Goal: Task Accomplishment & Management: Manage account settings

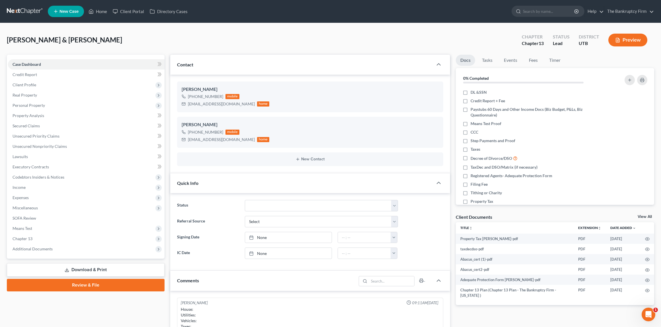
scroll to position [28, 0]
click at [555, 11] on input "search" at bounding box center [549, 11] width 52 height 11
type input "parkinson"
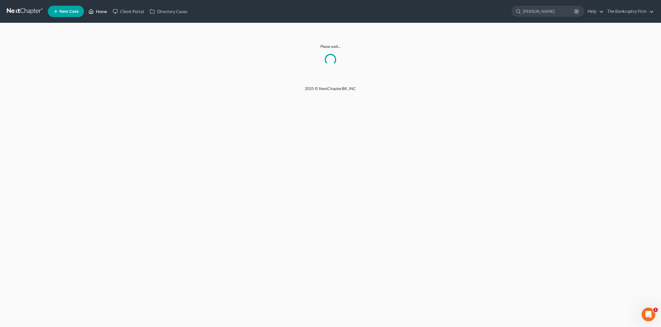
click at [101, 12] on link "Home" at bounding box center [98, 11] width 24 height 10
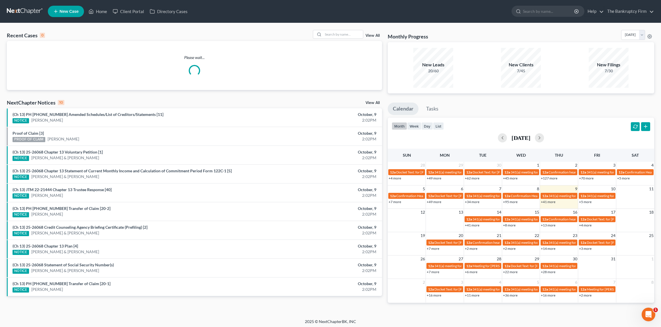
click at [376, 35] on link "View All" at bounding box center [373, 36] width 14 height 4
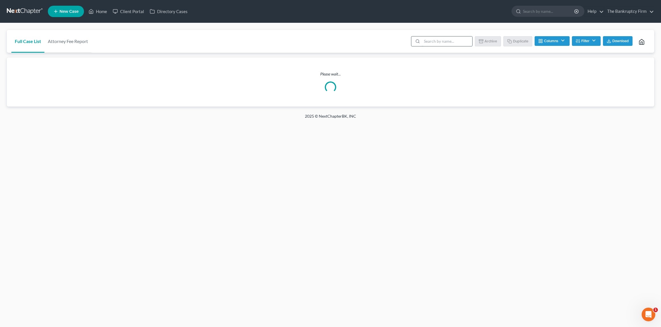
click at [432, 44] on input "search" at bounding box center [447, 41] width 50 height 10
type input "parkinson"
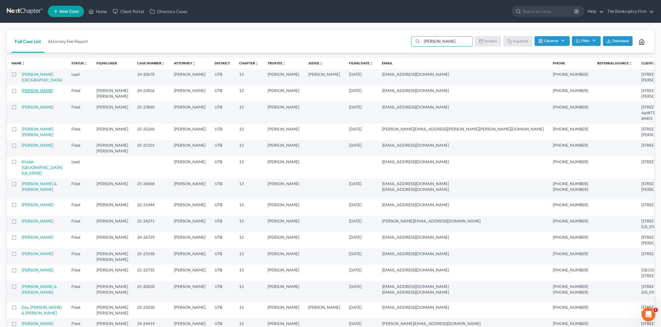
click at [39, 91] on link "[PERSON_NAME]" at bounding box center [38, 90] width 32 height 5
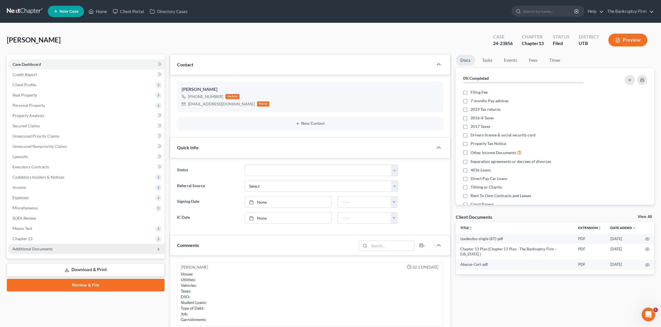
scroll to position [39, 0]
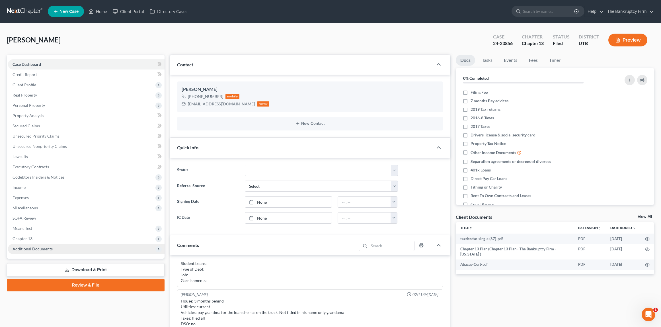
click at [30, 248] on span "Additional Documents" at bounding box center [33, 248] width 40 height 5
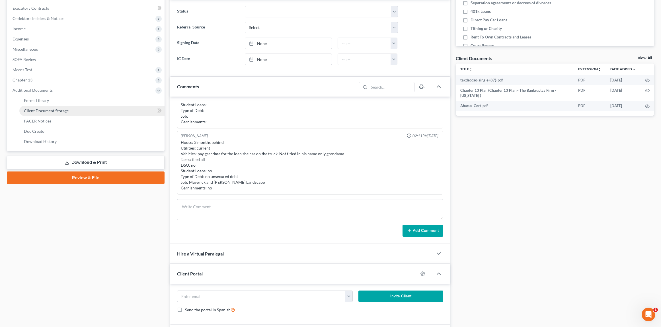
scroll to position [159, 0]
click at [50, 119] on span "PACER Notices" at bounding box center [37, 120] width 27 height 5
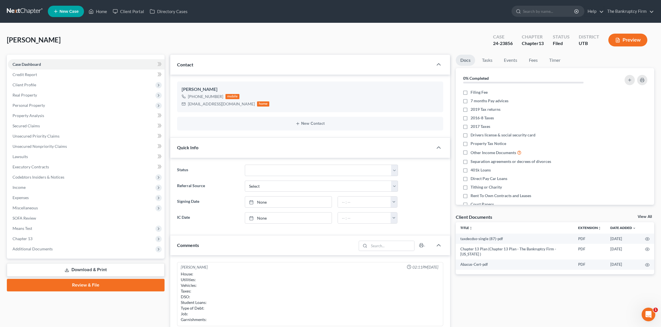
scroll to position [39, 0]
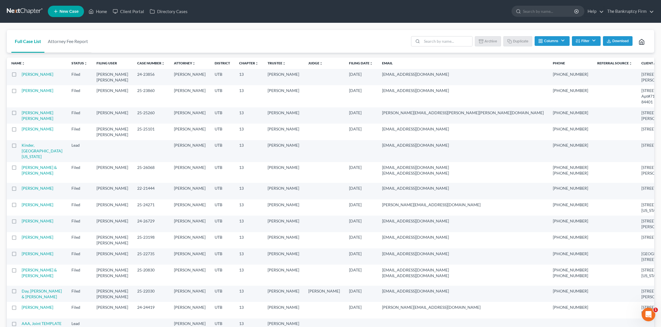
click at [19, 76] on label at bounding box center [19, 76] width 0 height 0
click at [22, 74] on input "checkbox" at bounding box center [24, 73] width 4 height 4
click at [521, 40] on button "Duplicate" at bounding box center [518, 41] width 28 height 10
checkbox input "false"
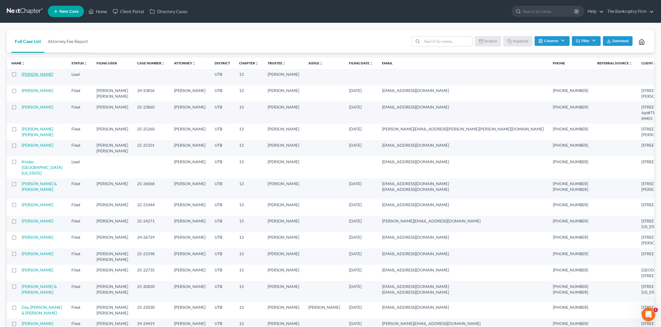
click at [42, 73] on link "[PERSON_NAME]" at bounding box center [38, 74] width 32 height 5
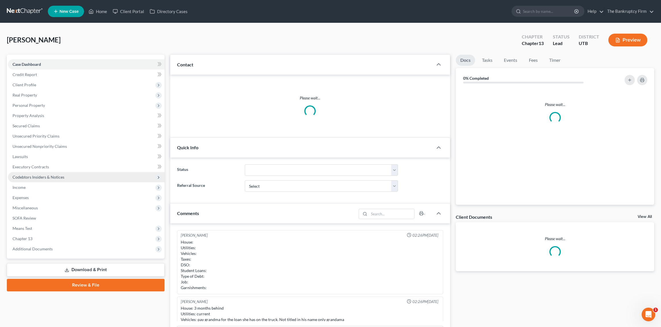
scroll to position [39, 0]
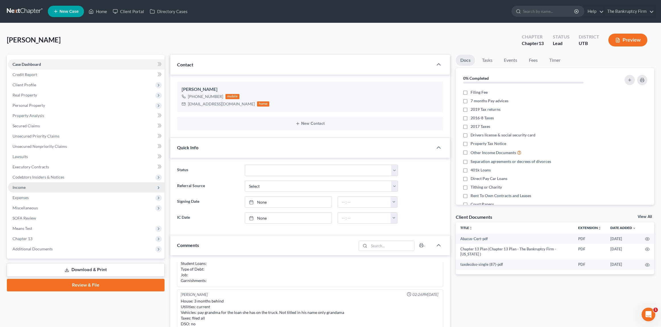
click at [32, 185] on span "Income" at bounding box center [86, 187] width 157 height 10
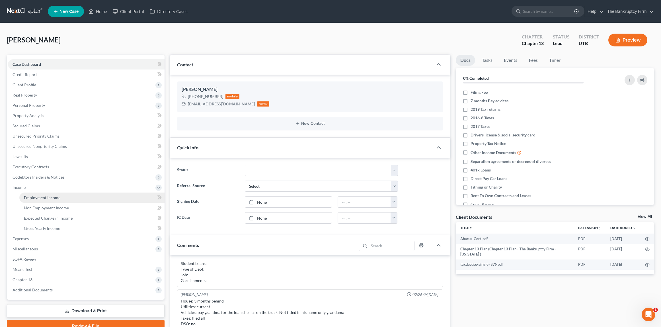
click at [61, 195] on link "Employment Income" at bounding box center [91, 197] width 145 height 10
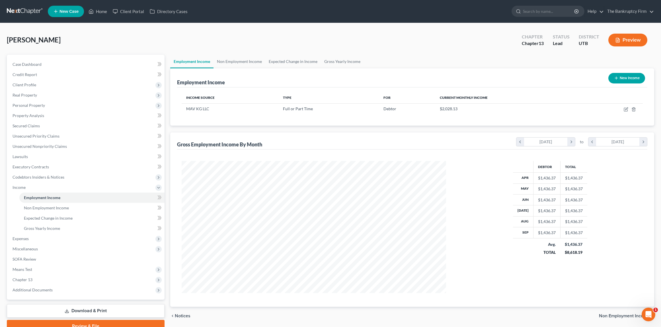
scroll to position [132, 276]
click at [626, 108] on icon "button" at bounding box center [626, 108] width 3 height 3
select select "0"
select select "46"
select select "2"
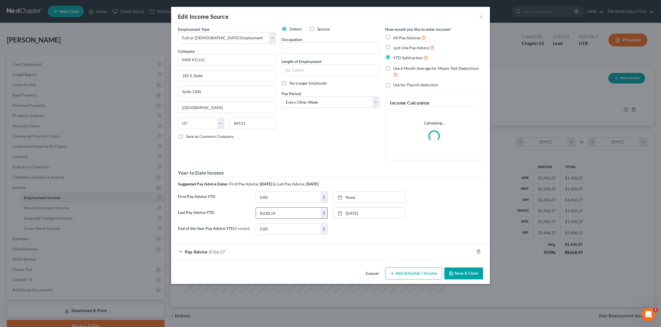
click at [296, 214] on input "8,618.19" at bounding box center [288, 213] width 65 height 11
click at [370, 211] on link "7/19/2024" at bounding box center [369, 213] width 71 height 11
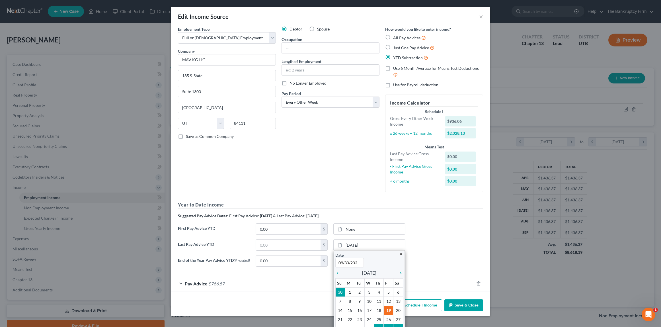
type input "[DATE]"
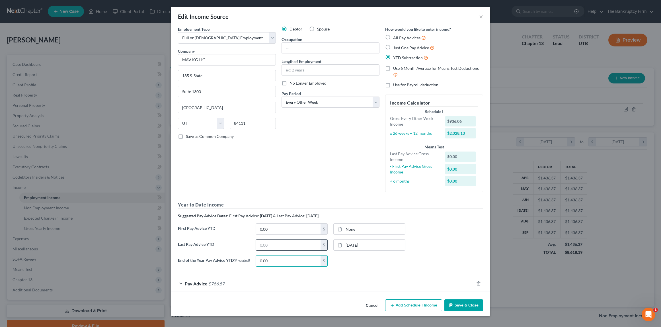
click at [272, 246] on input "text" at bounding box center [288, 244] width 65 height 11
type input "28,969.90"
click at [353, 244] on link "9/30/2025" at bounding box center [369, 244] width 71 height 11
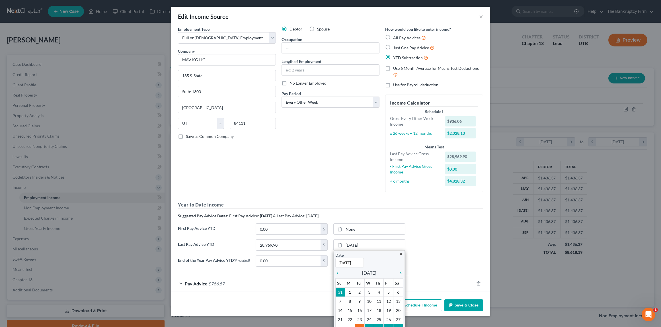
click at [449, 227] on div "First Pay Advice YTD 0.00 $ None close Date Time chevron_left October 2025 chev…" at bounding box center [330, 231] width 311 height 16
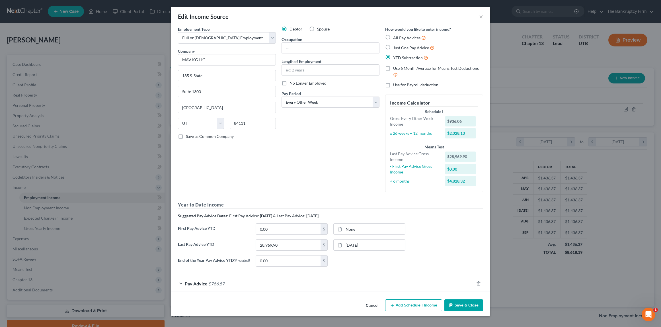
drag, startPoint x: 182, startPoint y: 285, endPoint x: 257, endPoint y: 218, distance: 100.6
click at [182, 285] on div "Pay Advice $766.57" at bounding box center [322, 283] width 303 height 15
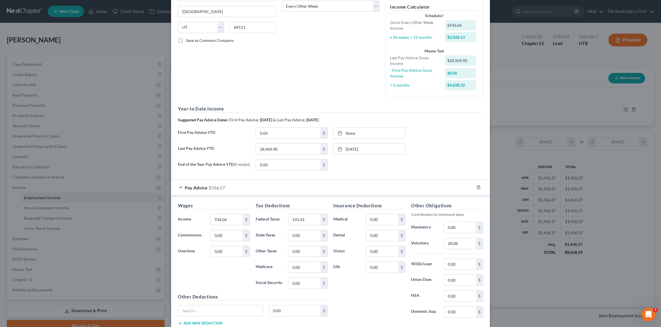
scroll to position [136, 0]
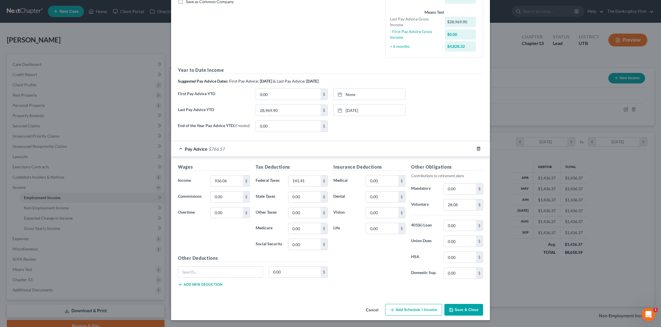
click at [479, 149] on line "button" at bounding box center [479, 149] width 0 height 1
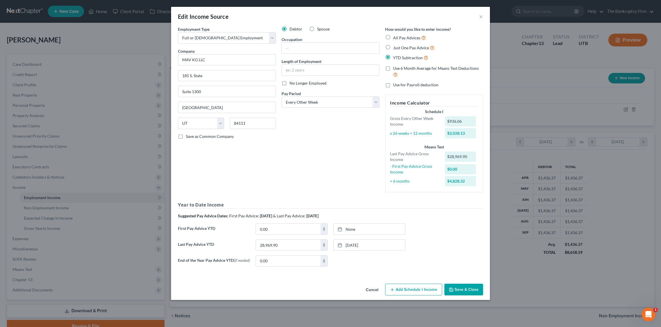
scroll to position [0, 0]
click at [415, 291] on button "Add Schedule I Income" at bounding box center [413, 290] width 57 height 12
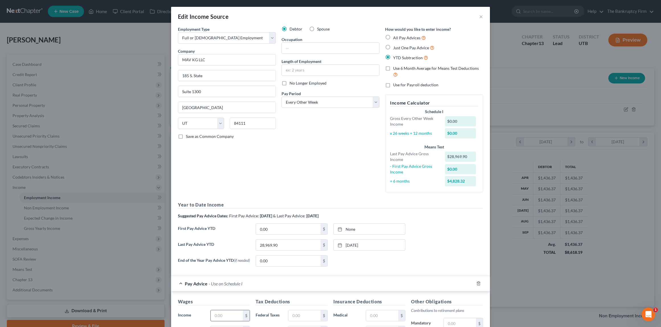
click at [219, 316] on input "text" at bounding box center [227, 315] width 32 height 11
paste input "1602.584"
type input "1,602.58"
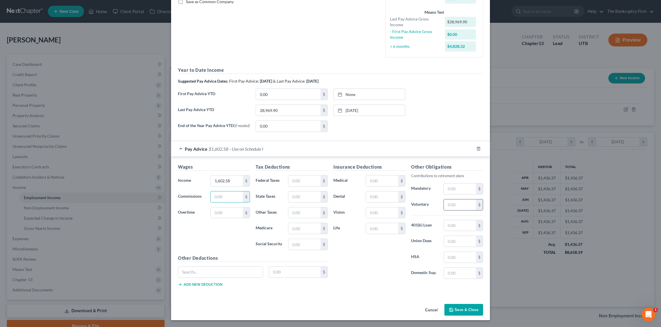
click at [456, 203] on input "text" at bounding box center [460, 204] width 32 height 11
type input "31.95"
click at [364, 268] on div "Insurance Deductions Medical $ Dental $ Vision $ Life $" at bounding box center [370, 223] width 78 height 120
click at [378, 182] on input "text" at bounding box center [382, 180] width 32 height 11
type input "74.69"
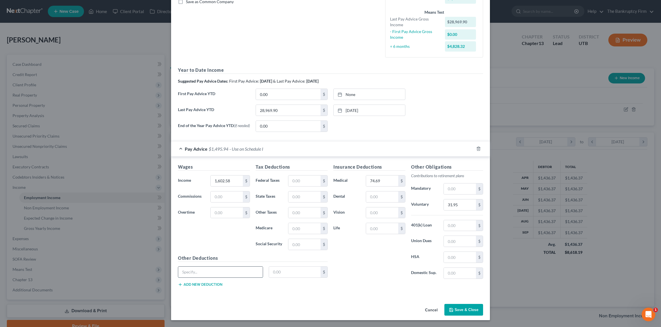
click at [225, 273] on input "text" at bounding box center [220, 272] width 85 height 11
type input "Holiday Club"
type input "10"
click at [370, 252] on div "Insurance Deductions Medical 74.69 $ Dental $ Vision $ Life $" at bounding box center [370, 223] width 78 height 120
click at [298, 180] on input "text" at bounding box center [304, 180] width 32 height 11
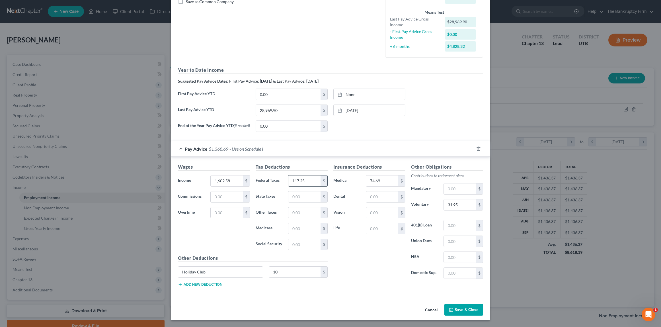
type input "117.25"
click at [359, 286] on div "Insurance Deductions Medical 74.69 $ Dental $ Vision $ Life $ Other Obligations…" at bounding box center [408, 227] width 155 height 128
click at [218, 197] on input "text" at bounding box center [227, 196] width 32 height 11
type input "125.33"
click at [278, 92] on input "0.00" at bounding box center [288, 94] width 65 height 11
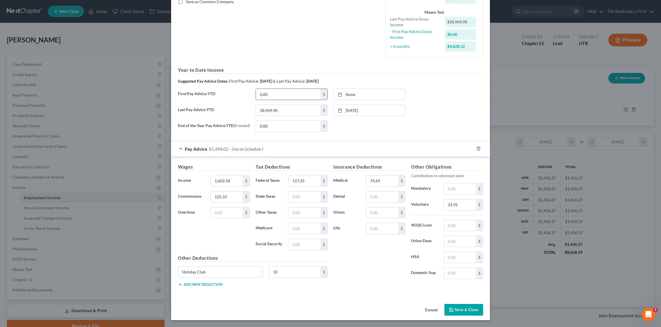
paste input "8220.06"
type input "8,220.06"
click at [353, 91] on link "None" at bounding box center [369, 94] width 71 height 11
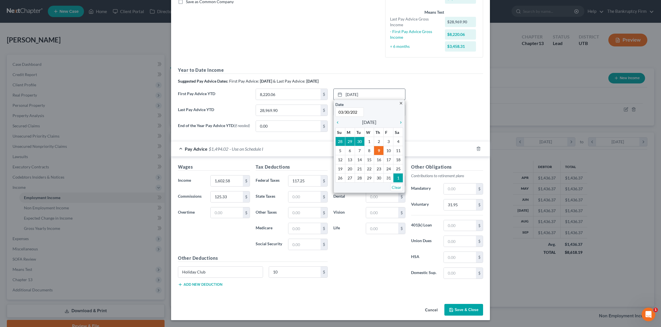
type input "03/30/2025"
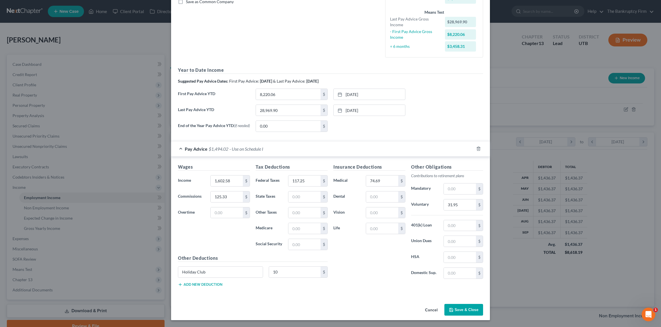
click at [372, 132] on div "End of the Year Pay Advice YTD (if needed) 0.00 $ None close Date Time chevron_…" at bounding box center [330, 128] width 311 height 16
click at [468, 310] on button "Save & Close" at bounding box center [464, 310] width 39 height 12
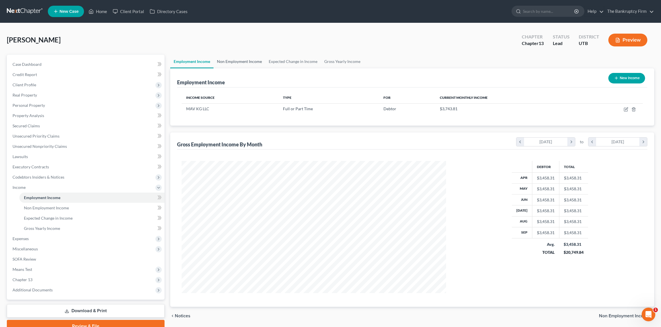
click at [237, 62] on link "Non Employment Income" at bounding box center [240, 62] width 52 height 14
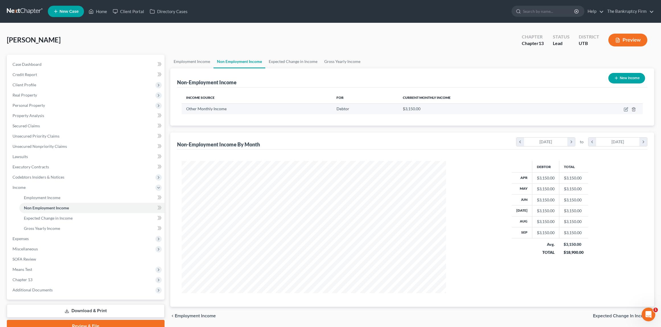
scroll to position [132, 276]
click at [625, 108] on icon "button" at bounding box center [625, 109] width 3 height 3
select select "13"
select select "0"
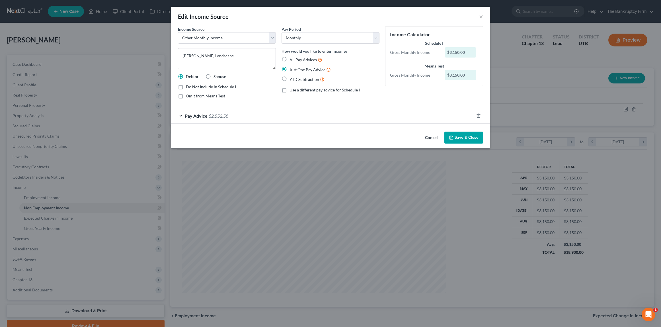
click at [182, 117] on div "Pay Advice $2,552.58" at bounding box center [322, 115] width 303 height 15
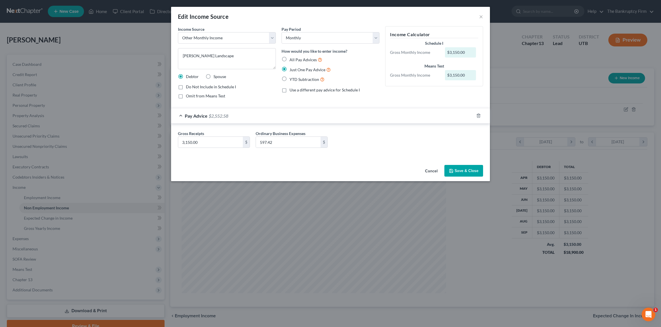
click at [183, 115] on div "Pay Advice $2,552.58" at bounding box center [322, 115] width 303 height 15
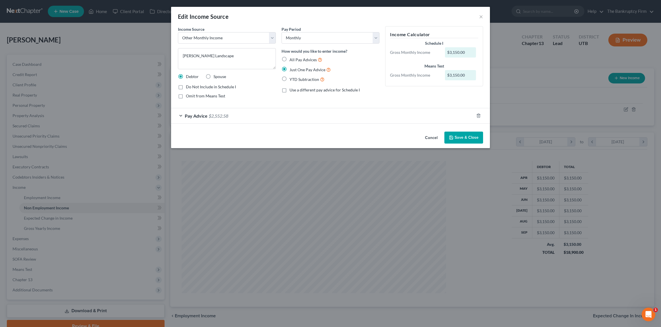
click at [462, 136] on button "Save & Close" at bounding box center [464, 138] width 39 height 12
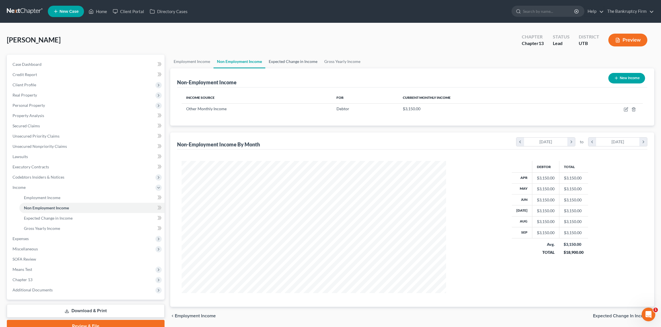
click at [284, 61] on link "Expected Change in Income" at bounding box center [293, 62] width 56 height 14
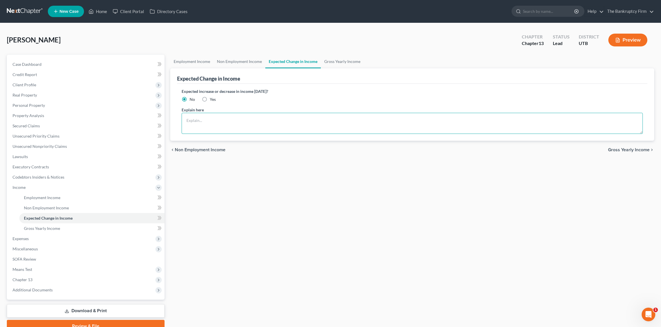
click at [198, 121] on textarea at bounding box center [413, 123] width 462 height 21
type textarea ""Commissions" amount is the profit sharing amount divided by 12 months."
click at [186, 61] on link "Employment Income" at bounding box center [191, 62] width 43 height 14
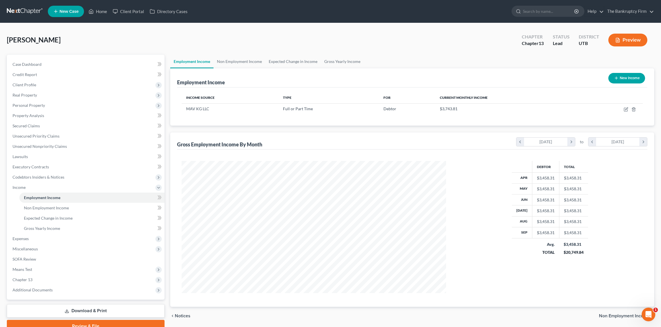
scroll to position [132, 276]
click at [626, 108] on icon "button" at bounding box center [626, 109] width 5 height 5
select select "0"
select select "46"
select select "2"
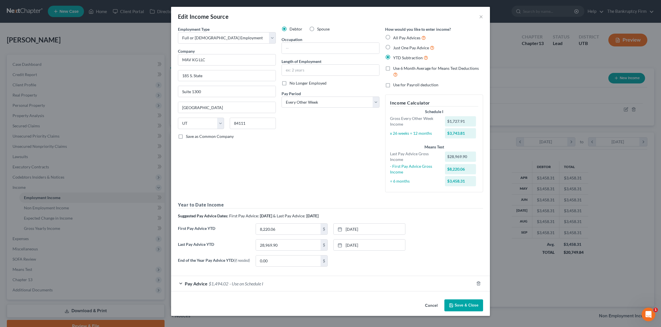
click at [182, 252] on label "Last Pay Advice YTD" at bounding box center [214, 247] width 78 height 16
click at [482, 16] on button "×" at bounding box center [481, 16] width 4 height 7
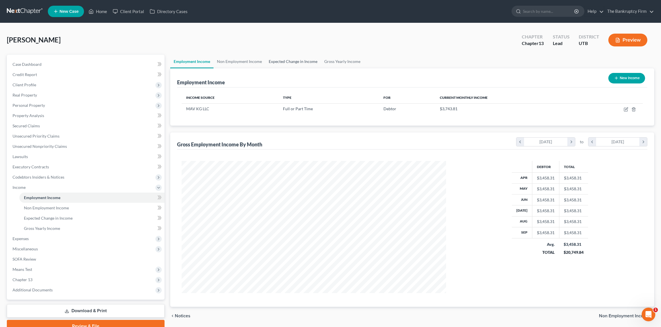
click at [287, 61] on link "Expected Change in Income" at bounding box center [293, 62] width 56 height 14
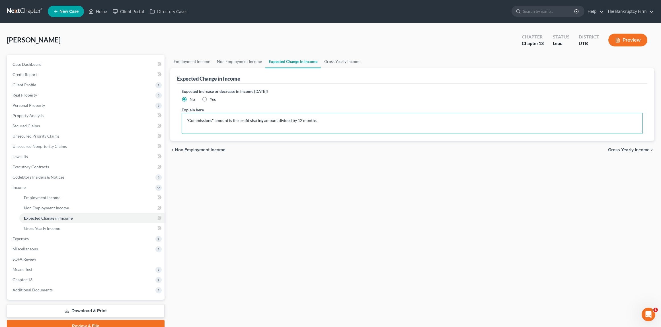
click at [186, 119] on textarea ""Commissions" amount is the profit sharing amount divided by 12 months." at bounding box center [413, 123] width 462 height 21
click at [369, 122] on textarea "The profit sharing check dated Sept 9 was not used in the 60 day average. It is…" at bounding box center [413, 123] width 462 height 21
click at [496, 121] on textarea "The profit sharing check dated Sept 9 was not used in the 60 day average. It is…" at bounding box center [413, 123] width 462 height 21
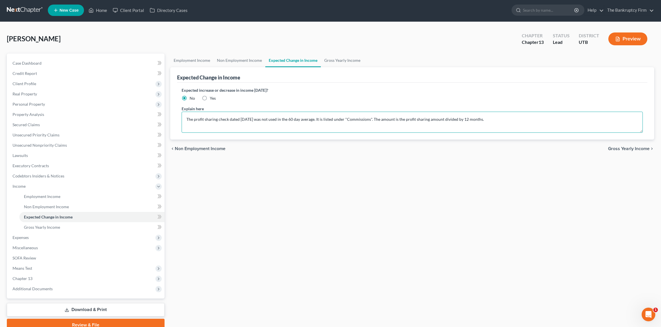
click at [313, 121] on textarea "The profit sharing check dated Sept 9 was not used in the 60 day average. It is…" at bounding box center [413, 122] width 462 height 21
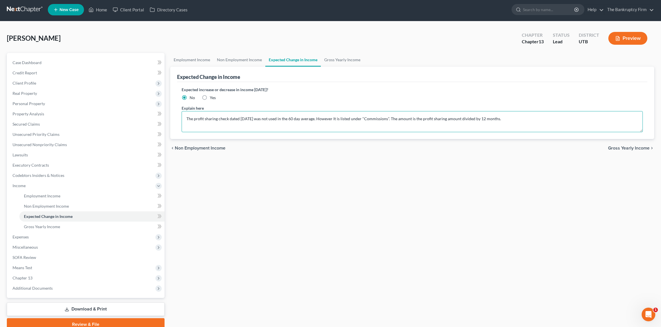
click at [386, 120] on textarea "The profit sharing check dated Sept 9 was not used in the 60 day average. Howev…" at bounding box center [413, 121] width 462 height 21
click at [456, 119] on textarea "The profit sharing check dated Sept 9 was not used in the 60 day average. Howev…" at bounding box center [413, 121] width 462 height 21
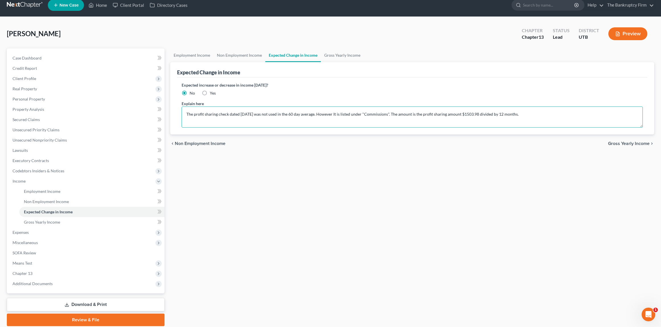
drag, startPoint x: 493, startPoint y: 114, endPoint x: 531, endPoint y: 115, distance: 38.7
click at [531, 115] on textarea "The profit sharing check dated Sept 9 was not used in the 60 day average. Howev…" at bounding box center [413, 116] width 462 height 21
drag, startPoint x: 505, startPoint y: 115, endPoint x: 523, endPoint y: 116, distance: 18.0
click at [505, 115] on textarea "The profit sharing check dated Sept 9 was not used in the 60 day average. Howev…" at bounding box center [413, 116] width 462 height 21
click at [531, 115] on textarea "The profit sharing check dated Sept 9 was not used in the 60 day average. Howev…" at bounding box center [413, 116] width 462 height 21
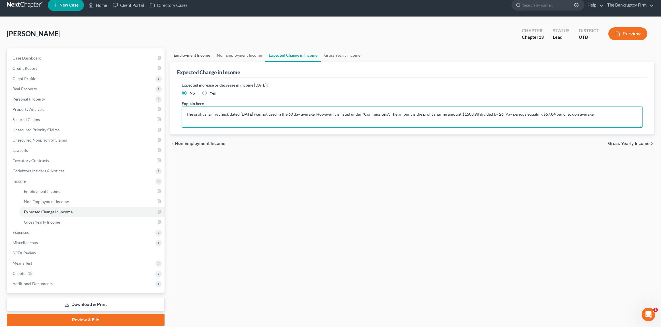
type textarea "The profit sharing check dated Sept 9 was not used in the 60 day average. Howev…"
click at [198, 55] on link "Employment Income" at bounding box center [191, 55] width 43 height 14
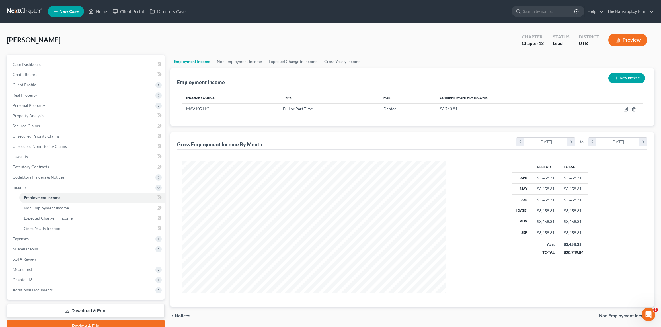
scroll to position [132, 276]
click at [625, 110] on icon "button" at bounding box center [626, 108] width 3 height 3
select select "0"
select select "46"
select select "2"
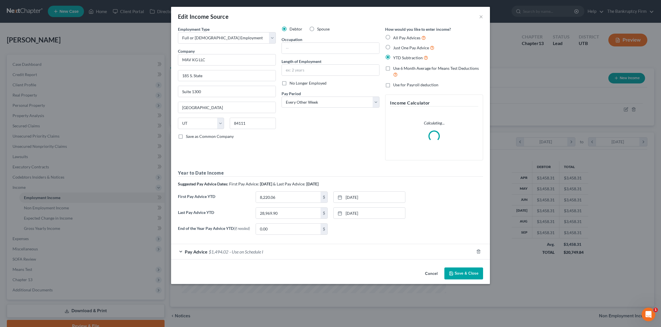
drag, startPoint x: 185, startPoint y: 253, endPoint x: 204, endPoint y: 231, distance: 29.9
click at [185, 253] on span "Pay Advice" at bounding box center [196, 251] width 23 height 5
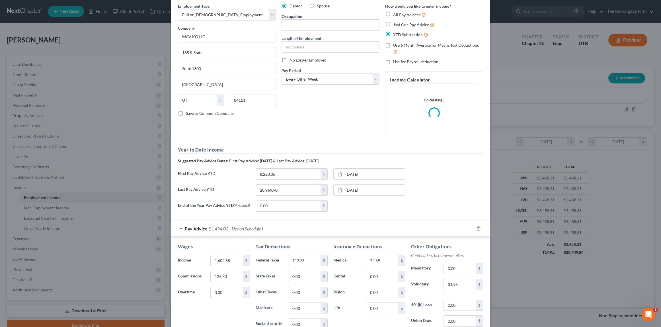
scroll to position [104, 0]
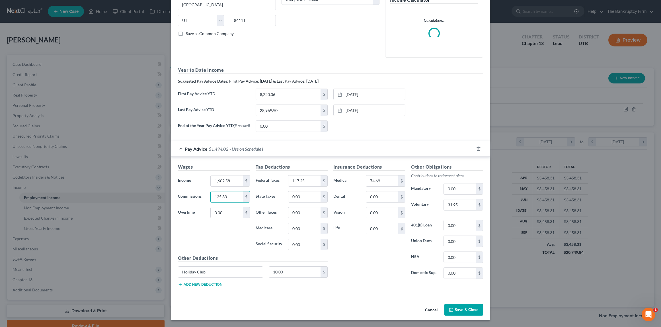
drag, startPoint x: 237, startPoint y: 198, endPoint x: 190, endPoint y: 195, distance: 47.1
click at [190, 195] on div "Commissions 125.33 $" at bounding box center [214, 196] width 78 height 11
click at [230, 197] on input "125.33" at bounding box center [227, 196] width 32 height 11
click at [230, 197] on div "Wages Income * 1,602.58 $ Commissions 125.33 $ Overtime 0.00 $" at bounding box center [214, 208] width 78 height 91
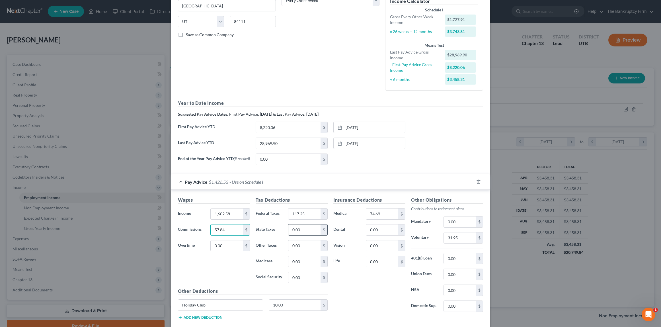
type input "57.84"
click at [306, 232] on input "0.00" at bounding box center [304, 229] width 32 height 11
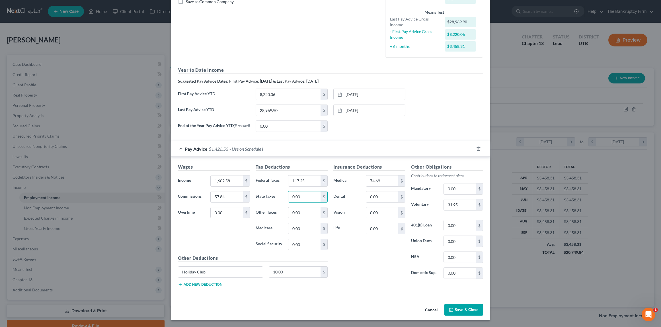
click at [470, 310] on button "Save & Close" at bounding box center [464, 310] width 39 height 12
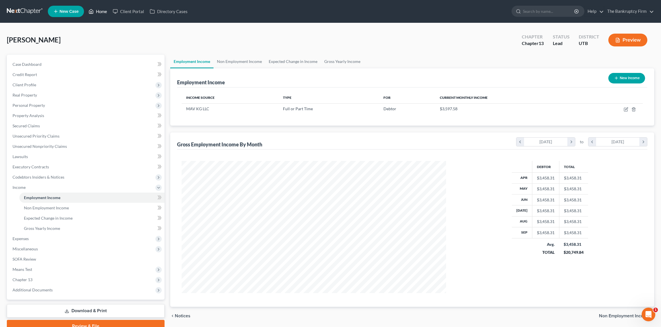
click at [98, 11] on link "Home" at bounding box center [98, 11] width 24 height 10
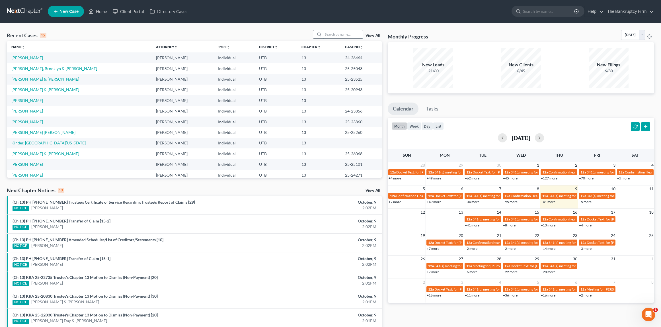
click at [332, 35] on input "search" at bounding box center [343, 34] width 40 height 8
click at [375, 36] on link "View All" at bounding box center [373, 36] width 14 height 4
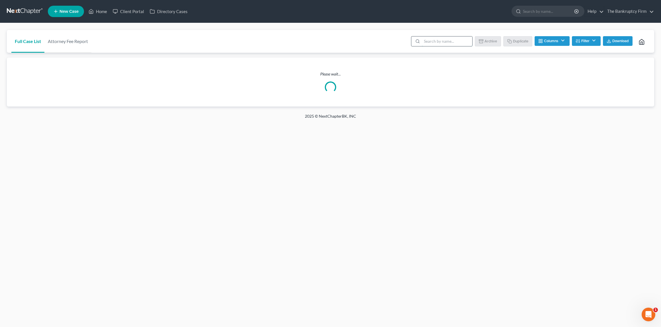
click at [434, 44] on input "search" at bounding box center [447, 41] width 50 height 10
type input "cline"
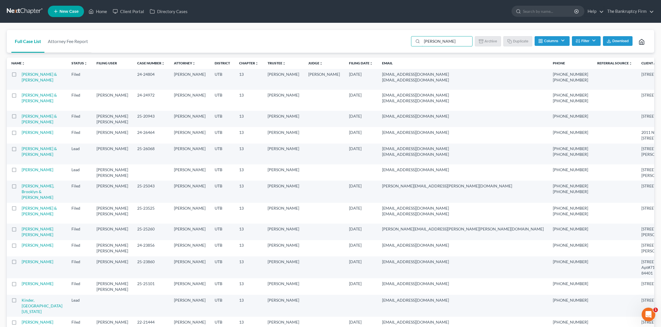
click at [19, 76] on label at bounding box center [19, 76] width 0 height 0
click at [22, 75] on input "checkbox" at bounding box center [24, 73] width 4 height 4
click at [517, 41] on button "Duplicate" at bounding box center [518, 41] width 28 height 10
checkbox input "false"
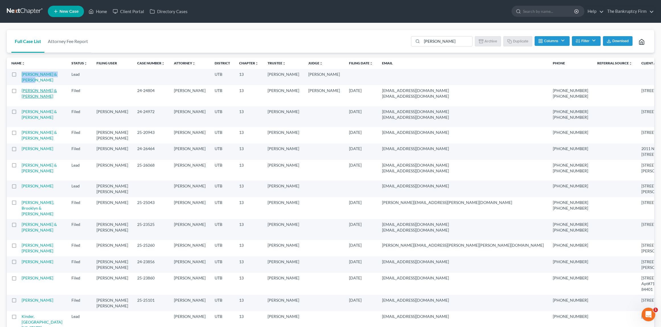
click at [39, 91] on link "[PERSON_NAME] & [PERSON_NAME]" at bounding box center [39, 93] width 35 height 11
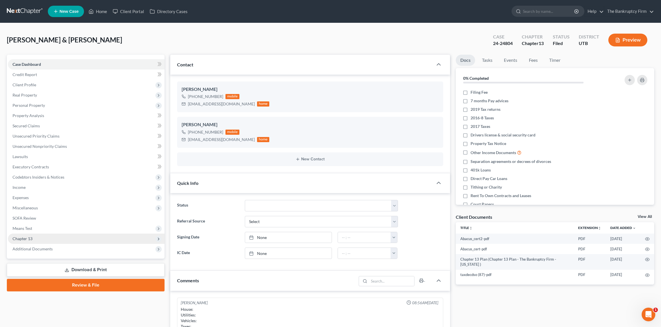
scroll to position [65, 0]
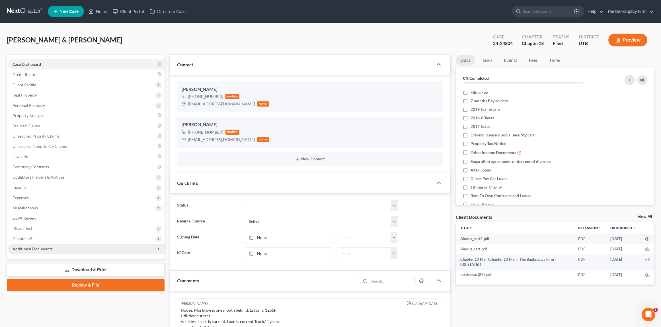
click at [43, 250] on span "Additional Documents" at bounding box center [33, 248] width 40 height 5
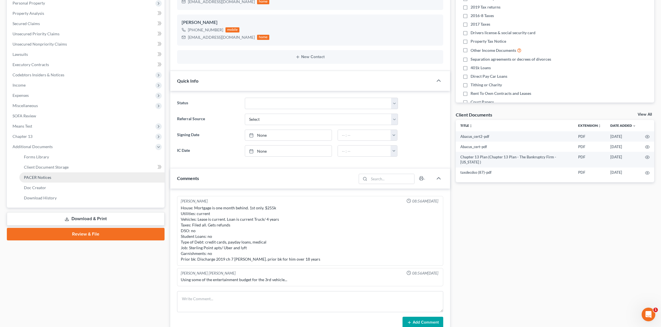
scroll to position [104, 0]
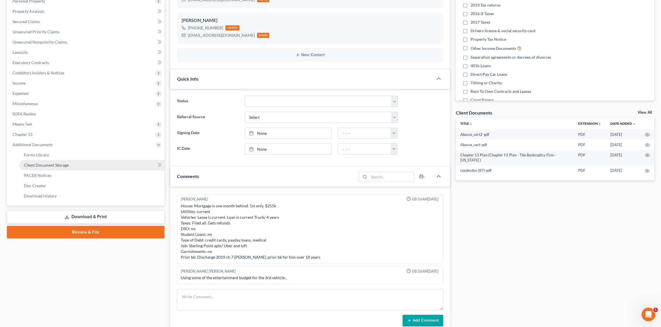
click at [60, 164] on span "Client Document Storage" at bounding box center [46, 165] width 45 height 5
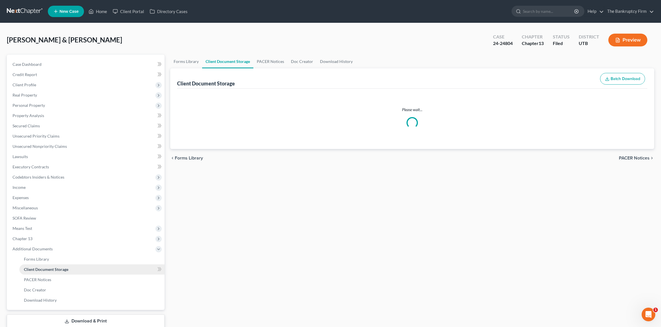
select select "26"
select select "30"
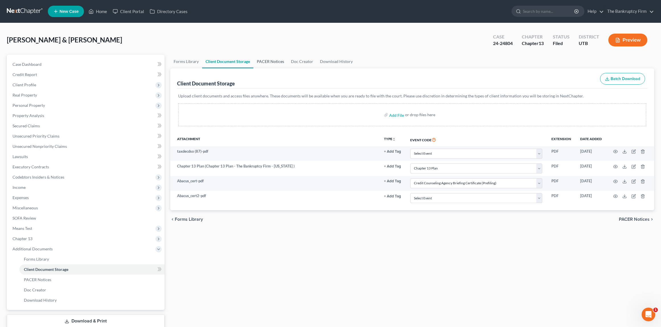
click at [273, 60] on link "PACER Notices" at bounding box center [270, 62] width 34 height 14
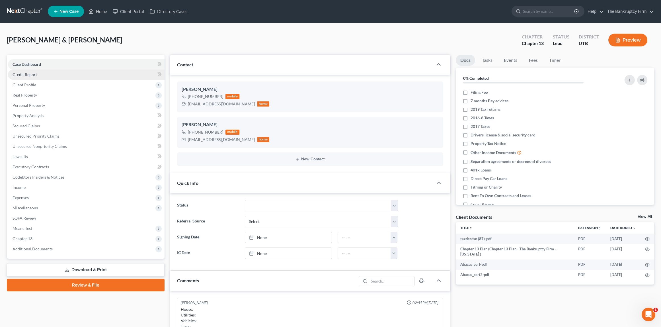
click at [40, 75] on link "Credit Report" at bounding box center [86, 74] width 157 height 10
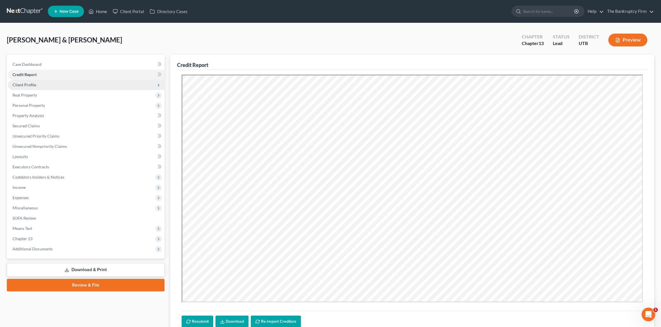
click at [31, 83] on span "Client Profile" at bounding box center [25, 84] width 24 height 5
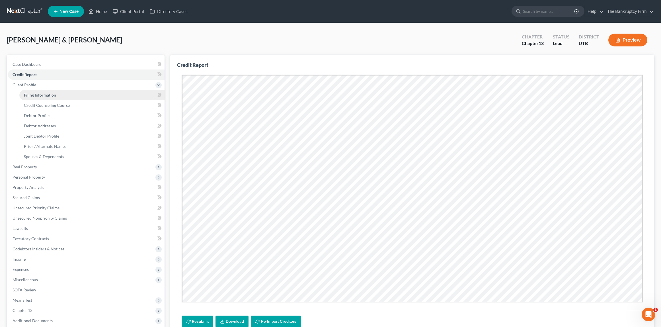
click at [45, 94] on span "Filing Information" at bounding box center [40, 95] width 32 height 5
select select "1"
select select "3"
select select "46"
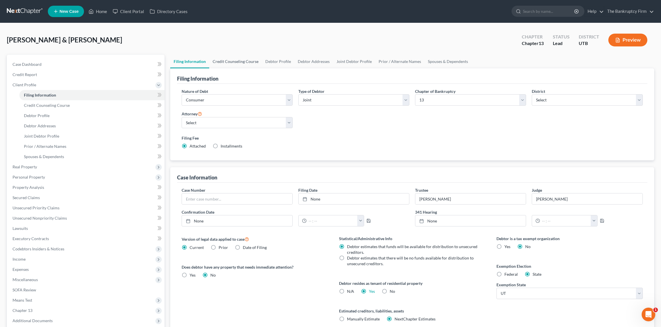
click at [240, 62] on link "Credit Counseling Course" at bounding box center [235, 62] width 53 height 14
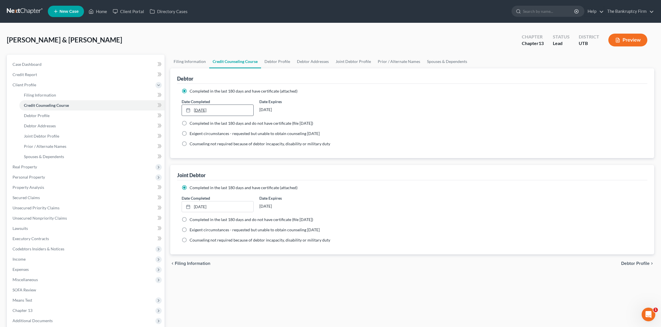
click at [232, 109] on link "9/20/2024" at bounding box center [217, 110] width 71 height 11
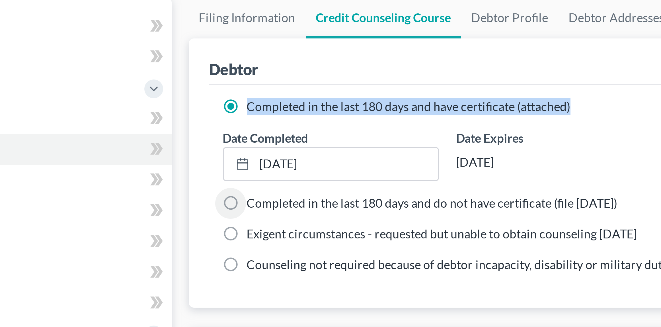
click at [190, 91] on label "Completed in the last 180 days and have certificate (attached)" at bounding box center [244, 91] width 108 height 6
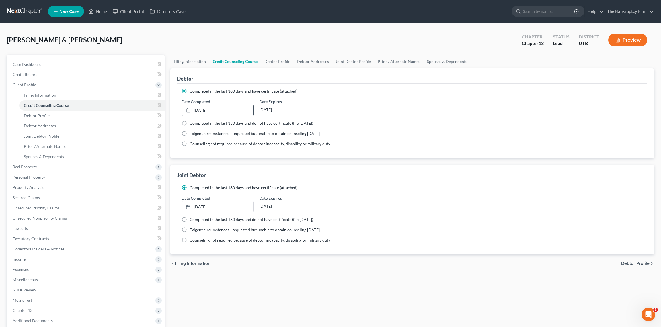
click at [223, 109] on link "9/20/2024" at bounding box center [217, 110] width 71 height 11
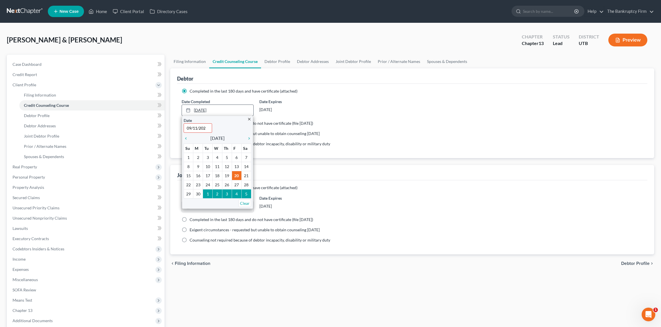
type input "09/11/2025"
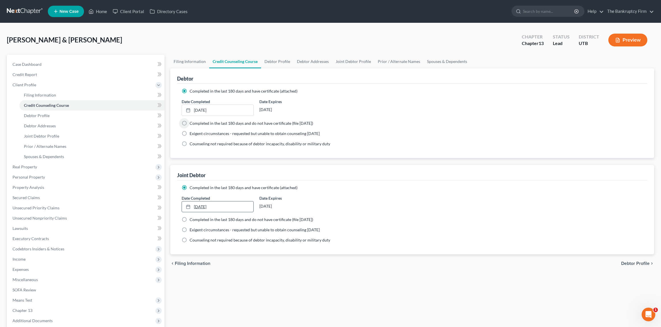
click at [204, 206] on link "9/20/2024" at bounding box center [217, 206] width 71 height 11
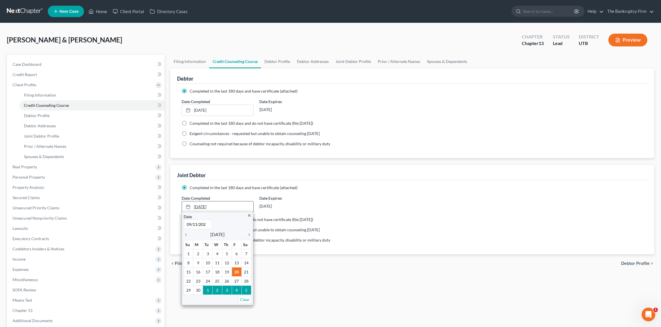
type input "09/11/2025"
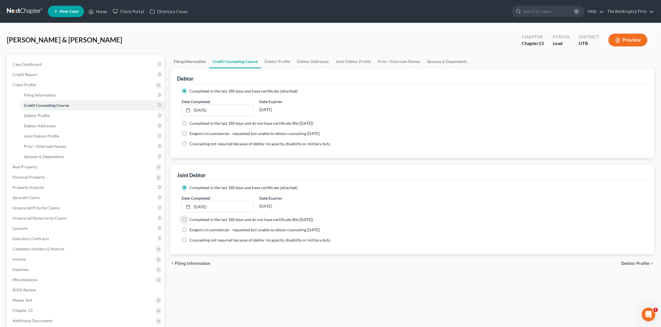
click at [186, 60] on link "Filing Information" at bounding box center [189, 62] width 39 height 14
select select "1"
select select "3"
select select "81"
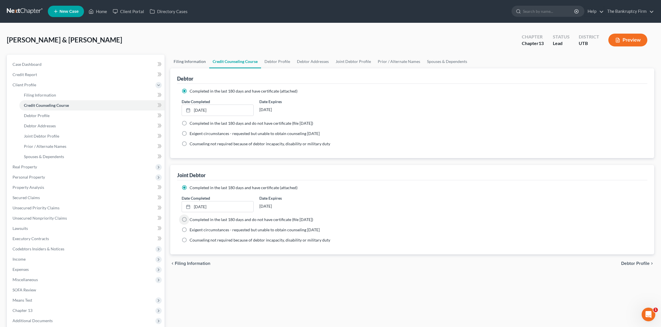
select select "0"
select select "46"
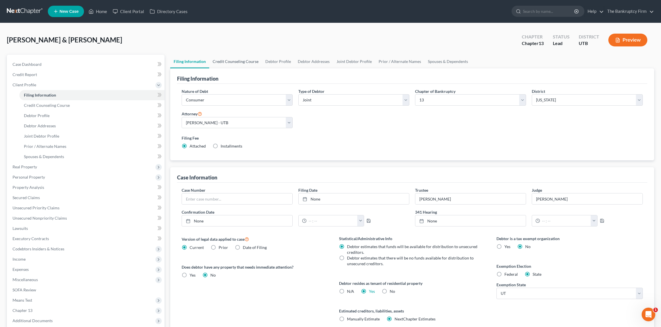
click at [230, 60] on link "Credit Counseling Course" at bounding box center [235, 62] width 53 height 14
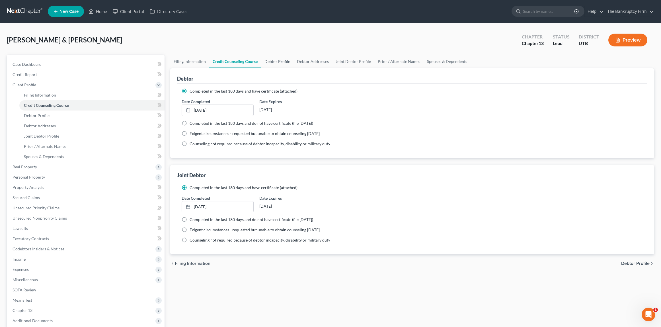
click at [277, 62] on link "Debtor Profile" at bounding box center [277, 62] width 32 height 14
select select "1"
select select "2"
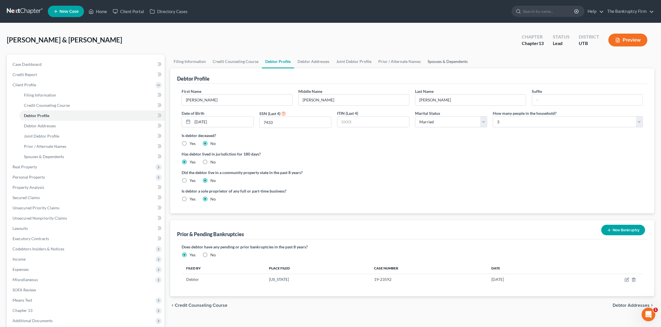
click at [441, 61] on link "Spouses & Dependents" at bounding box center [447, 62] width 47 height 14
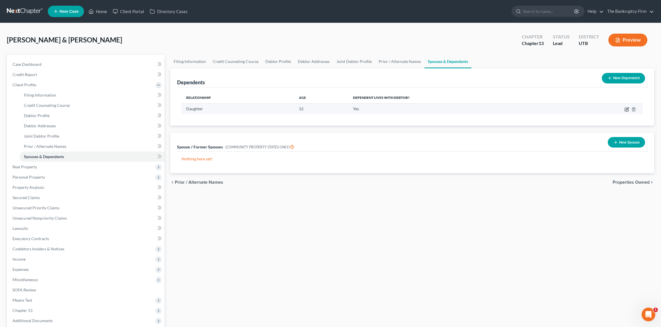
click at [626, 108] on icon "button" at bounding box center [627, 109] width 5 height 5
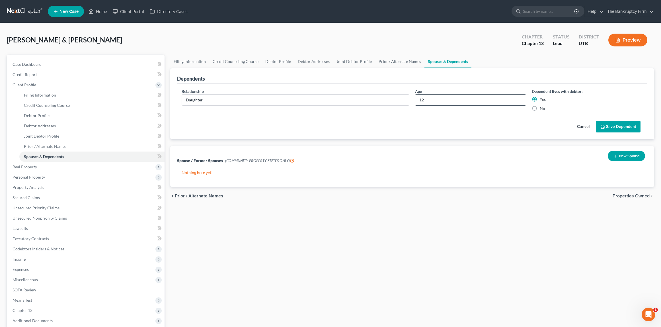
click at [445, 100] on input "12" at bounding box center [470, 100] width 110 height 11
click at [437, 100] on input "12" at bounding box center [470, 100] width 110 height 11
drag, startPoint x: 437, startPoint y: 100, endPoint x: 407, endPoint y: 100, distance: 30.5
click at [407, 100] on div "Relationship * Daughter Age 12 Dependent lives with debtor: Yes No" at bounding box center [412, 102] width 467 height 28
click at [437, 101] on input "12" at bounding box center [470, 100] width 110 height 11
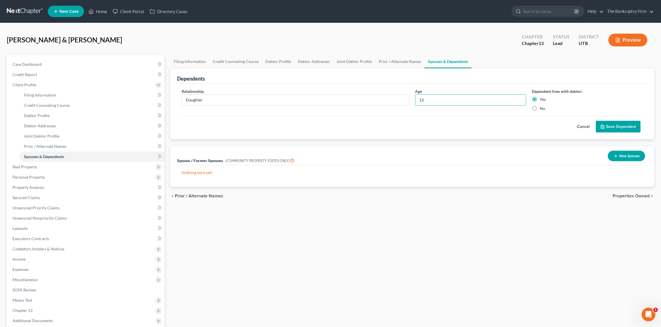
drag, startPoint x: 437, startPoint y: 101, endPoint x: 411, endPoint y: 100, distance: 26.2
click at [411, 100] on div "Relationship * Daughter Age 12 Dependent lives with debtor: Yes No" at bounding box center [412, 102] width 467 height 28
type input "13"
click at [626, 126] on button "Save Dependent" at bounding box center [618, 127] width 45 height 12
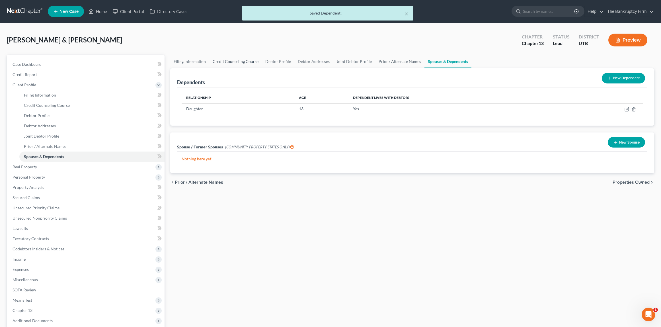
click at [237, 62] on link "Credit Counseling Course" at bounding box center [235, 62] width 53 height 14
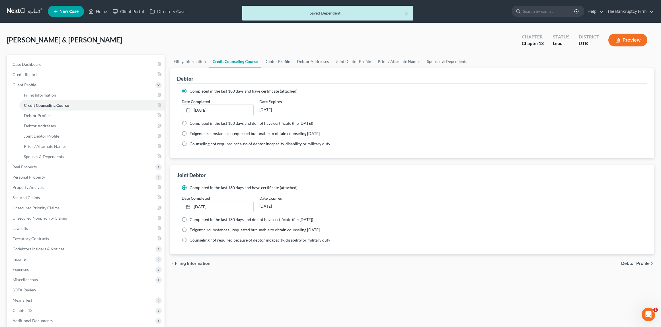
click at [273, 60] on link "Debtor Profile" at bounding box center [277, 62] width 32 height 14
select select "1"
select select "2"
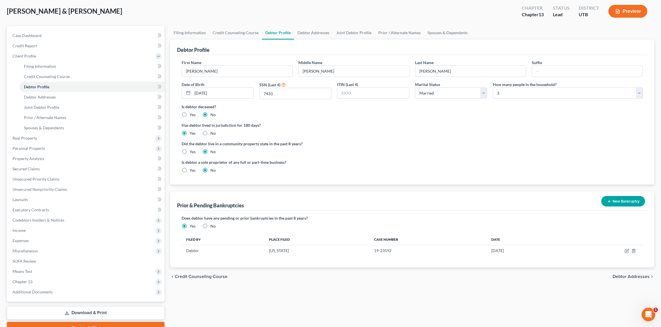
scroll to position [58, 0]
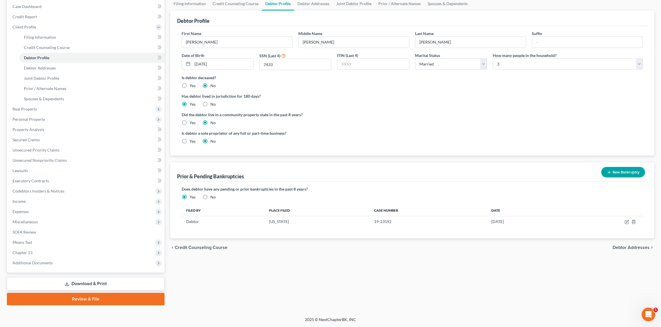
click at [615, 171] on button "New Bankruptcy" at bounding box center [623, 172] width 44 height 11
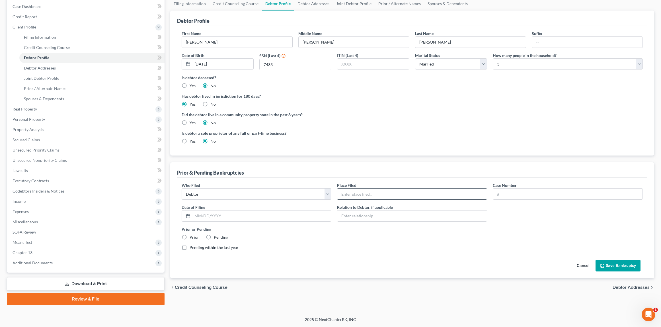
click at [387, 194] on input "text" at bounding box center [411, 194] width 149 height 11
type input "[US_STATE]"
type input "24-24804"
type input "09/23/2024"
drag, startPoint x: 184, startPoint y: 236, endPoint x: 187, endPoint y: 236, distance: 3.5
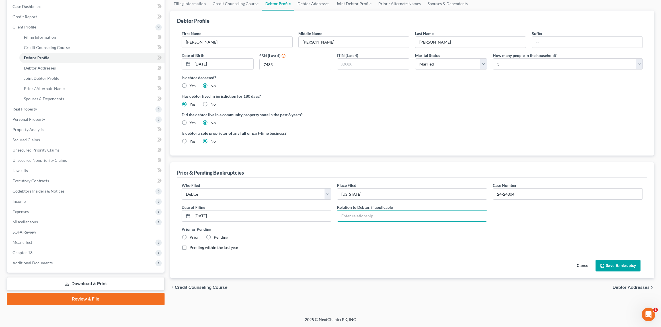
click at [190, 236] on label "Prior" at bounding box center [194, 237] width 9 height 6
click at [192, 236] on input "Prior" at bounding box center [194, 236] width 4 height 4
radio input "true"
click at [616, 265] on button "Save Bankruptcy" at bounding box center [618, 266] width 45 height 12
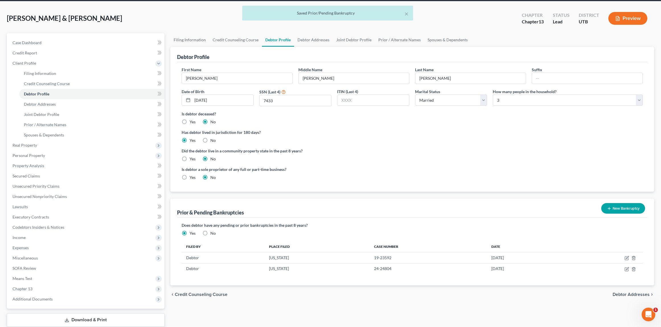
scroll to position [0, 0]
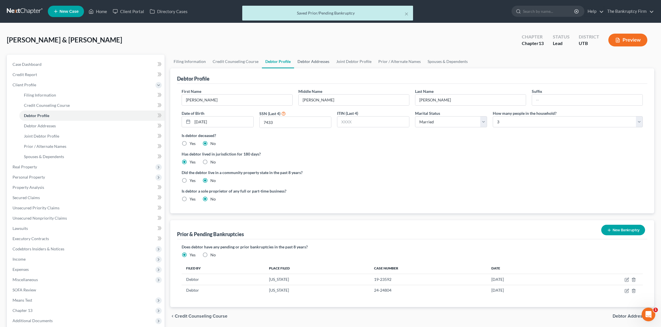
click at [316, 60] on link "Debtor Addresses" at bounding box center [313, 62] width 39 height 14
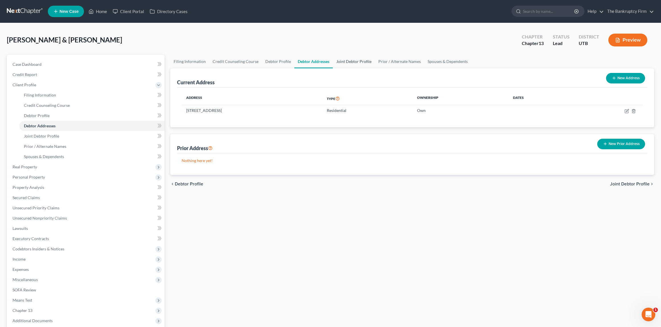
click at [348, 63] on link "Joint Debtor Profile" at bounding box center [354, 62] width 42 height 14
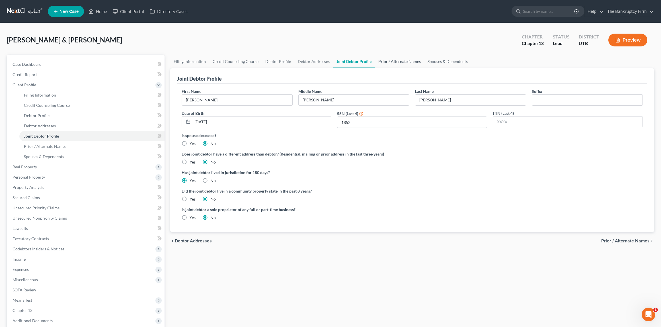
click at [393, 61] on link "Prior / Alternate Names" at bounding box center [399, 62] width 49 height 14
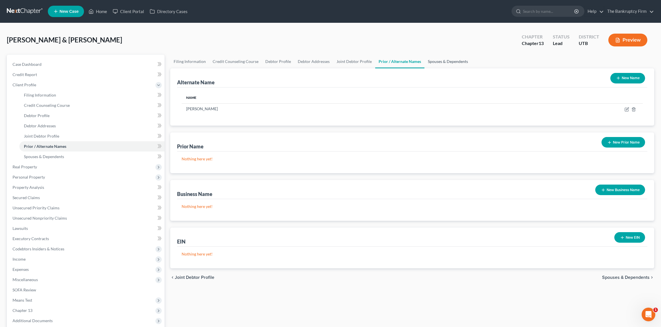
click at [439, 62] on link "Spouses & Dependents" at bounding box center [448, 62] width 47 height 14
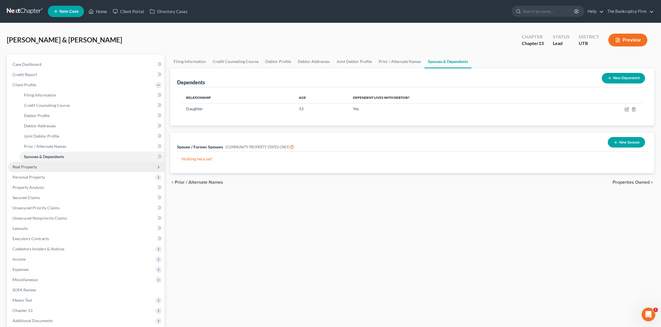
click at [26, 166] on span "Real Property" at bounding box center [25, 166] width 24 height 5
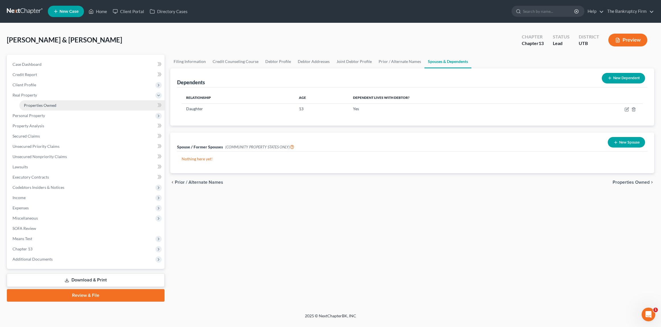
click at [42, 104] on span "Properties Owned" at bounding box center [40, 105] width 32 height 5
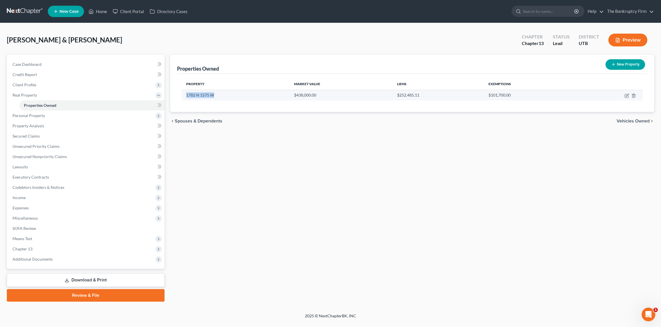
drag, startPoint x: 220, startPoint y: 94, endPoint x: 184, endPoint y: 97, distance: 35.4
click at [184, 97] on td "1782 N 1575 W" at bounding box center [236, 95] width 108 height 11
copy td "1782 N 1575 W"
click at [626, 96] on icon "button" at bounding box center [627, 95] width 5 height 5
select select "46"
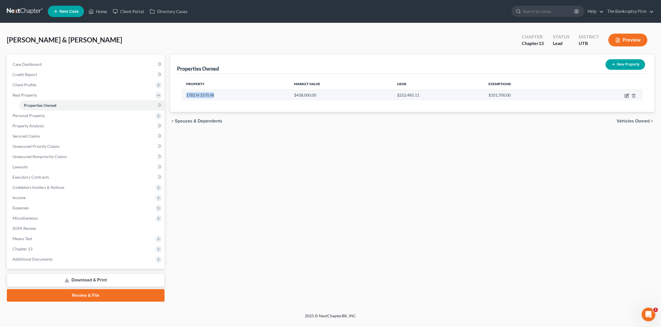
select select "2"
select select "0"
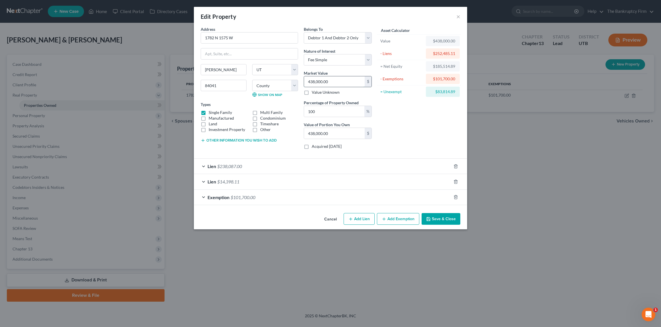
click at [342, 83] on input "438,000.00" at bounding box center [334, 81] width 61 height 11
type input "4"
type input "4.00"
type input "43"
type input "43.00"
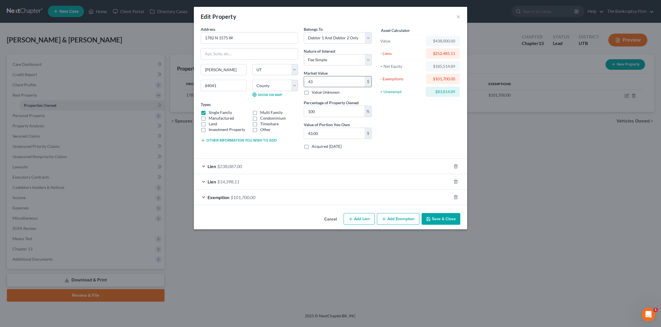
type input "436"
type input "436.00"
type input "4366"
type input "4,366.00"
type input "4,3660"
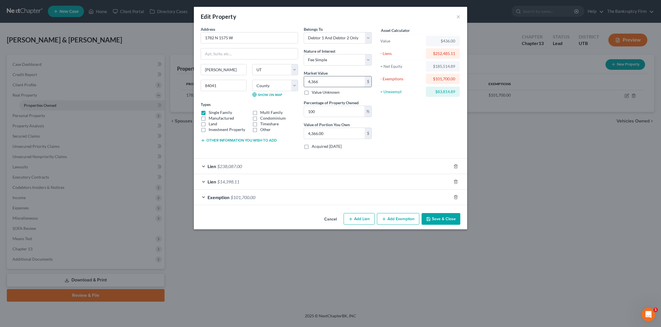
type input "43,660.00"
type input "43,6600"
type input "436,600.00"
type input "436,600"
click at [205, 166] on div "Lien $238,087.00" at bounding box center [322, 166] width 257 height 15
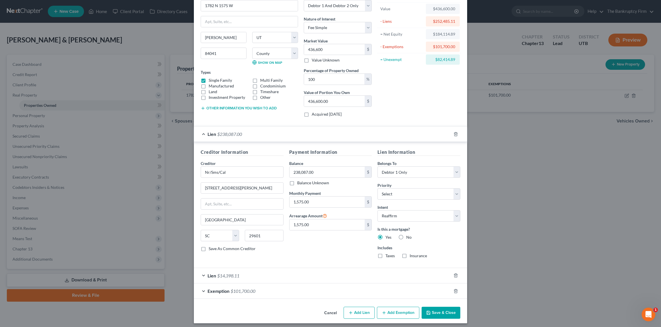
scroll to position [35, 0]
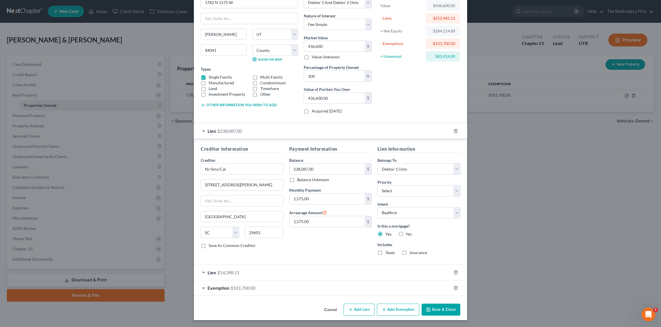
click at [205, 131] on div "Lien $238,087.00" at bounding box center [322, 130] width 257 height 15
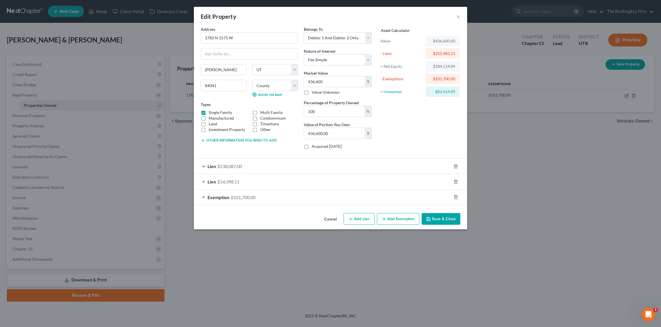
scroll to position [0, 0]
click at [204, 181] on div "Lien $14,398.11" at bounding box center [322, 181] width 257 height 15
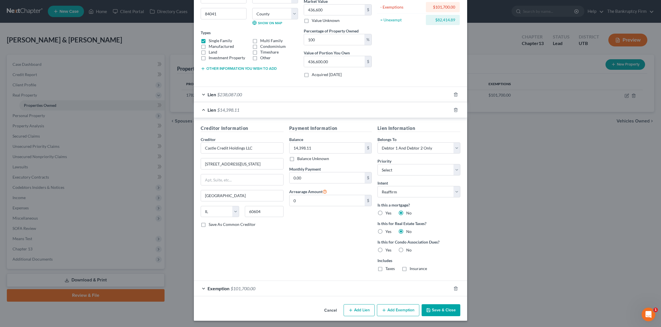
scroll to position [72, 0]
click at [203, 94] on div "Lien $238,087.00" at bounding box center [322, 93] width 257 height 15
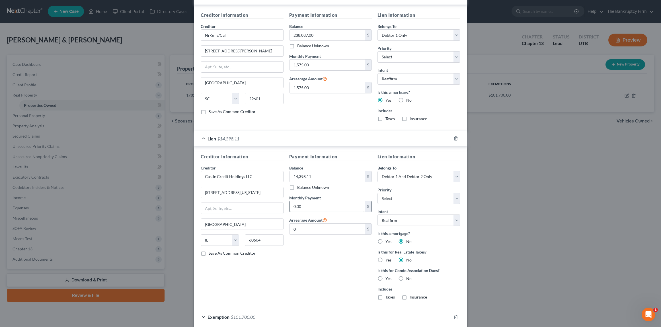
scroll to position [171, 0]
click at [310, 204] on input "0.00" at bounding box center [327, 204] width 75 height 11
type input "2"
type input "300.00"
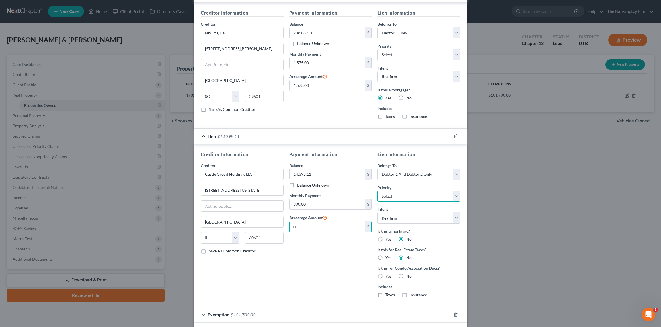
click at [427, 195] on select "Select 1st 2nd 3rd 4th 5th 6th 7th 8th 9th 10th 11th 12th 13th 14th 15th 16th 1…" at bounding box center [419, 196] width 83 height 11
click at [378, 191] on select "Select 1st 2nd 3rd 4th 5th 6th 7th 8th 9th 10th 11th 12th 13th 14th 15th 16th 1…" at bounding box center [419, 196] width 83 height 11
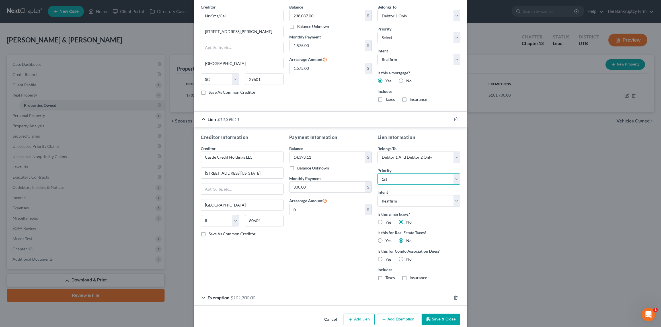
scroll to position [198, 0]
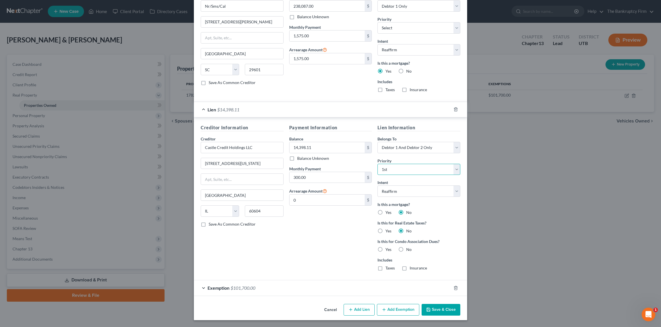
click at [407, 168] on select "Select 1st 2nd 3rd 4th 5th 6th 7th 8th 9th 10th 11th 12th 13th 14th 15th 16th 1…" at bounding box center [419, 169] width 83 height 11
select select "1"
click at [378, 164] on select "Select 1st 2nd 3rd 4th 5th 6th 7th 8th 9th 10th 11th 12th 13th 14th 15th 16th 1…" at bounding box center [419, 169] width 83 height 11
click at [347, 81] on div "Payment Information Balance 238,087.00 $ Balance Unknown Balance Undetermined 2…" at bounding box center [330, 40] width 89 height 114
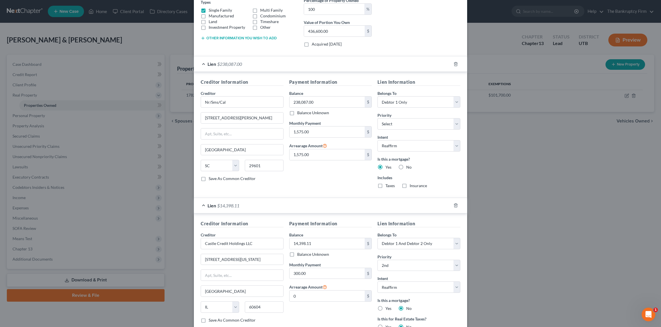
scroll to position [110, 0]
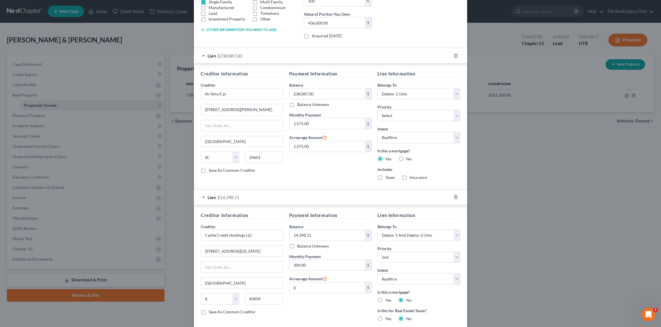
click at [386, 177] on label "Taxes" at bounding box center [390, 178] width 9 height 6
click at [388, 177] on input "Taxes" at bounding box center [390, 177] width 4 height 4
checkbox input "true"
click at [410, 177] on label "Insurance" at bounding box center [418, 178] width 17 height 6
click at [412, 177] on input "Insurance" at bounding box center [414, 177] width 4 height 4
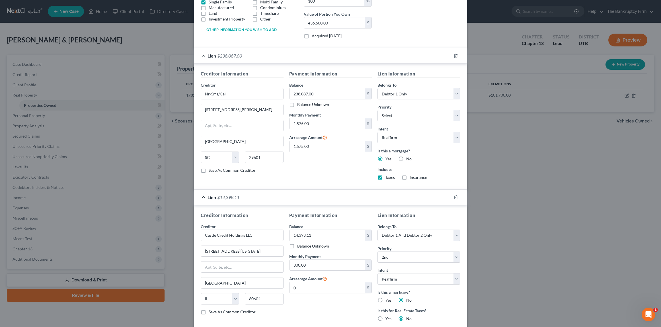
checkbox input "true"
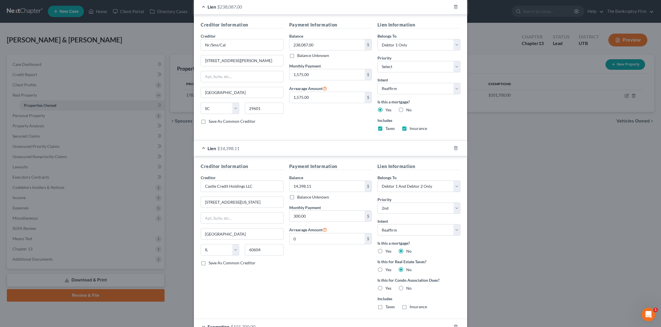
scroll to position [198, 0]
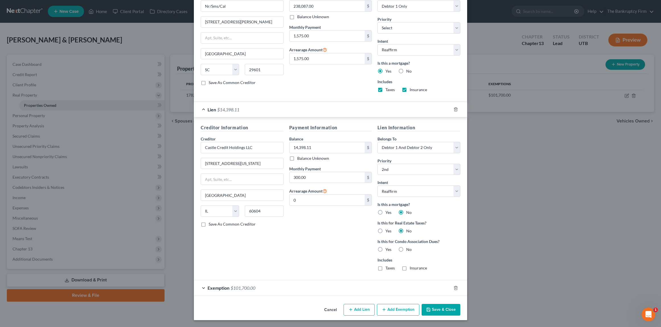
click at [440, 311] on button "Save & Close" at bounding box center [441, 310] width 39 height 12
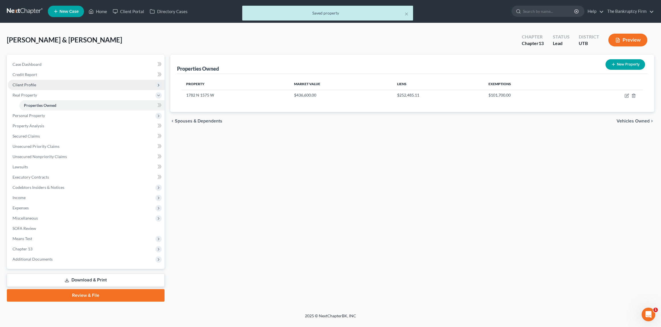
click at [30, 84] on span "Client Profile" at bounding box center [25, 84] width 24 height 5
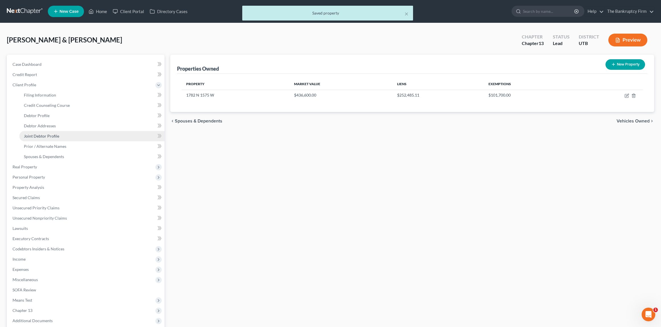
click at [47, 136] on span "Joint Debtor Profile" at bounding box center [41, 136] width 35 height 5
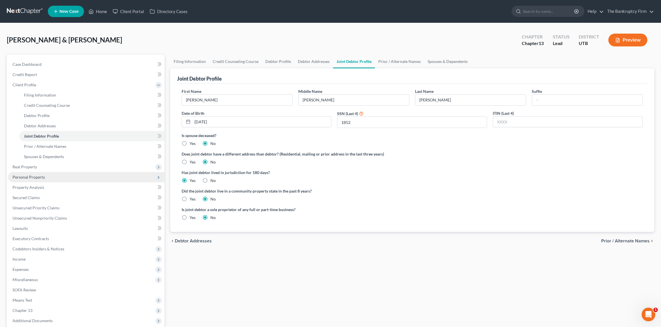
click at [33, 180] on span "Personal Property" at bounding box center [86, 177] width 157 height 10
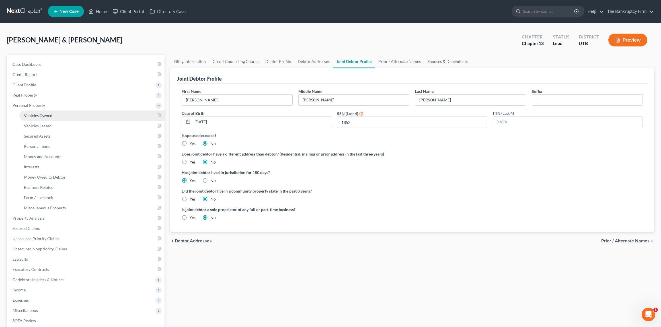
click at [38, 115] on span "Vehicles Owned" at bounding box center [38, 115] width 28 height 5
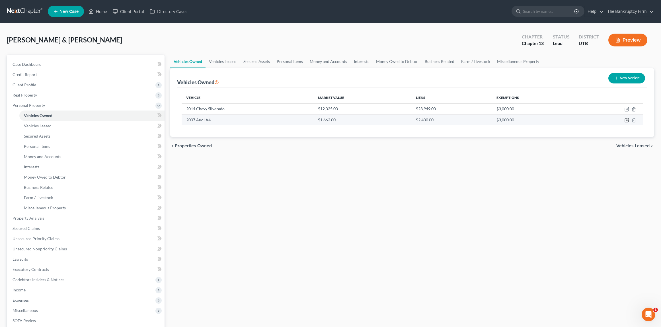
click at [627, 118] on icon "button" at bounding box center [627, 120] width 5 height 5
select select "0"
select select "19"
select select "3"
select select "2"
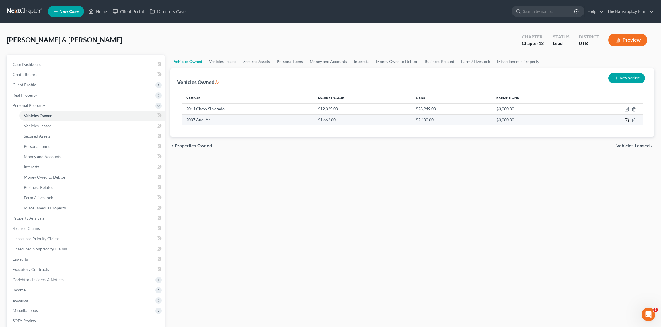
select select "46"
select select "2"
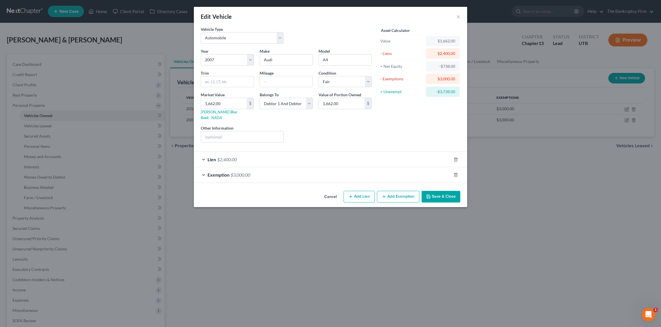
click at [204, 152] on div "Lien $2,400.00" at bounding box center [322, 159] width 257 height 15
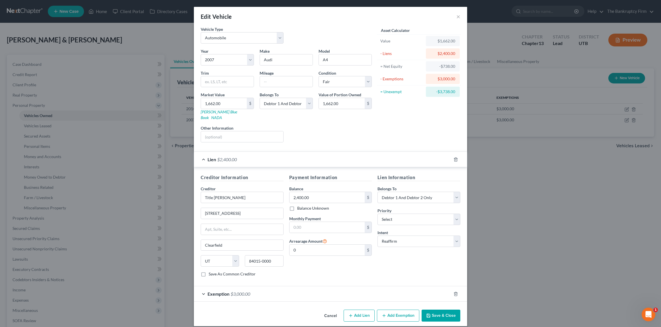
click at [204, 153] on div "Lien $2,400.00" at bounding box center [322, 159] width 257 height 15
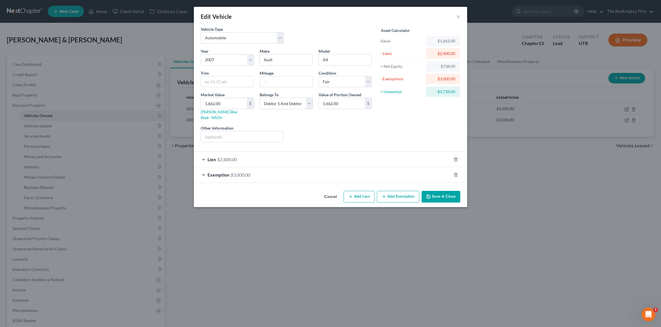
click at [205, 152] on div "Lien $2,400.00" at bounding box center [322, 159] width 257 height 15
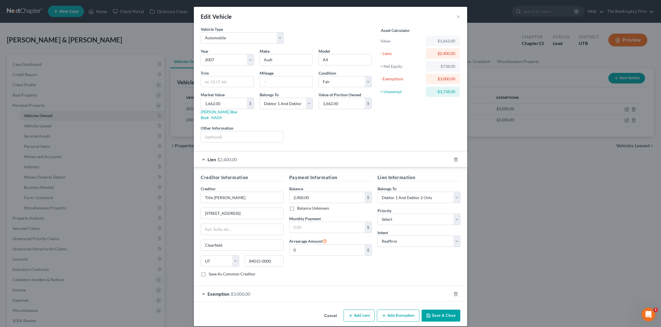
click at [205, 153] on div "Lien $2,400.00" at bounding box center [322, 159] width 257 height 15
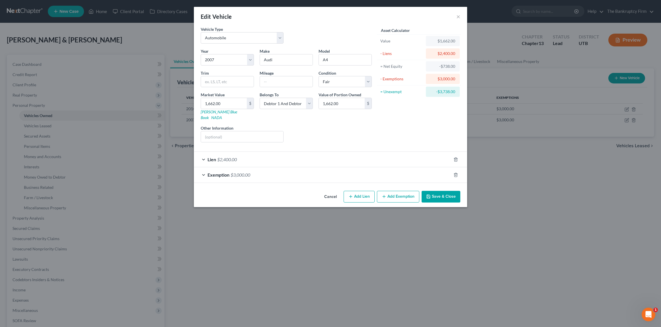
click at [216, 172] on span "Exemption" at bounding box center [219, 174] width 22 height 5
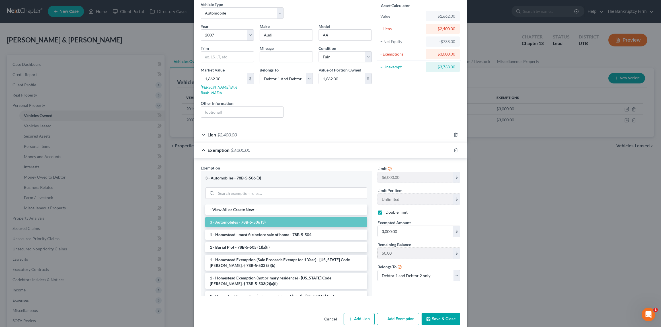
scroll to position [28, 0]
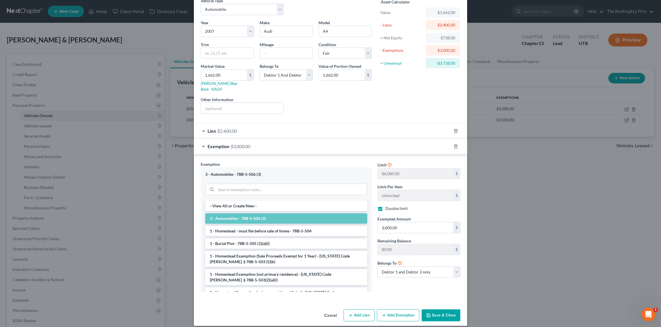
click at [203, 125] on div "Lien $2,400.00" at bounding box center [322, 130] width 257 height 15
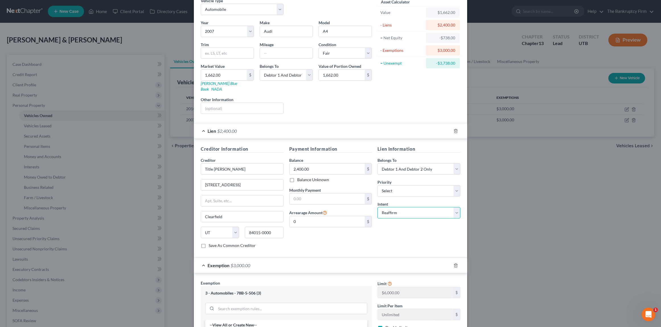
click at [427, 207] on select "Select Surrender Redeem Reaffirm Avoid Other" at bounding box center [419, 212] width 83 height 11
select select "0"
click at [378, 207] on select "Select Surrender Redeem Reaffirm Avoid Other" at bounding box center [419, 212] width 83 height 11
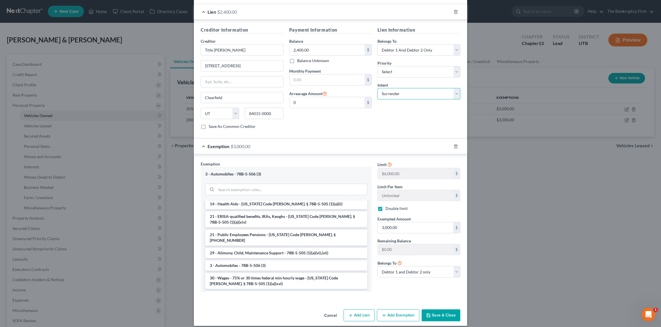
scroll to position [242, 0]
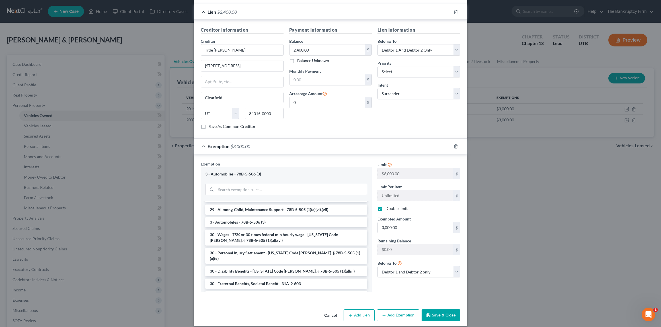
click at [439, 310] on button "Save & Close" at bounding box center [441, 315] width 39 height 12
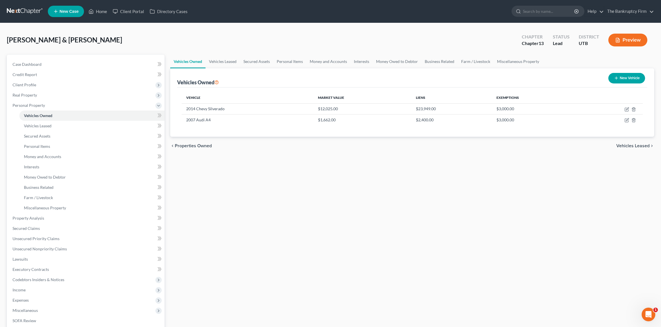
click at [621, 77] on button "New Vehicle" at bounding box center [627, 78] width 37 height 11
select select "0"
select select "2"
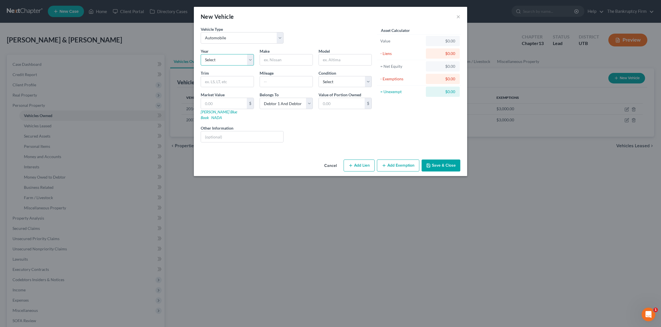
click at [225, 61] on select "Select 2026 2025 2024 2023 2022 2021 2020 2019 2018 2017 2016 2015 2014 2013 20…" at bounding box center [227, 59] width 53 height 11
select select "8"
click at [201, 54] on select "Select 2026 2025 2024 2023 2022 2021 2020 2019 2018 2017 2016 2015 2014 2013 20…" at bounding box center [227, 59] width 53 height 11
click at [279, 62] on input "text" at bounding box center [286, 59] width 53 height 11
type input "Nissan"
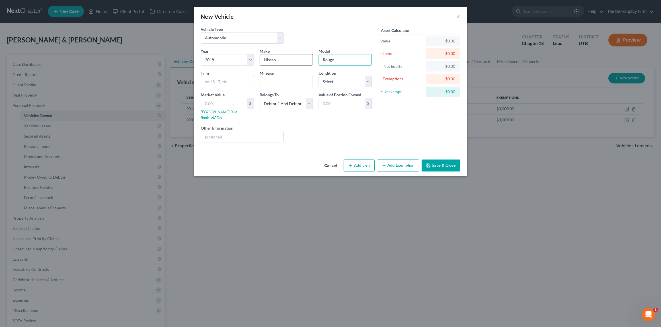
type input "Rouge"
type input "170000"
click at [329, 77] on select "Select Excellent Very Good Good Fair Poor" at bounding box center [345, 81] width 53 height 11
click at [319, 76] on select "Select Excellent Very Good Good Fair Poor" at bounding box center [345, 81] width 53 height 11
click at [342, 81] on select "Select Excellent Very Good Good Fair Poor" at bounding box center [345, 81] width 53 height 11
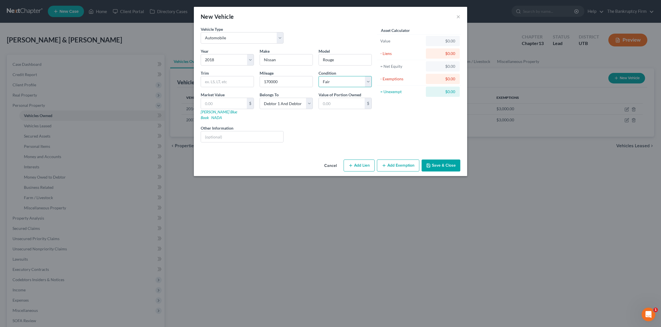
select select "2"
click at [319, 76] on select "Select Excellent Very Good Good Fair Poor" at bounding box center [345, 81] width 53 height 11
click at [223, 104] on input "text" at bounding box center [224, 103] width 46 height 11
click at [216, 102] on input "text" at bounding box center [224, 103] width 46 height 11
type input "8"
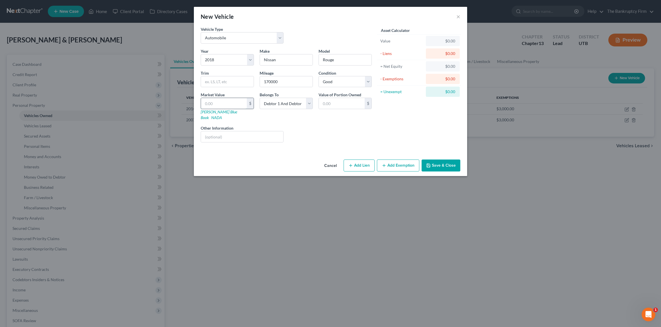
type input "8.00"
type input "81"
type input "81.00"
type input "817"
type input "817.00"
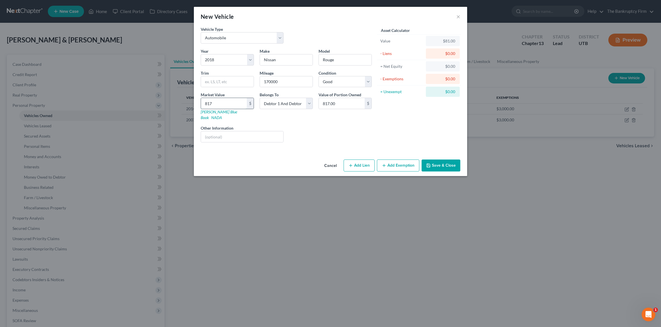
type input "8176"
type input "8,176.00"
click at [353, 163] on icon "button" at bounding box center [351, 165] width 5 height 5
select select "2"
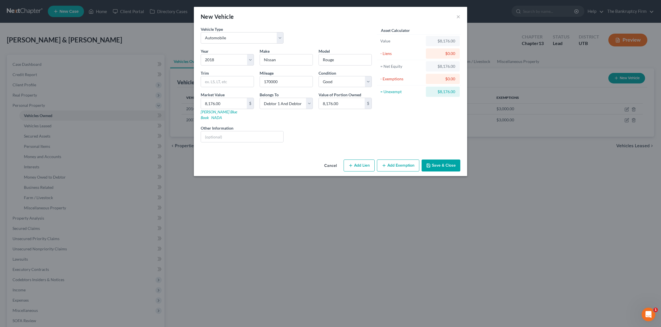
select select "0"
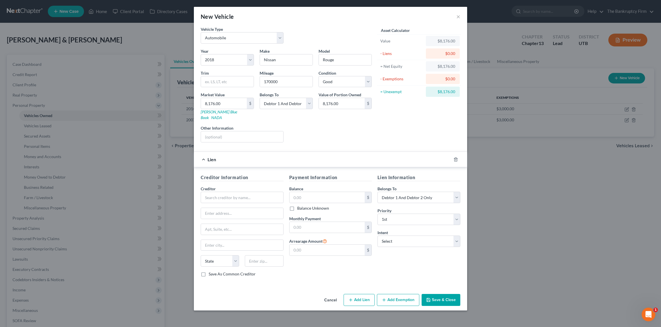
click at [442, 294] on button "Save & Close" at bounding box center [441, 300] width 39 height 12
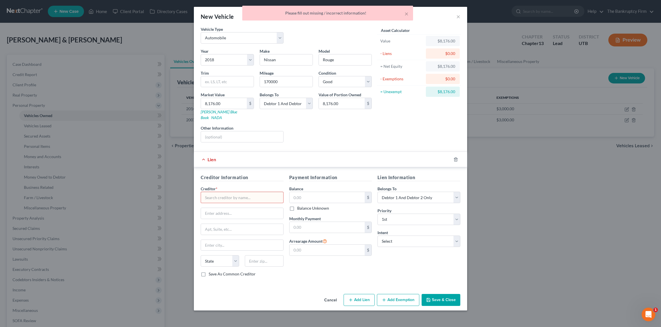
click at [330, 294] on button "Cancel" at bounding box center [331, 299] width 22 height 11
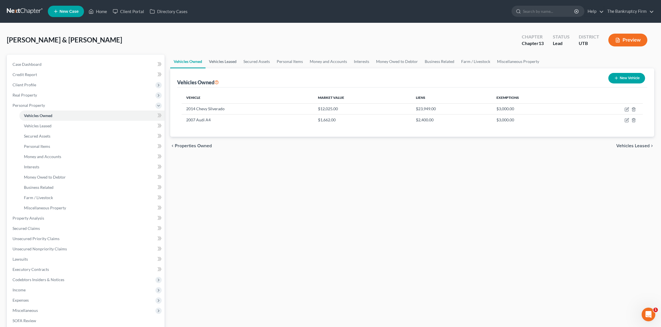
click at [225, 60] on link "Vehicles Leased" at bounding box center [223, 62] width 34 height 14
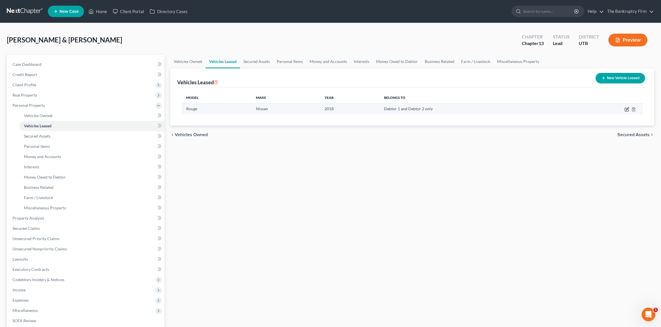
click at [627, 108] on icon "button" at bounding box center [627, 108] width 3 height 3
select select "0"
select select "8"
select select "2"
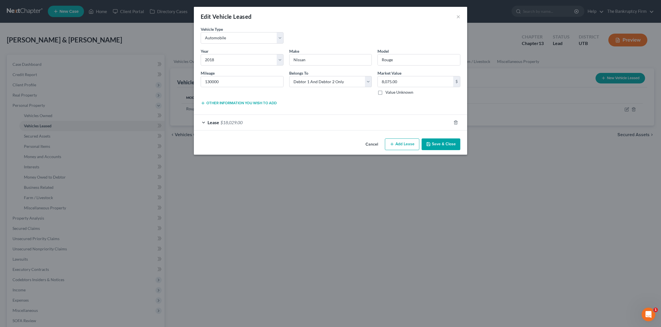
click at [206, 123] on div "Lease $18,029.00" at bounding box center [322, 122] width 257 height 15
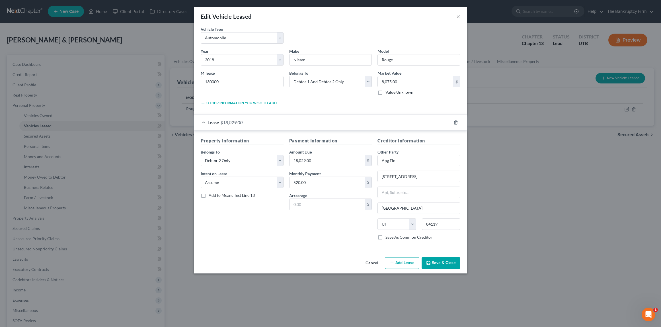
click at [448, 262] on button "Save & Close" at bounding box center [441, 263] width 39 height 12
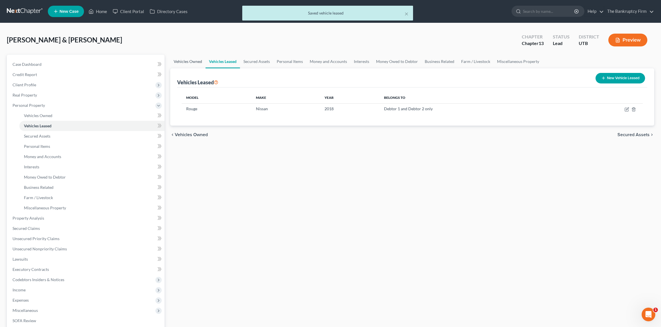
click at [192, 61] on link "Vehicles Owned" at bounding box center [187, 62] width 35 height 14
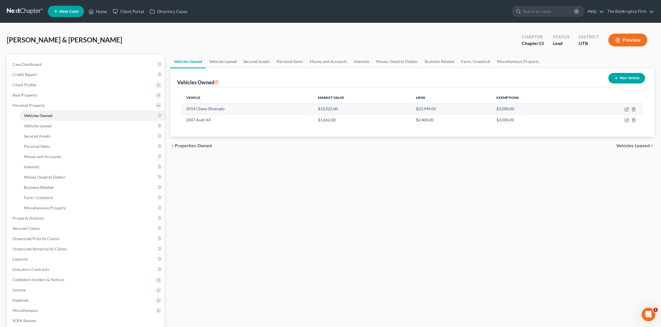
click at [214, 109] on td "2014 Chevy Silverado" at bounding box center [248, 108] width 132 height 11
click at [626, 108] on icon "button" at bounding box center [627, 109] width 5 height 5
select select "0"
select select "12"
select select "0"
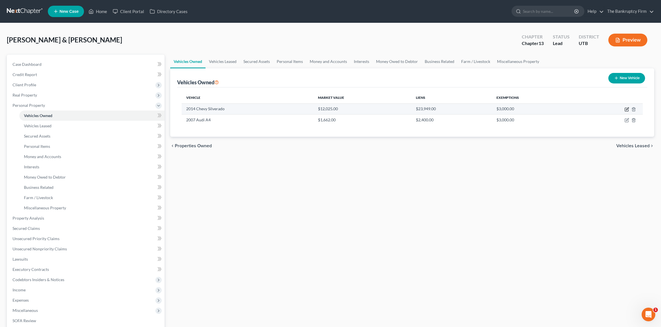
select select "2"
select select "46"
select select "0"
select select "2"
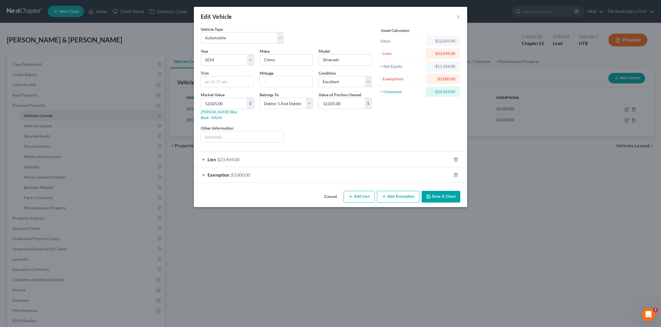
click at [205, 152] on div "Lien $23,949.00" at bounding box center [322, 159] width 257 height 15
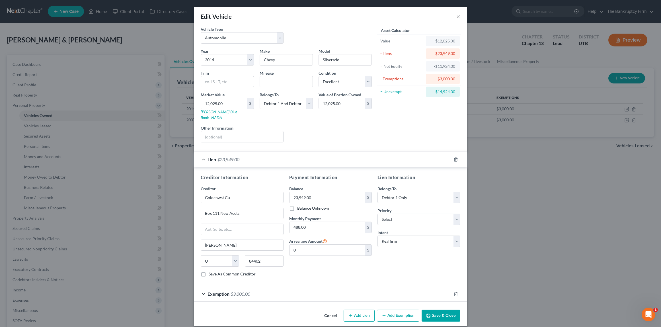
scroll to position [0, 0]
click at [445, 310] on button "Save & Close" at bounding box center [441, 315] width 39 height 12
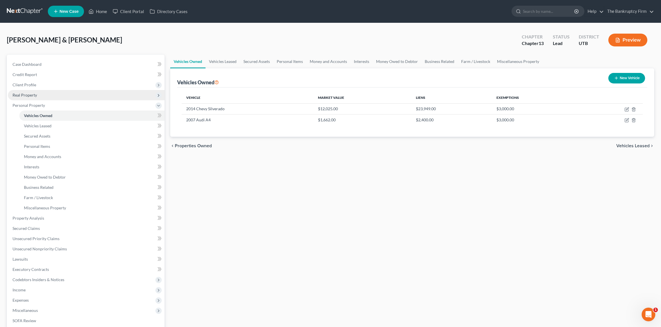
click at [31, 95] on span "Real Property" at bounding box center [25, 95] width 24 height 5
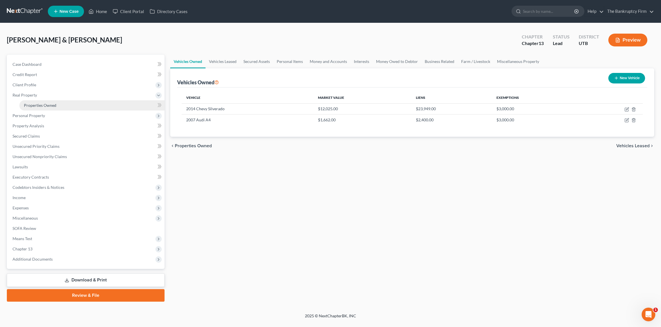
click at [44, 108] on link "Properties Owned" at bounding box center [91, 105] width 145 height 10
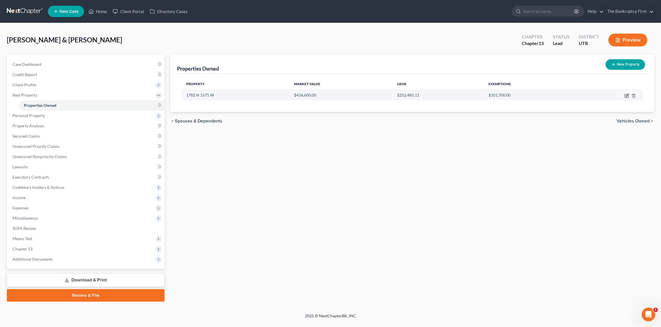
click at [627, 96] on icon "button" at bounding box center [627, 95] width 3 height 3
select select "46"
select select "5"
select select "2"
select select "0"
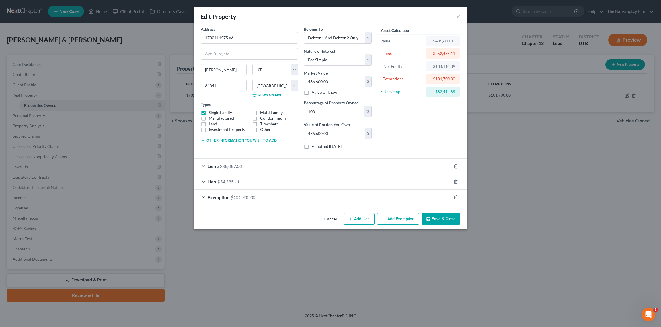
click at [443, 218] on button "Save & Close" at bounding box center [441, 219] width 39 height 12
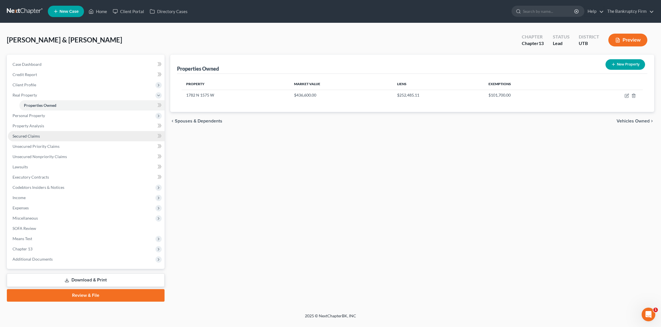
click at [35, 137] on span "Secured Claims" at bounding box center [26, 136] width 27 height 5
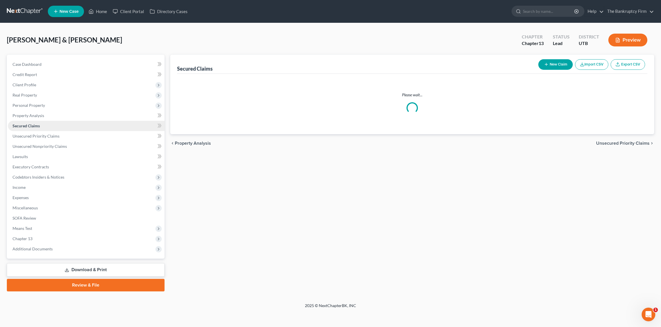
click at [35, 128] on span "Secured Claims" at bounding box center [26, 125] width 27 height 5
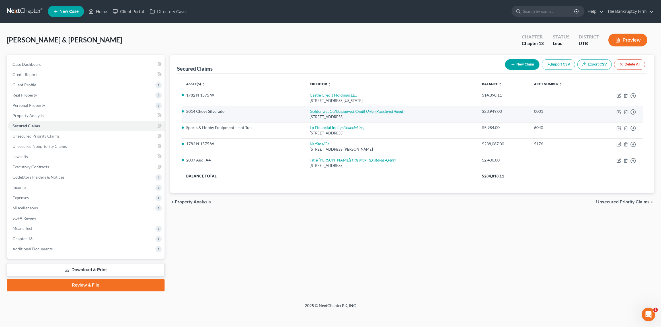
click at [339, 110] on icon "(Goldenwest Credit Union Registered Agent)" at bounding box center [370, 111] width 70 height 5
select select "46"
select select "2"
select select "0"
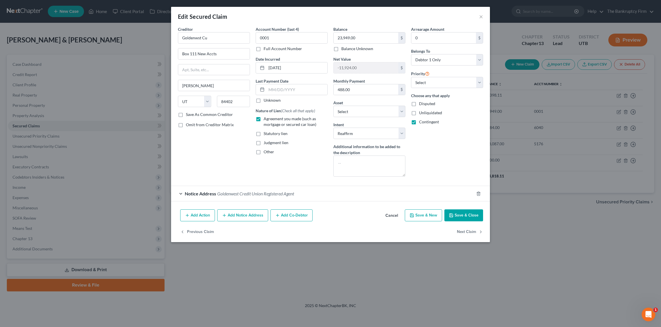
click at [465, 214] on button "Save & Close" at bounding box center [464, 215] width 39 height 12
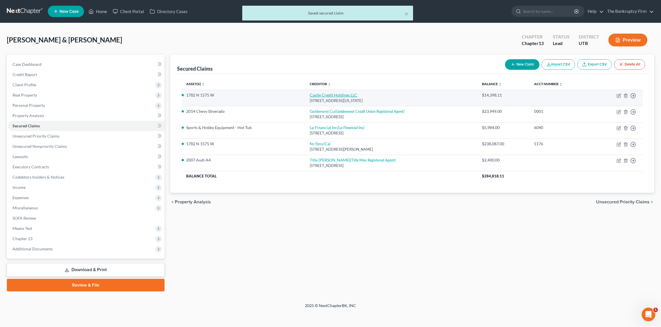
click at [328, 95] on link "Castle Credit Holdings LLC" at bounding box center [334, 95] width 48 height 5
select select "14"
select select "2"
select select "1"
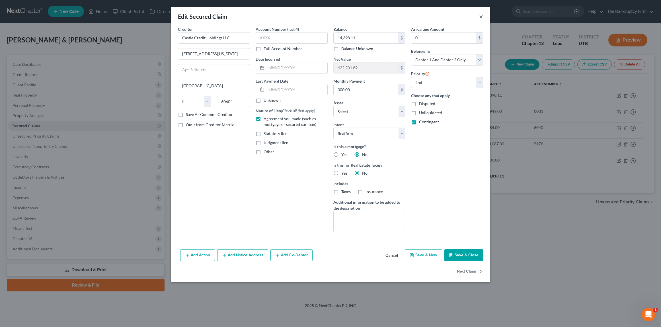
click at [482, 15] on button "×" at bounding box center [481, 16] width 4 height 7
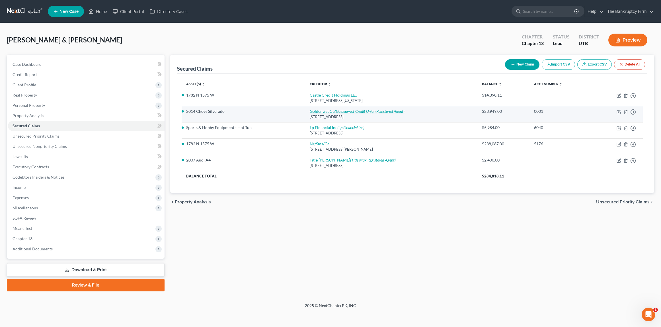
click at [349, 110] on icon "(Goldenwest Credit Union Registered Agent)" at bounding box center [370, 111] width 70 height 5
select select "46"
select select "11"
select select "2"
select select "0"
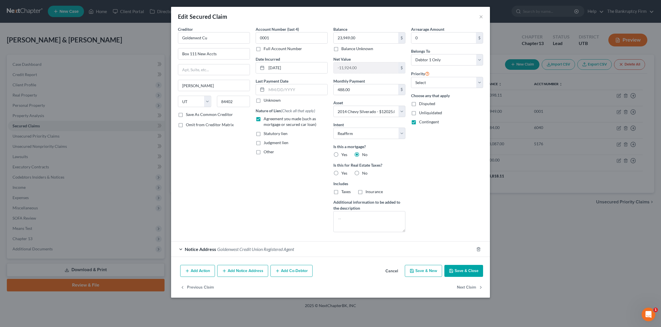
click at [181, 249] on div "Notice Address Goldenwest Credit Union Registered Agent" at bounding box center [322, 248] width 303 height 15
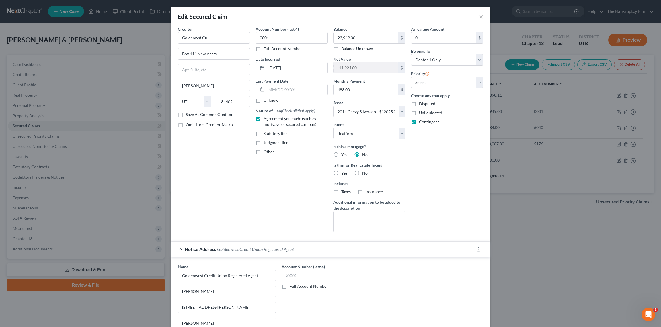
scroll to position [85, 0]
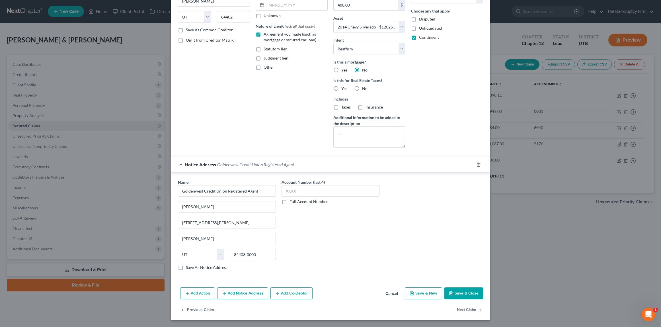
click at [462, 292] on button "Save & Close" at bounding box center [464, 293] width 39 height 12
select select
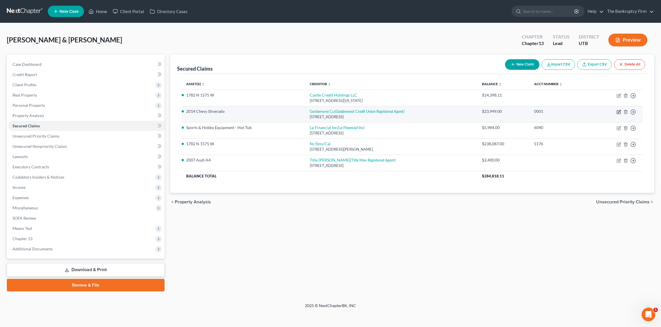
click at [618, 111] on icon "button" at bounding box center [619, 112] width 5 height 5
select select "46"
select select "2"
select select "0"
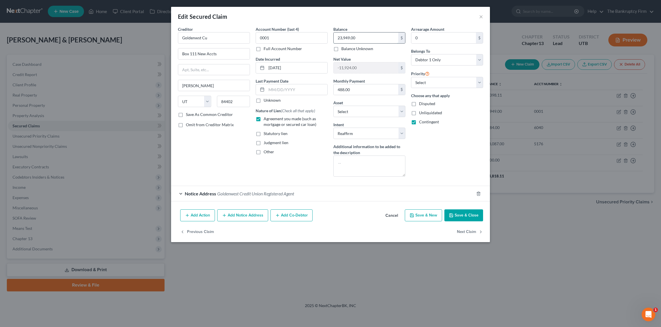
click at [364, 37] on input "23,949.00" at bounding box center [366, 37] width 65 height 11
type input "20,150"
click at [298, 159] on div "Account Number (last 4) 0001 Full Account Number Date Incurred 10-11-2022 Last …" at bounding box center [292, 103] width 78 height 155
click at [465, 214] on button "Save & Close" at bounding box center [464, 215] width 39 height 12
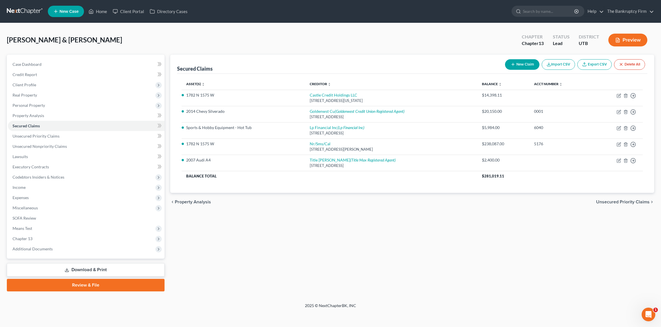
click at [283, 69] on div "Secured Claims New Claim Import CSV Export CSV Delete All" at bounding box center [412, 64] width 471 height 19
click at [329, 127] on link "Lp Financial Inc (Lp Financial Inc)" at bounding box center [337, 127] width 55 height 5
select select "44"
select select "0"
select select "1"
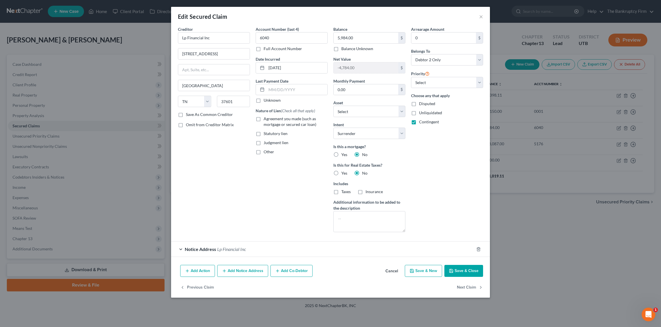
click at [464, 269] on button "Save & Close" at bounding box center [464, 271] width 39 height 12
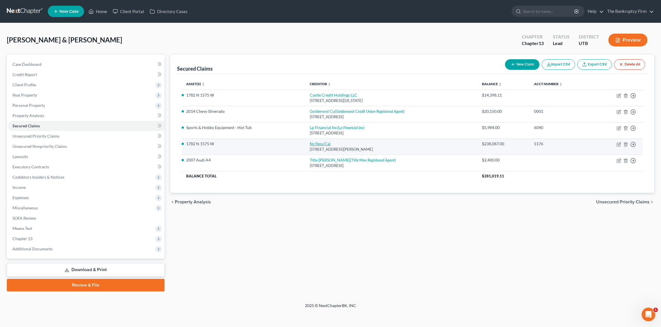
click at [318, 143] on link "Nr/Sms/Cal" at bounding box center [320, 143] width 21 height 5
select select "42"
select select "2"
select select "0"
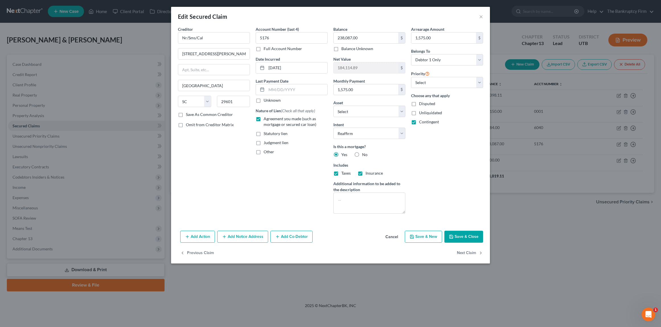
click at [466, 237] on button "Save & Close" at bounding box center [464, 237] width 39 height 12
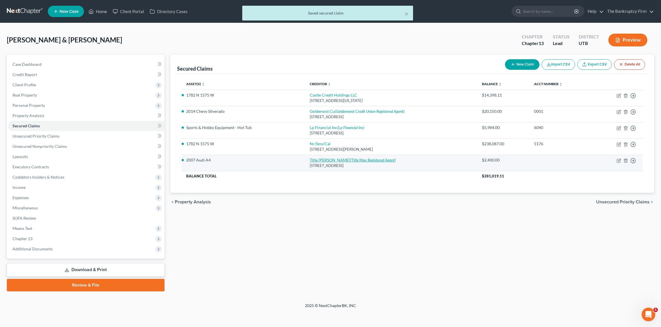
click at [330, 160] on link "Title Max Clearfield (Title Max Registered Agent)" at bounding box center [353, 159] width 86 height 5
select select "46"
select select "0"
select select "2"
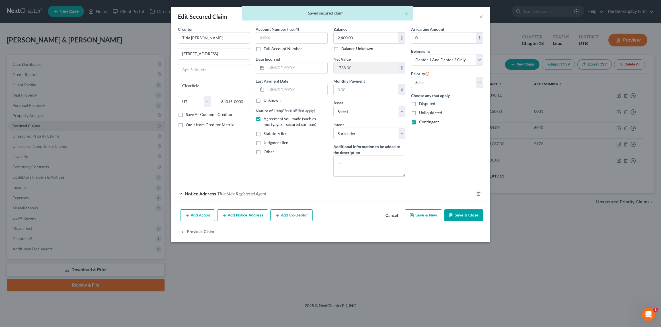
click at [465, 216] on button "Save & Close" at bounding box center [464, 215] width 39 height 12
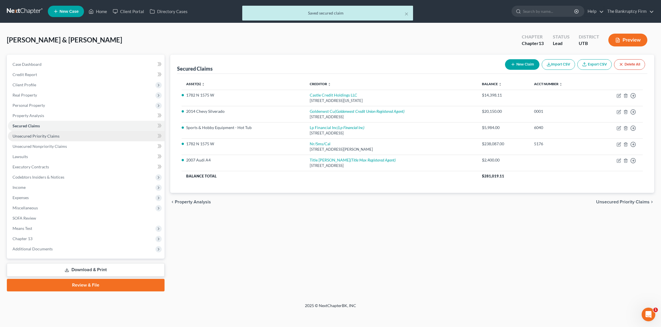
click at [31, 137] on span "Unsecured Priority Claims" at bounding box center [36, 136] width 47 height 5
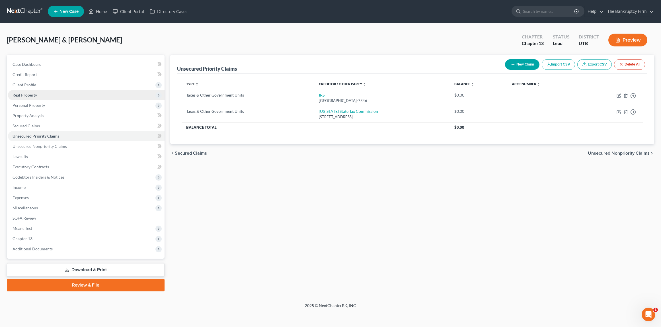
click at [24, 93] on span "Real Property" at bounding box center [25, 95] width 24 height 5
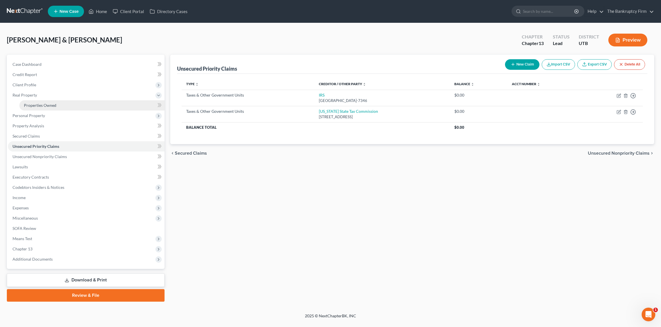
click at [38, 105] on span "Properties Owned" at bounding box center [40, 105] width 32 height 5
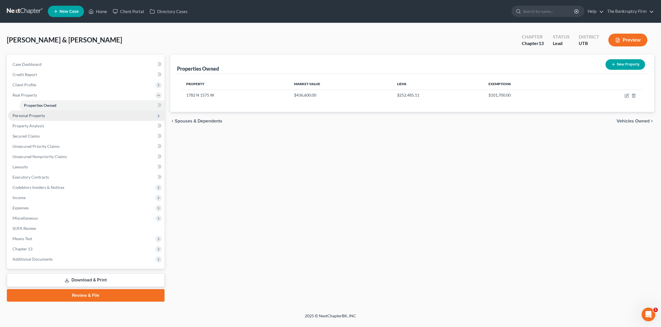
click at [28, 118] on span "Personal Property" at bounding box center [86, 115] width 157 height 10
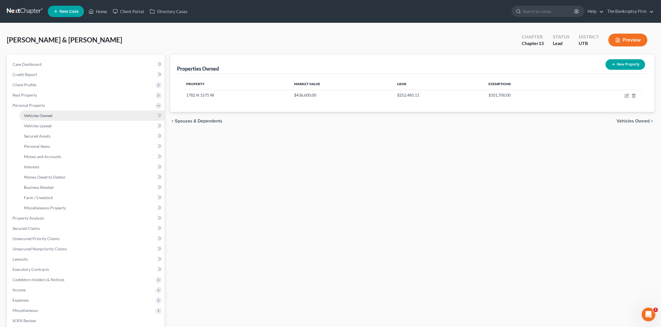
click at [42, 114] on span "Vehicles Owned" at bounding box center [38, 115] width 28 height 5
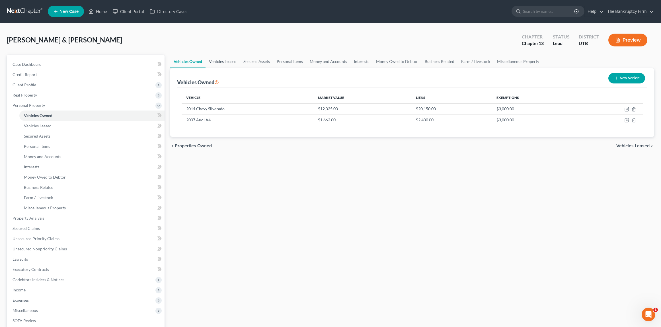
click at [220, 63] on link "Vehicles Leased" at bounding box center [223, 62] width 34 height 14
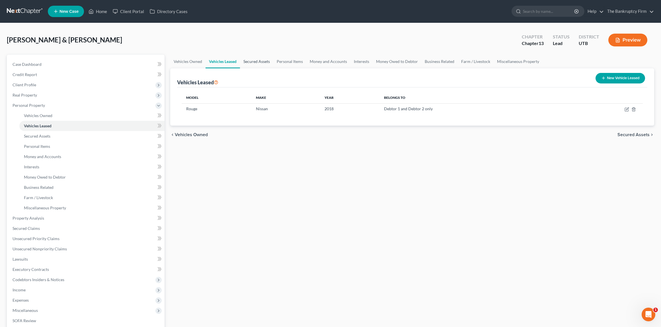
click at [259, 60] on link "Secured Assets" at bounding box center [256, 62] width 33 height 14
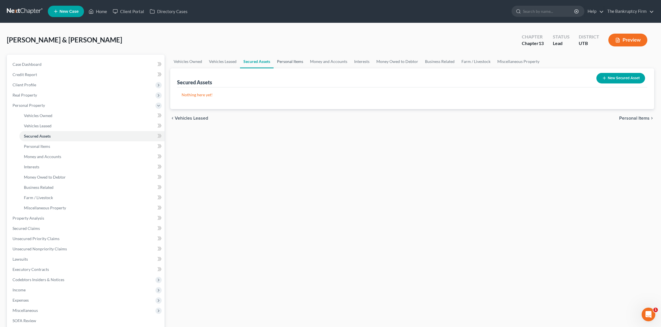
click at [288, 59] on link "Personal Items" at bounding box center [290, 62] width 33 height 14
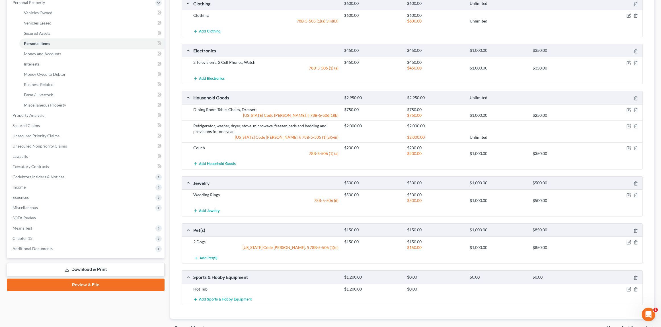
scroll to position [134, 0]
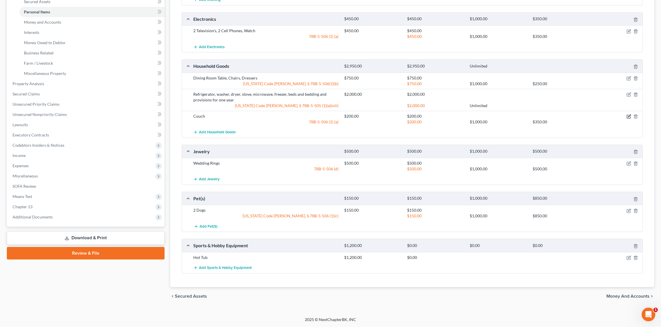
click at [630, 116] on icon "button" at bounding box center [629, 116] width 5 height 5
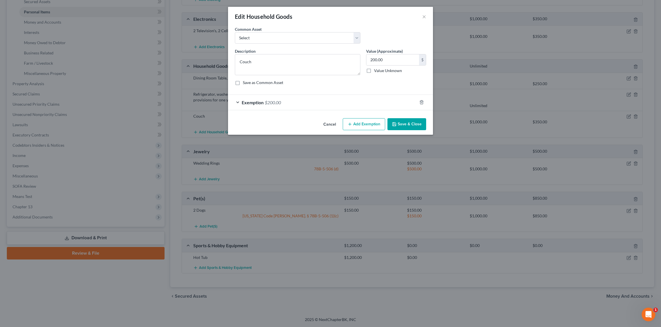
click at [410, 125] on button "Save & Close" at bounding box center [407, 124] width 39 height 12
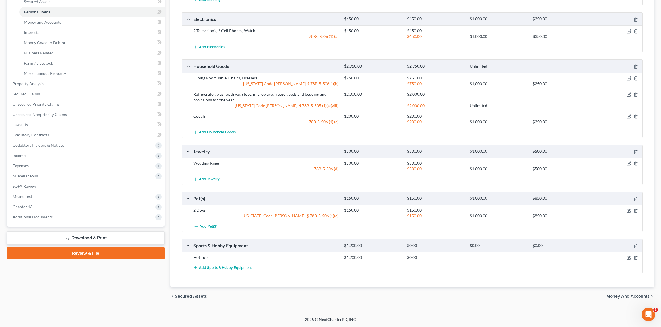
click at [298, 126] on div "Couch $200.00 $200.00 78B-5-506 (1) (a) $200.00 $1,000.00 $350.00" at bounding box center [412, 119] width 461 height 16
click at [390, 127] on div "Add Household Goods" at bounding box center [417, 132] width 453 height 11
drag, startPoint x: 445, startPoint y: 123, endPoint x: 494, endPoint y: 123, distance: 49.5
click at [446, 123] on div "$200.00" at bounding box center [435, 122] width 63 height 6
click at [521, 122] on div "$1,000.00" at bounding box center [498, 122] width 63 height 6
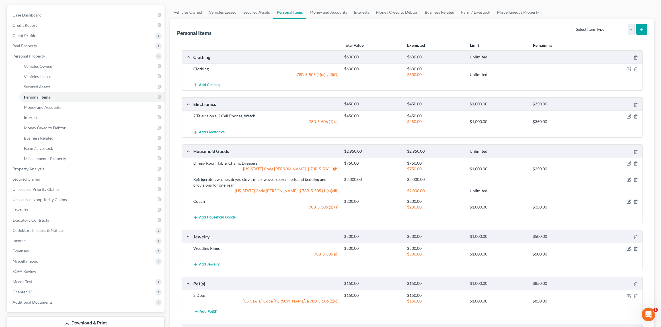
scroll to position [0, 0]
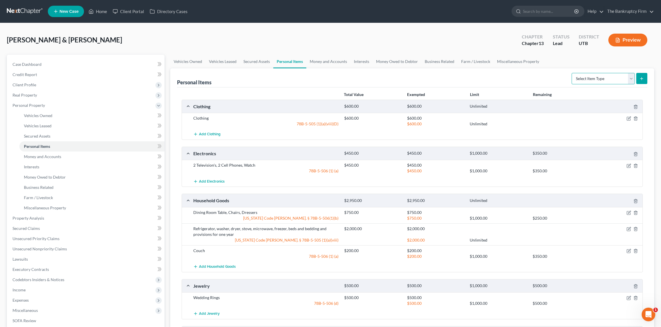
click at [626, 77] on select "Select Item Type Clothing Collectibles Of Value Electronics Firearms Household …" at bounding box center [603, 78] width 63 height 11
click at [319, 60] on link "Money and Accounts" at bounding box center [328, 62] width 44 height 14
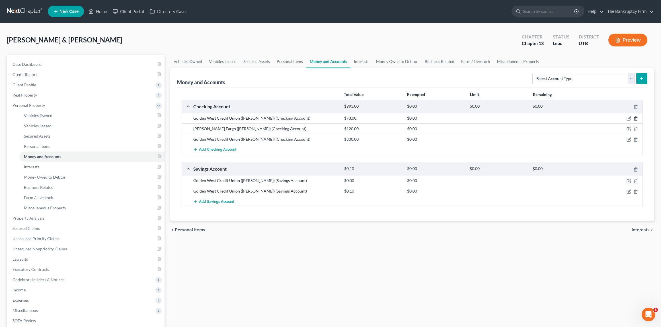
click at [636, 118] on icon "button" at bounding box center [636, 118] width 5 height 5
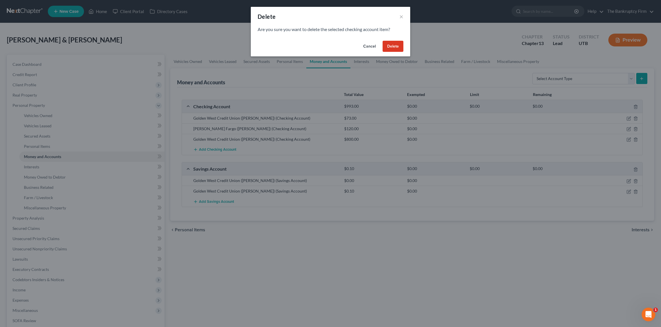
click at [394, 45] on button "Delete" at bounding box center [393, 46] width 21 height 11
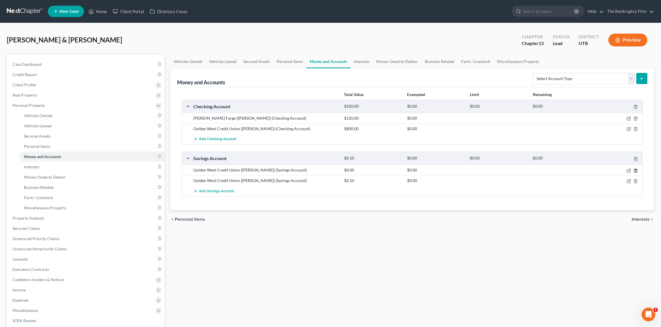
click at [637, 170] on icon "button" at bounding box center [636, 170] width 5 height 5
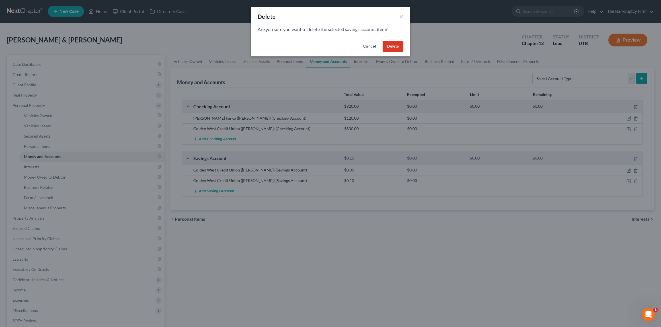
click at [388, 44] on button "Delete" at bounding box center [393, 46] width 21 height 11
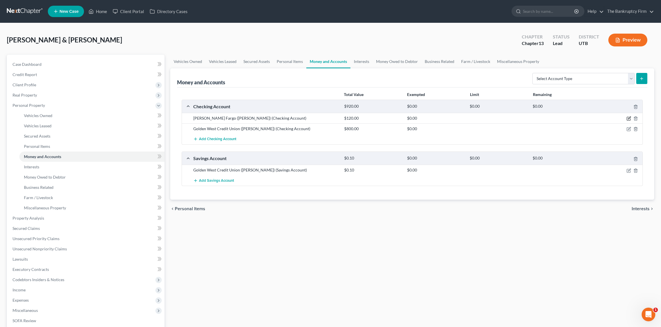
click at [630, 118] on icon "button" at bounding box center [629, 118] width 5 height 5
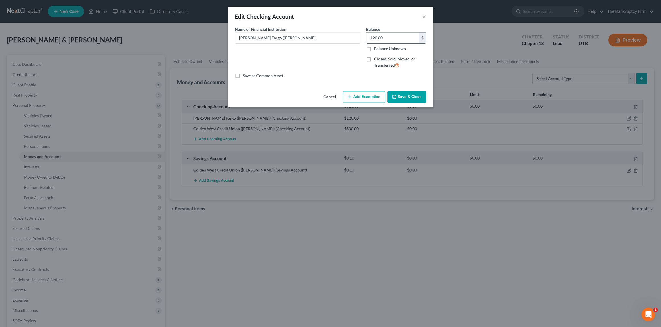
click at [388, 39] on input "120.00" at bounding box center [392, 37] width 53 height 11
type input "170"
click at [409, 95] on button "Save & Close" at bounding box center [407, 97] width 39 height 12
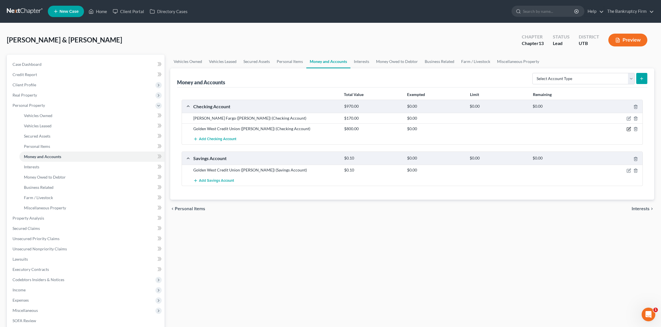
click at [627, 128] on icon "button" at bounding box center [628, 129] width 3 height 3
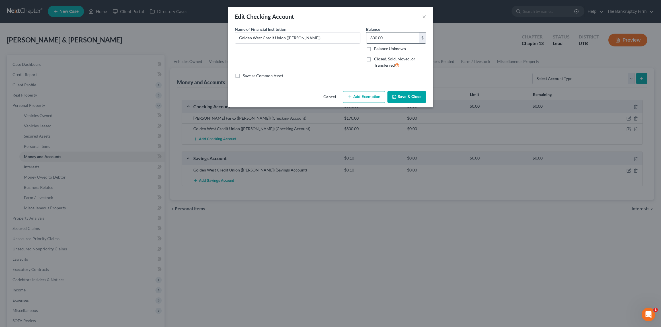
click at [405, 39] on input "800.00" at bounding box center [392, 37] width 53 height 11
type input "1,000"
click at [399, 97] on button "Save & Close" at bounding box center [407, 97] width 39 height 12
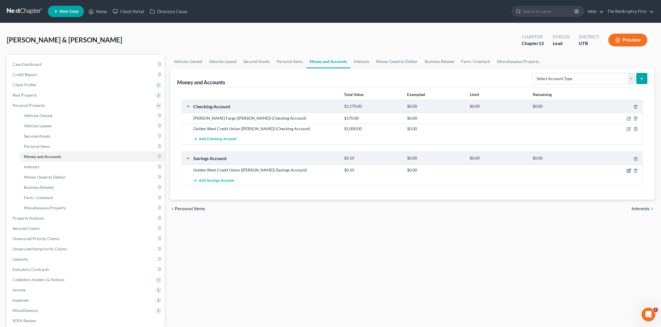
click at [628, 170] on icon "button" at bounding box center [629, 170] width 5 height 5
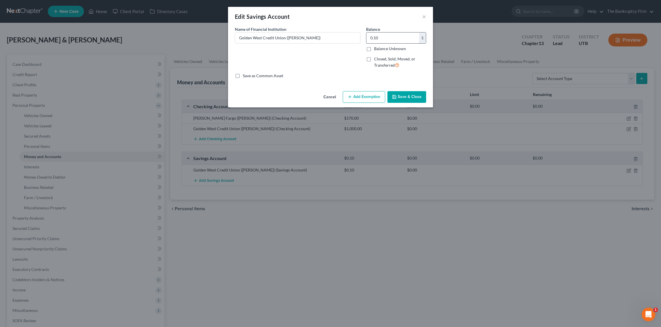
click at [391, 38] on input "0.10" at bounding box center [392, 37] width 53 height 11
type input "13.00"
click at [402, 100] on button "Save & Close" at bounding box center [407, 97] width 39 height 12
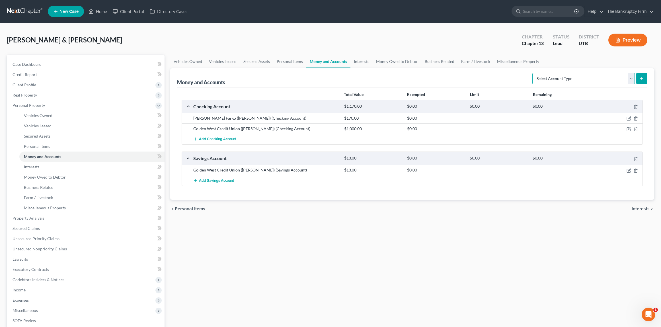
click at [580, 79] on select "Select Account Type Brokerage Cash on Hand Certificates of Deposit Checking Acc…" at bounding box center [583, 78] width 103 height 11
select select "other"
click at [534, 73] on select "Select Account Type Brokerage Cash on Hand Certificates of Deposit Checking Acc…" at bounding box center [583, 78] width 103 height 11
click at [641, 78] on icon "submit" at bounding box center [642, 78] width 5 height 5
click at [394, 62] on link "Money Owed to Debtor" at bounding box center [397, 62] width 49 height 14
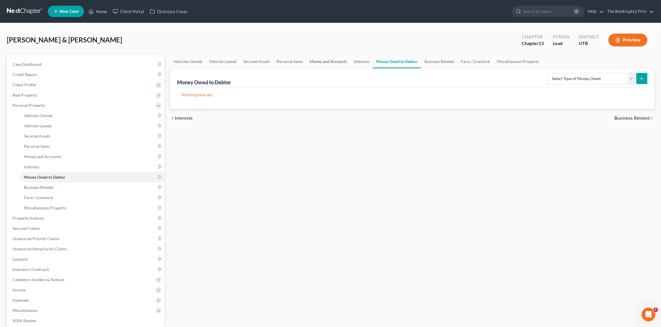
click at [324, 62] on link "Money and Accounts" at bounding box center [328, 62] width 44 height 14
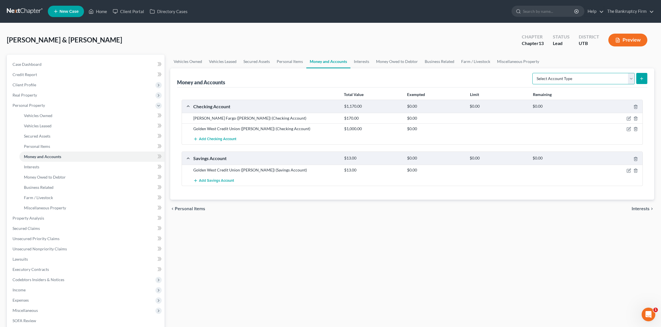
click at [599, 77] on select "Select Account Type Brokerage Cash on Hand Certificates of Deposit Checking Acc…" at bounding box center [583, 78] width 103 height 11
select select "other"
click at [534, 73] on select "Select Account Type Brokerage Cash on Hand Certificates of Deposit Checking Acc…" at bounding box center [583, 78] width 103 height 11
click at [641, 77] on icon "submit" at bounding box center [642, 78] width 5 height 5
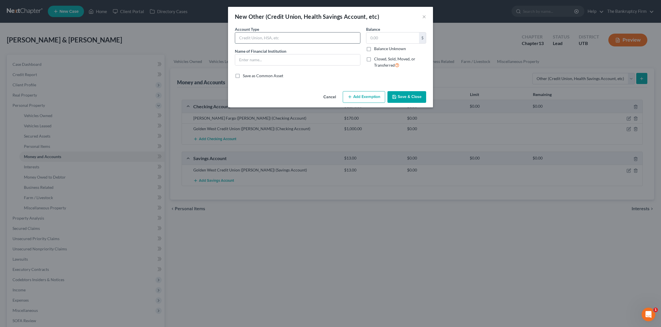
click at [251, 37] on input "text" at bounding box center [297, 37] width 125 height 11
type input "CashApp"
type input "0"
type input "CashApp"
click at [374, 59] on label "Closed, Sold, Moved, or Transferred" at bounding box center [400, 62] width 52 height 12
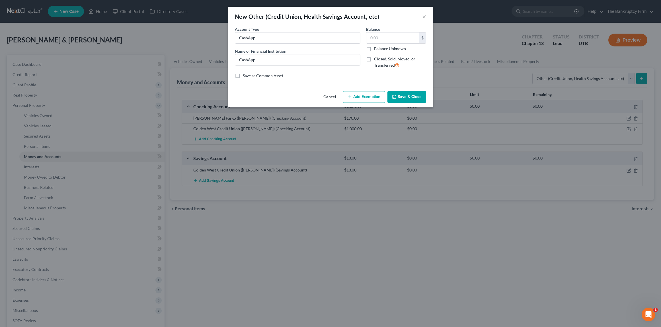
click at [376, 59] on input "Closed, Sold, Moved, or Transferred" at bounding box center [378, 58] width 4 height 4
checkbox input "true"
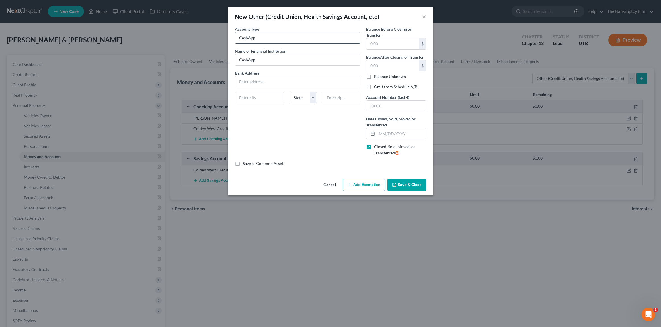
click at [274, 40] on input "CashApp" at bounding box center [297, 37] width 125 height 11
type input "CashApp (Closed)"
click at [280, 64] on input "CashApp" at bounding box center [297, 59] width 125 height 11
type input "CashApp (Closed)"
click at [374, 86] on label "Omit from Schedule A/B" at bounding box center [395, 87] width 43 height 6
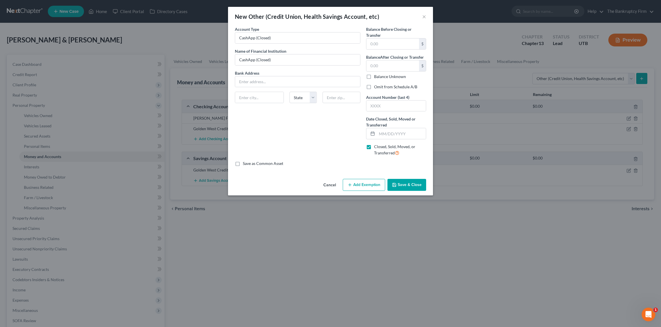
click at [376, 86] on input "Omit from Schedule A/B" at bounding box center [378, 86] width 4 height 4
checkbox input "true"
click at [391, 133] on input "text" at bounding box center [401, 133] width 49 height 11
type input "1"
type input "09/01/2025"
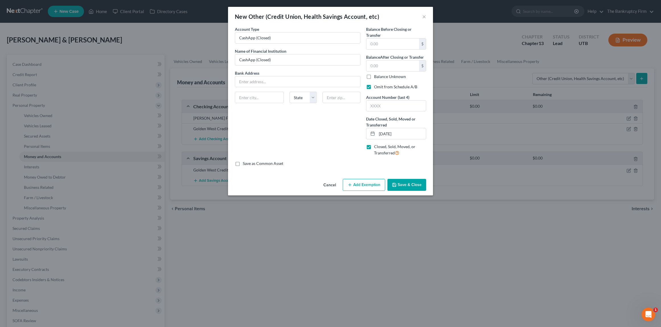
click at [405, 185] on button "Save & Close" at bounding box center [407, 185] width 39 height 12
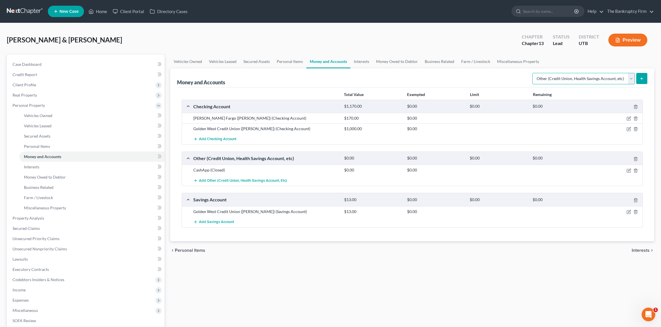
click at [611, 77] on select "Select Account Type Brokerage Cash on Hand Certificates of Deposit Checking Acc…" at bounding box center [583, 78] width 103 height 11
click at [363, 62] on link "Interests" at bounding box center [362, 62] width 22 height 14
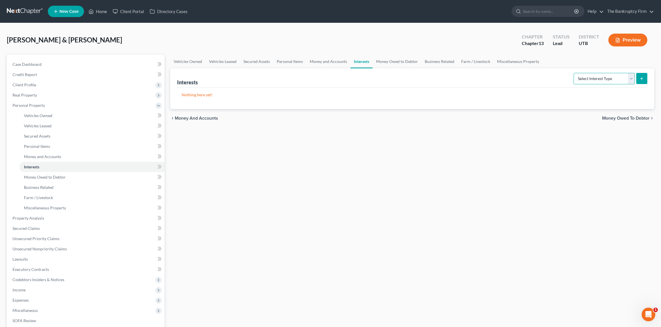
click at [602, 78] on select "Select Interest Type 401K Annuity Bond Education IRA Government Bond Government…" at bounding box center [604, 78] width 61 height 11
click at [394, 60] on link "Money Owed to Debtor" at bounding box center [397, 62] width 49 height 14
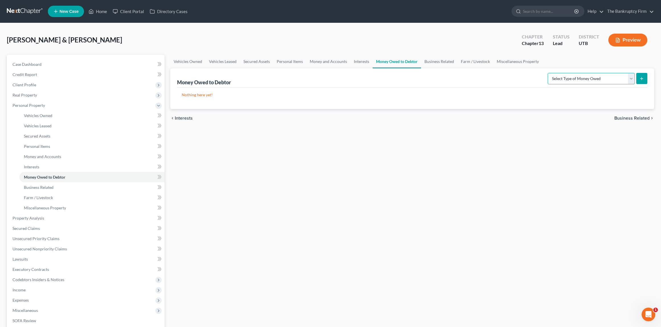
click at [617, 76] on select "Select Type of Money Owed Accounts Receivable Alimony Child Support Claims Agai…" at bounding box center [591, 78] width 87 height 11
click at [436, 60] on link "Business Related" at bounding box center [439, 62] width 36 height 14
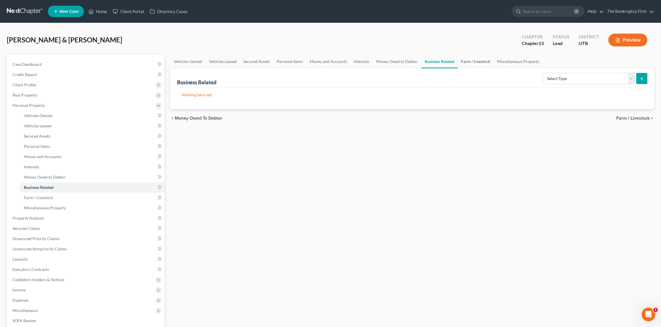
click at [472, 61] on link "Farm / Livestock" at bounding box center [476, 62] width 36 height 14
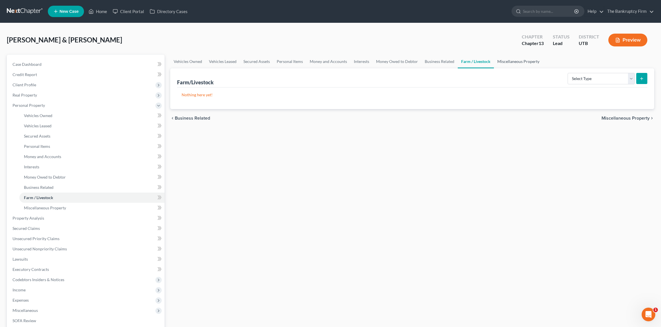
click at [513, 61] on link "Miscellaneous Property" at bounding box center [518, 62] width 49 height 14
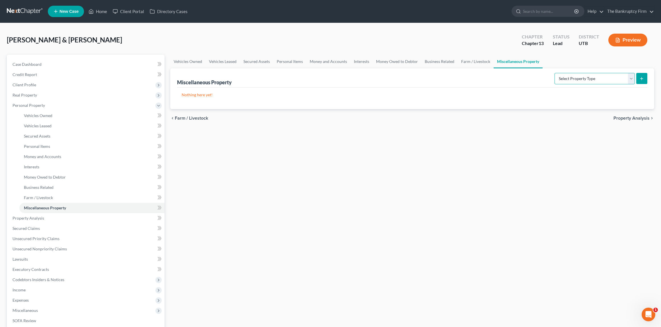
click at [596, 78] on select "Select Property Type Assigned for Creditor Benefit Within 1 Year Holding for An…" at bounding box center [595, 78] width 80 height 11
click at [44, 218] on link "Property Analysis" at bounding box center [86, 218] width 157 height 10
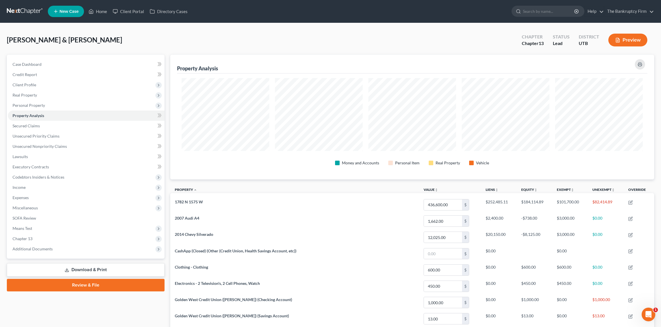
scroll to position [125, 484]
click at [37, 125] on span "Secured Claims" at bounding box center [26, 125] width 27 height 5
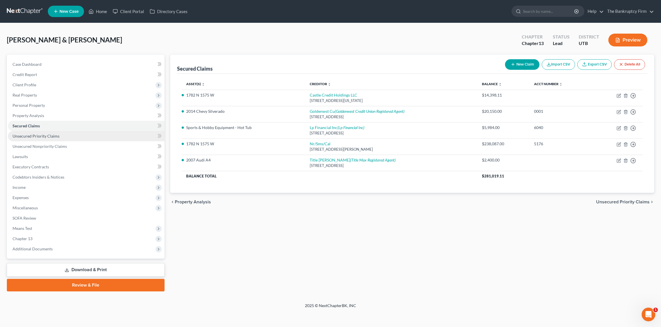
click at [42, 136] on span "Unsecured Priority Claims" at bounding box center [36, 136] width 47 height 5
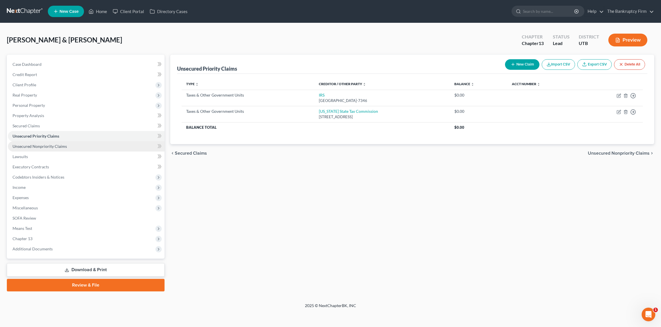
click at [42, 145] on span "Unsecured Nonpriority Claims" at bounding box center [40, 146] width 54 height 5
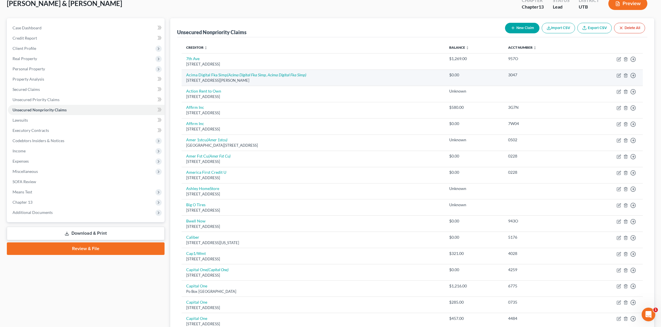
scroll to position [37, 0]
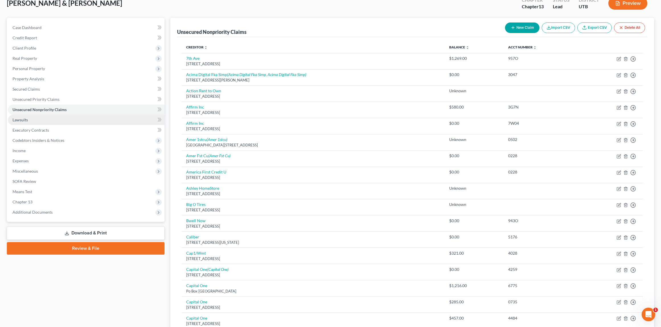
click at [29, 119] on link "Lawsuits" at bounding box center [86, 120] width 157 height 10
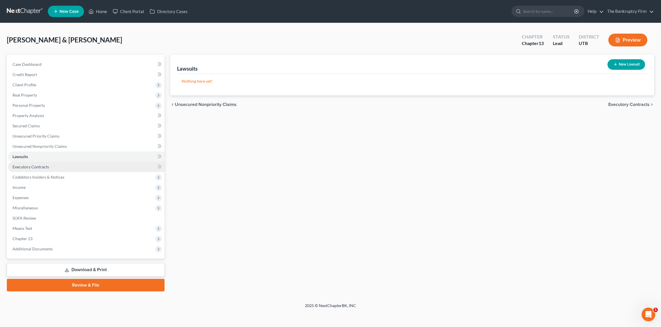
click at [43, 167] on span "Executory Contracts" at bounding box center [31, 166] width 36 height 5
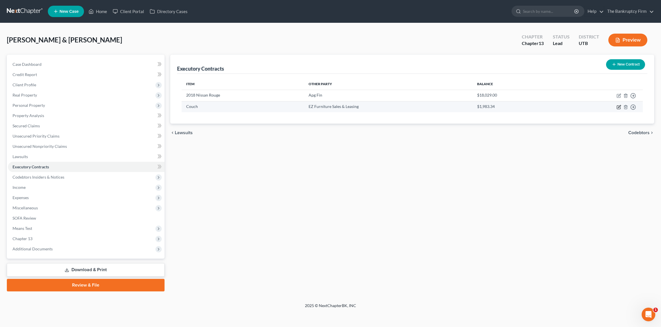
click at [620, 107] on icon "button" at bounding box center [618, 106] width 3 height 3
select select "3"
select select "46"
select select "2"
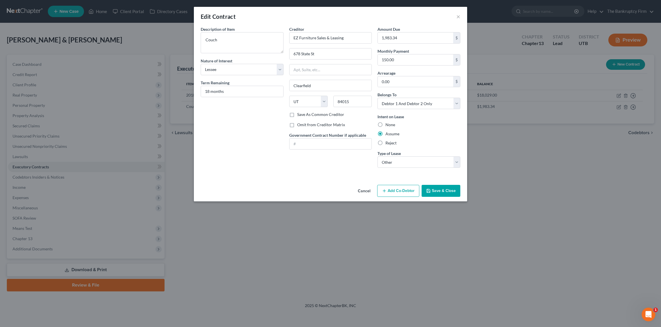
click at [440, 191] on button "Save & Close" at bounding box center [441, 191] width 39 height 12
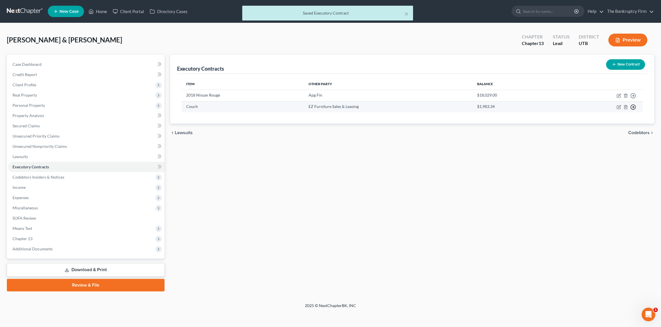
click at [632, 107] on line "button" at bounding box center [633, 107] width 2 height 0
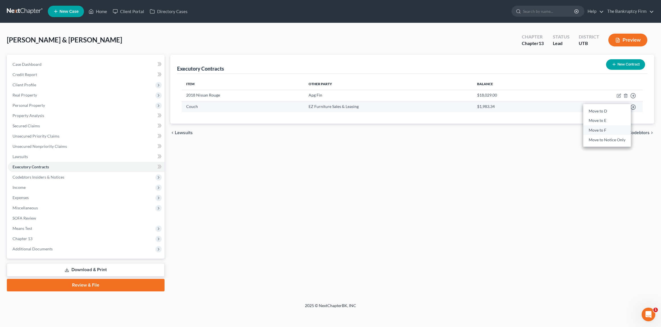
click at [601, 130] on link "Move to F" at bounding box center [607, 131] width 48 height 10
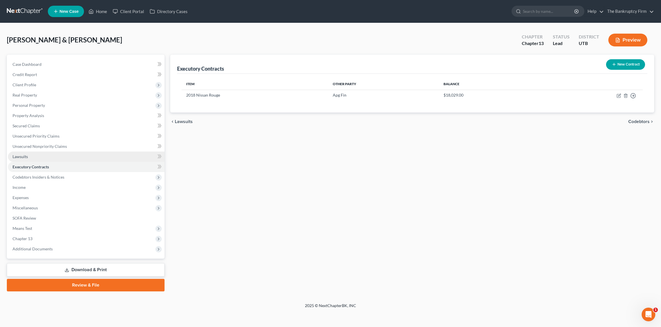
click at [24, 156] on span "Lawsuits" at bounding box center [20, 156] width 15 height 5
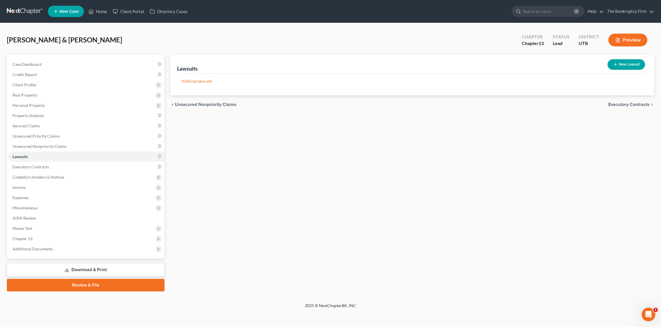
click at [212, 47] on div "[PERSON_NAME] & [PERSON_NAME] Upgraded Chapter Chapter 13 Status Lead District …" at bounding box center [331, 42] width 648 height 25
click at [46, 146] on span "Unsecured Nonpriority Claims" at bounding box center [40, 146] width 54 height 5
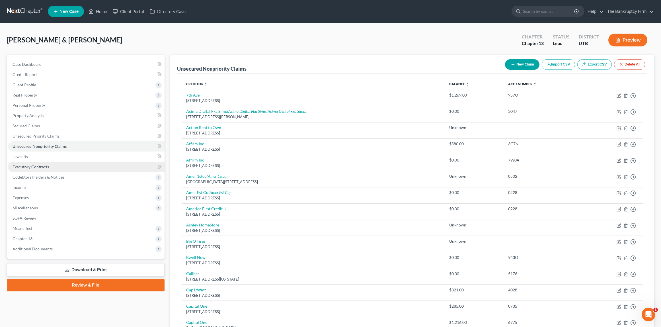
click at [42, 168] on span "Executory Contracts" at bounding box center [31, 166] width 36 height 5
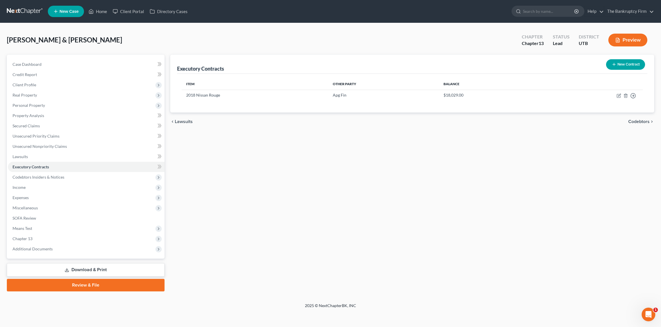
click at [620, 63] on button "New Contract" at bounding box center [625, 64] width 39 height 11
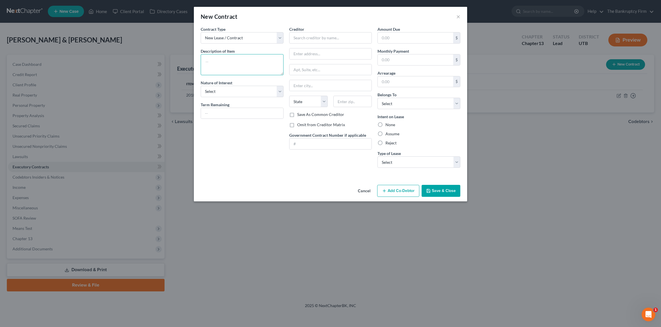
click at [232, 58] on textarea at bounding box center [242, 64] width 83 height 21
type textarea "Couch"
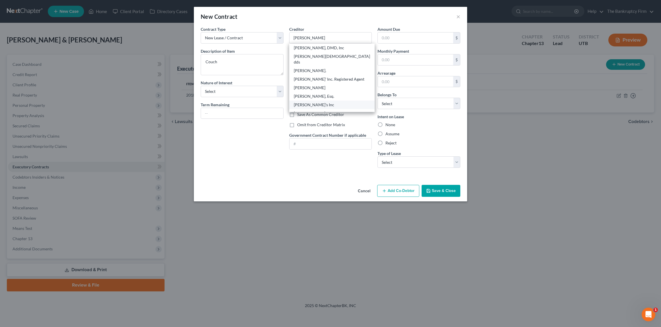
click at [316, 102] on div "Aaron's Inc" at bounding box center [332, 105] width 77 height 6
type input "Aaron's Inc"
type input "PO Box 100039"
type input "Kennesaw"
select select "10"
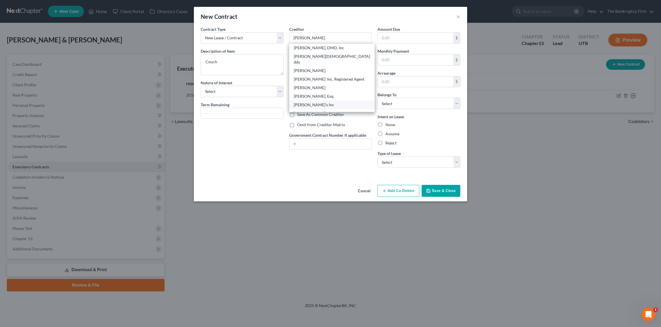
type input "30156-0000"
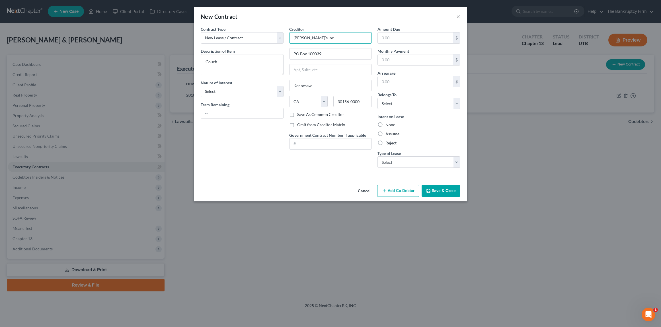
click at [326, 39] on input "Aaron's Inc" at bounding box center [330, 37] width 83 height 11
click at [325, 39] on input "Aaron's Inc" at bounding box center [330, 37] width 83 height 11
type input "Aaron's"
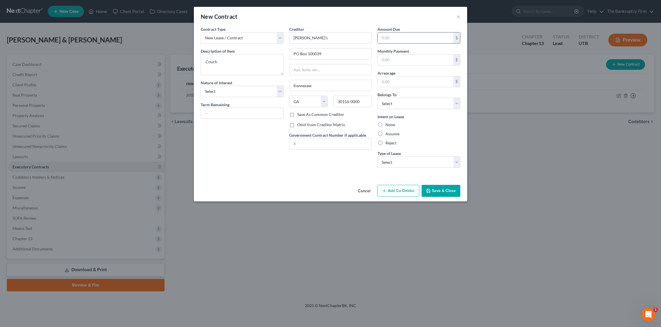
click at [393, 39] on input "text" at bounding box center [415, 37] width 75 height 11
type input "1"
type input "1,400"
click at [452, 102] on select "Select Debtor 1 Only Debtor 2 Only Debtor 1 And Debtor 2 Only At Least One Of T…" at bounding box center [419, 103] width 83 height 11
click at [448, 189] on button "Save & Close" at bounding box center [441, 191] width 39 height 12
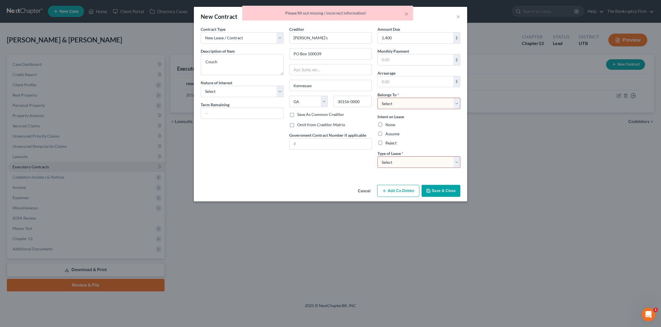
click at [367, 191] on button "Cancel" at bounding box center [364, 190] width 22 height 11
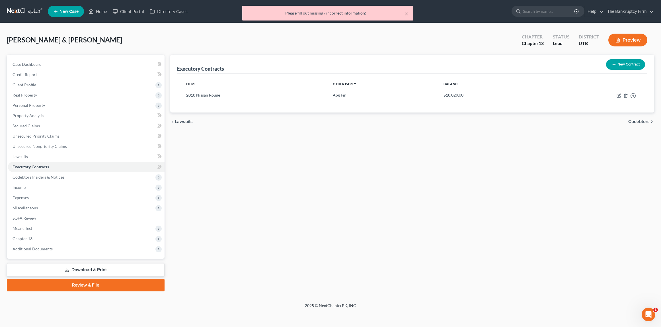
click at [456, 154] on div "Executory Contracts New Contract Item Other Party Balance 2018 Nissan Rouge Apg…" at bounding box center [412, 173] width 490 height 237
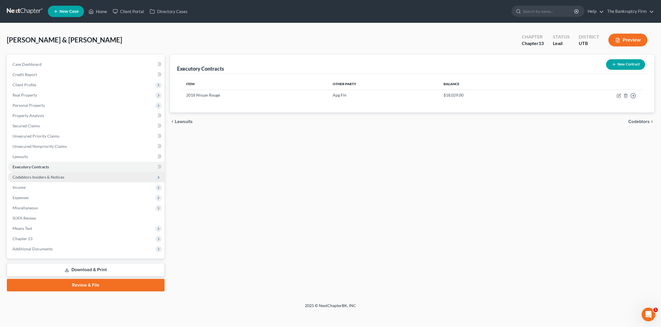
click at [44, 175] on span "Codebtors Insiders & Notices" at bounding box center [39, 177] width 52 height 5
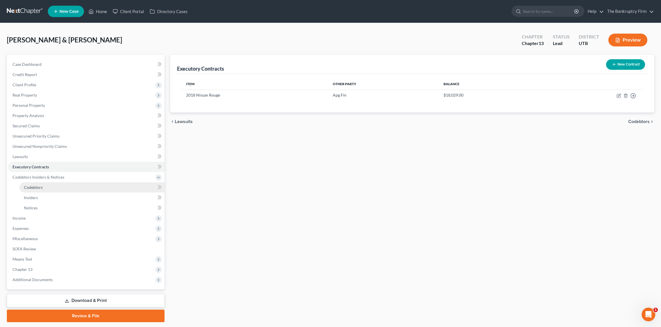
click at [36, 184] on link "Codebtors" at bounding box center [91, 187] width 145 height 10
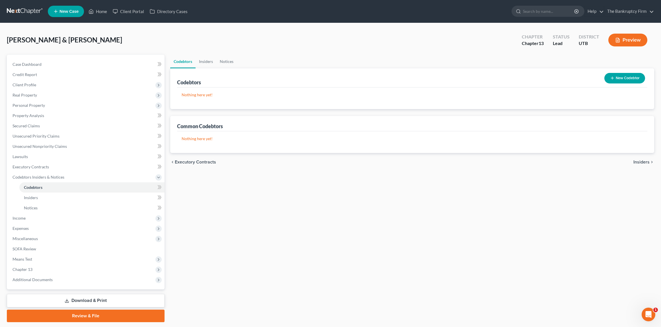
scroll to position [1, 0]
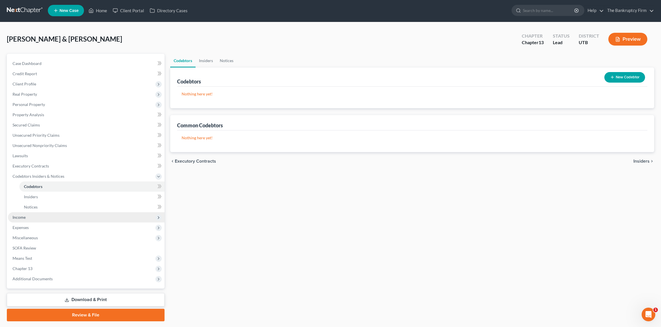
click at [23, 215] on span "Income" at bounding box center [19, 217] width 13 height 5
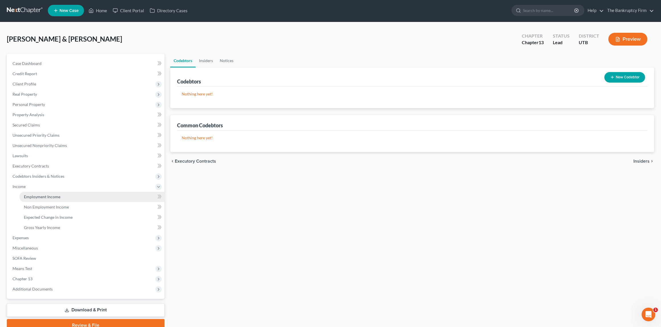
click at [48, 198] on span "Employment Income" at bounding box center [42, 196] width 36 height 5
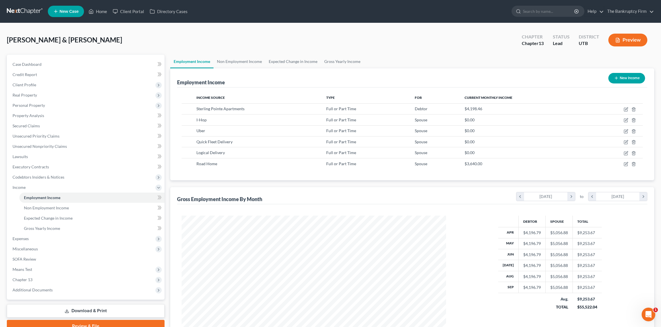
scroll to position [132, 276]
click at [633, 119] on icon "button" at bounding box center [634, 120] width 5 height 5
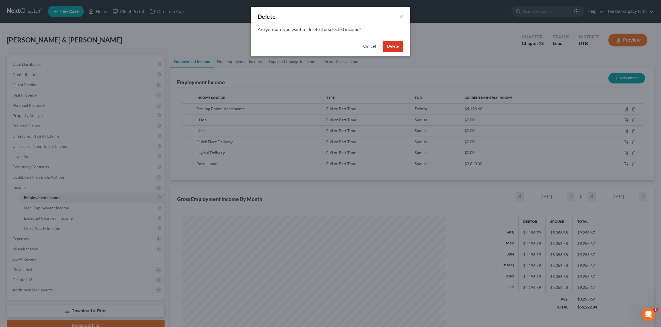
click at [398, 45] on button "Delete" at bounding box center [393, 46] width 21 height 11
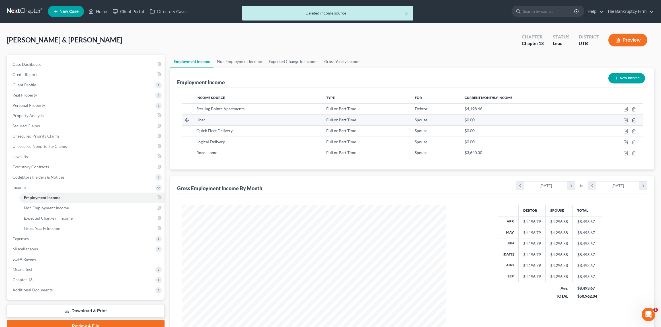
click at [634, 118] on icon "button" at bounding box center [634, 120] width 5 height 5
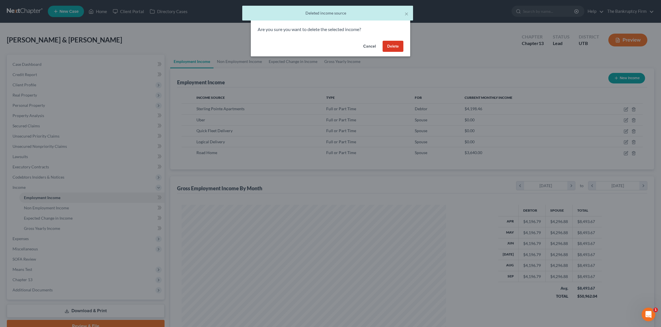
click at [392, 46] on button "Delete" at bounding box center [393, 46] width 21 height 11
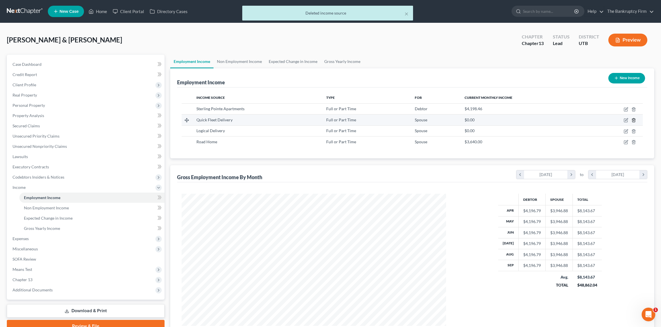
click at [635, 119] on icon "button" at bounding box center [634, 120] width 5 height 5
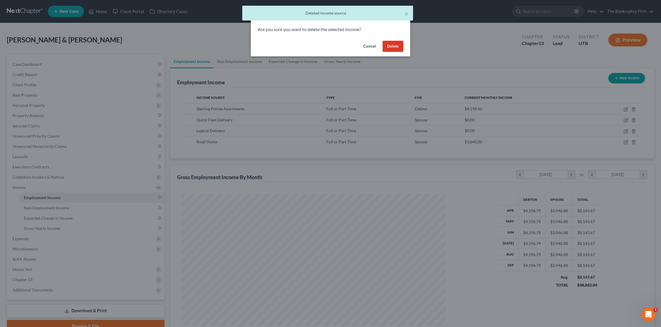
click at [390, 43] on button "Delete" at bounding box center [393, 46] width 21 height 11
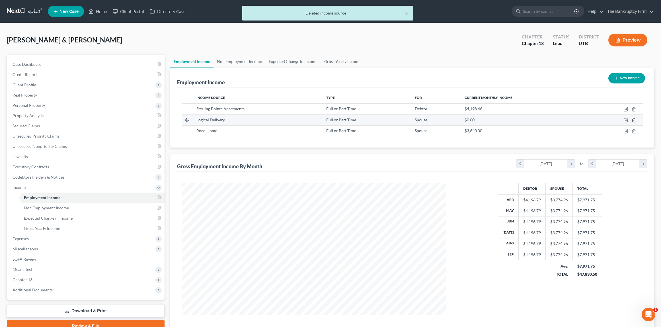
click at [634, 119] on polyline "button" at bounding box center [633, 119] width 3 height 0
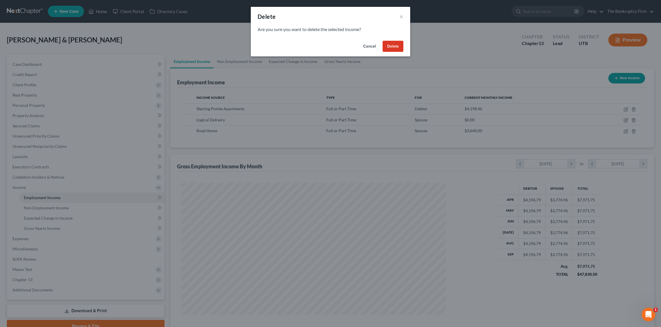
click at [395, 44] on button "Delete" at bounding box center [393, 46] width 21 height 11
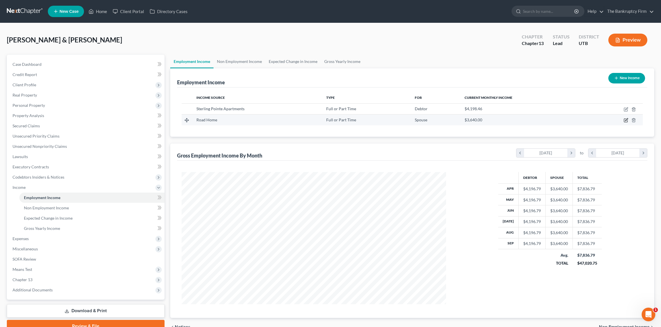
click at [625, 120] on icon "button" at bounding box center [626, 119] width 3 height 3
select select "0"
select select "2"
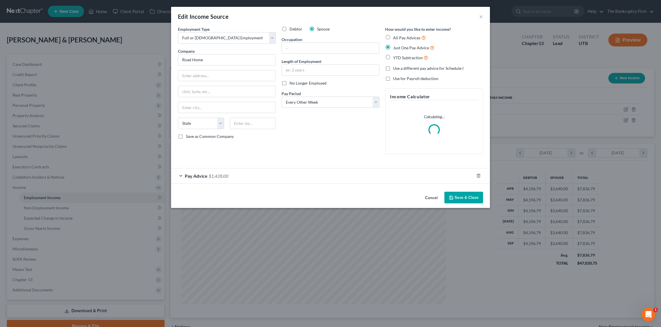
click at [180, 176] on div "Pay Advice $1,428.00" at bounding box center [322, 175] width 303 height 15
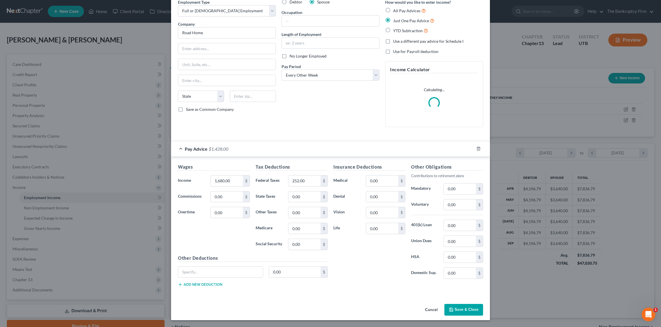
scroll to position [0, 0]
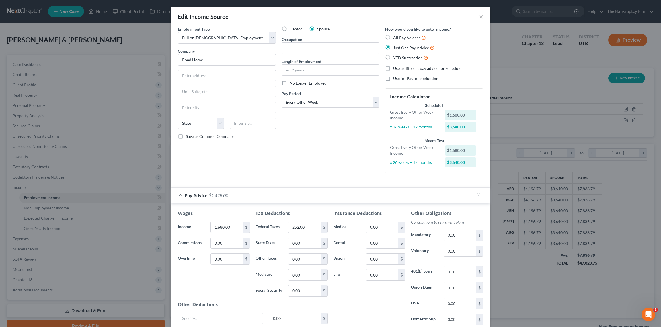
click at [190, 168] on div "Employment Type * Select Full or Part Time Employment Self Employment Company *…" at bounding box center [227, 102] width 104 height 152
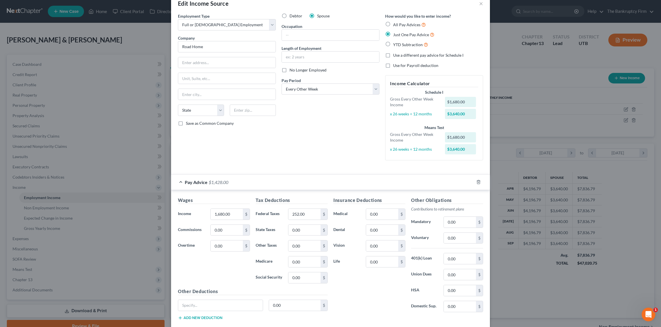
scroll to position [46, 0]
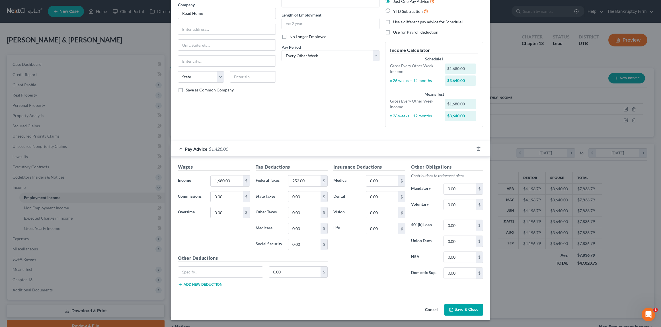
click at [468, 308] on button "Save & Close" at bounding box center [464, 310] width 39 height 12
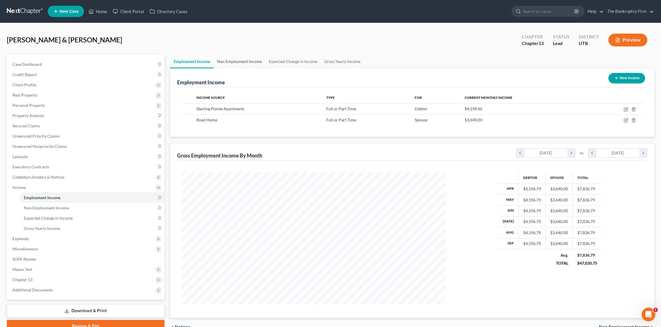
click at [239, 61] on link "Non Employment Income" at bounding box center [240, 62] width 52 height 14
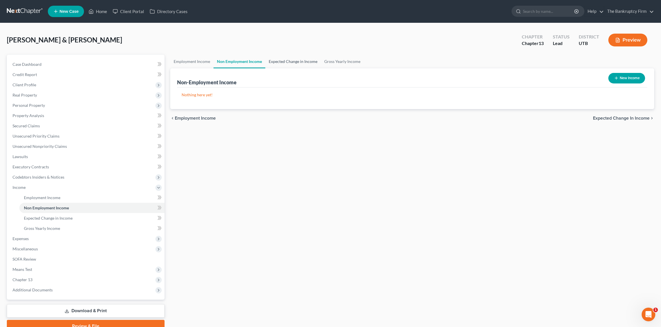
click at [290, 60] on link "Expected Change in Income" at bounding box center [293, 62] width 56 height 14
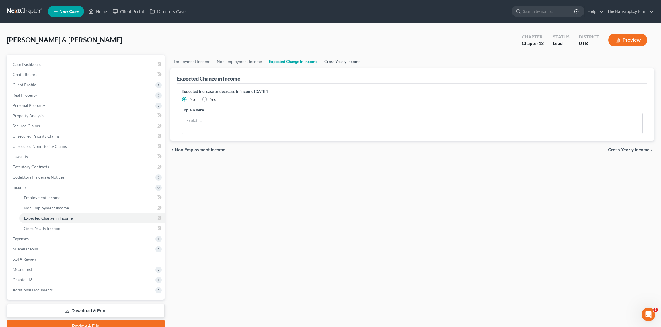
click at [342, 62] on link "Gross Yearly Income" at bounding box center [342, 62] width 43 height 14
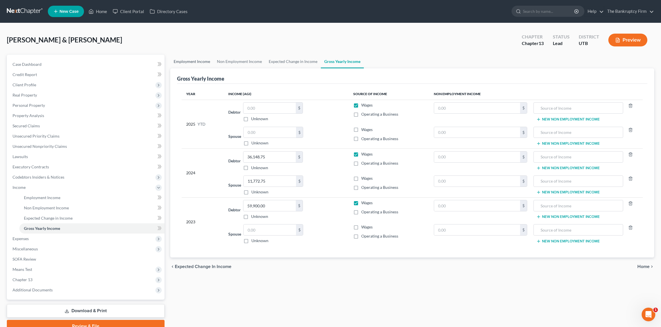
click at [198, 63] on link "Employment Income" at bounding box center [191, 62] width 43 height 14
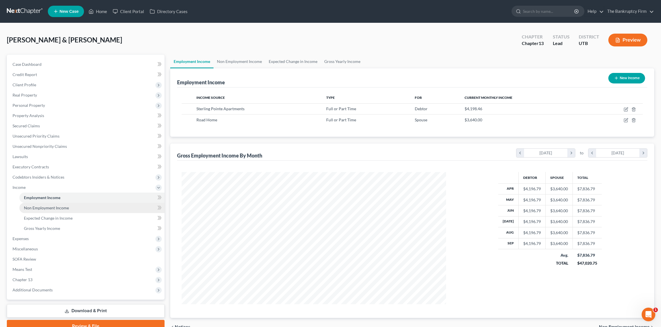
scroll to position [132, 276]
click at [26, 236] on span "Expenses" at bounding box center [21, 238] width 16 height 5
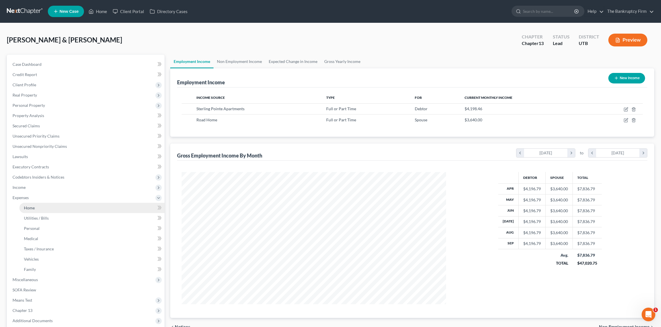
click at [29, 206] on span "Home" at bounding box center [29, 207] width 11 height 5
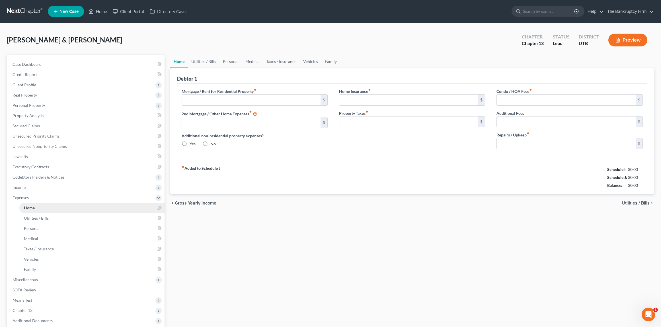
type input "1,575.00"
type input "0.00"
radio input "true"
type input "0.00"
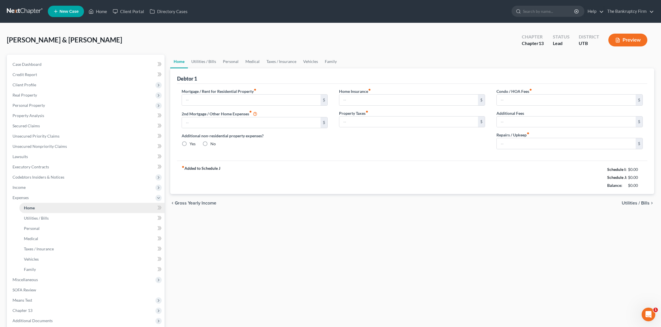
type input "0.00"
type input "110.00"
click at [204, 125] on input "0.00" at bounding box center [251, 122] width 139 height 11
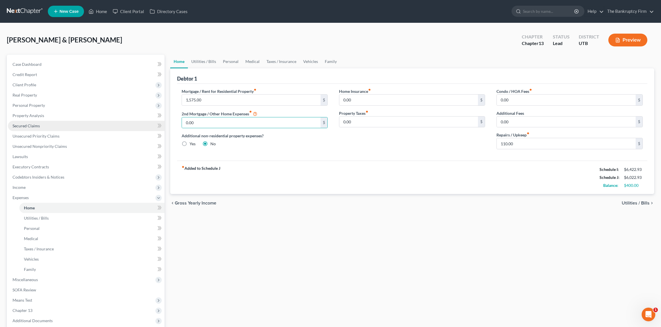
click at [36, 127] on span "Secured Claims" at bounding box center [26, 125] width 27 height 5
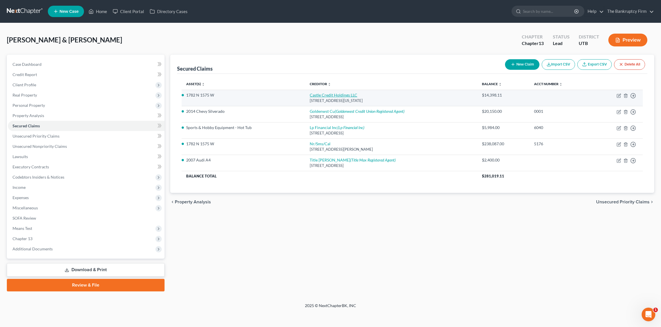
click at [330, 94] on link "Castle Credit Holdings LLC" at bounding box center [334, 95] width 48 height 5
select select "14"
select select "2"
select select "1"
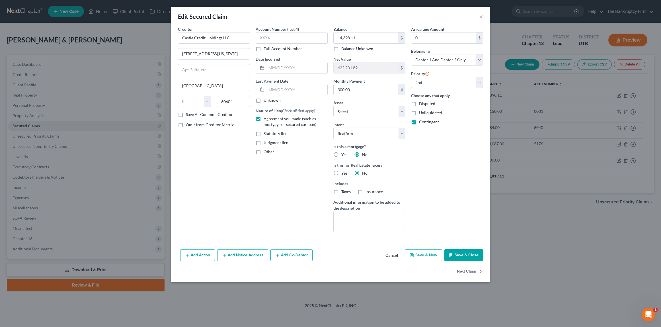
click at [469, 253] on button "Save & Close" at bounding box center [464, 255] width 39 height 12
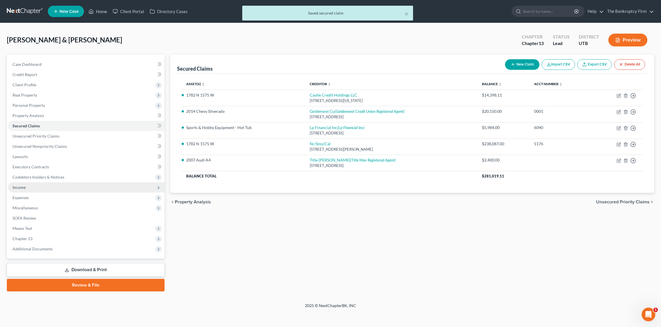
click at [26, 186] on span "Income" at bounding box center [86, 187] width 157 height 10
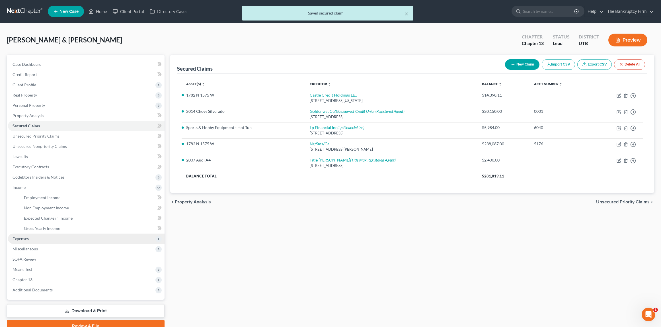
click at [20, 239] on span "Expenses" at bounding box center [21, 238] width 16 height 5
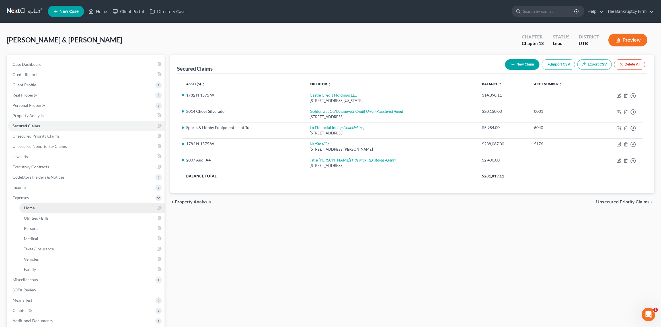
click at [33, 206] on span "Home" at bounding box center [29, 207] width 11 height 5
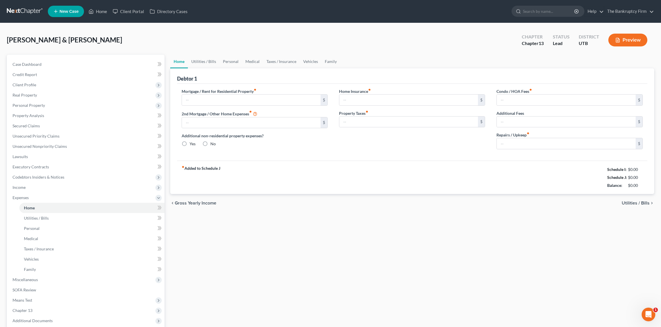
type input "1,575.00"
type input "0.00"
radio input "true"
type input "0.00"
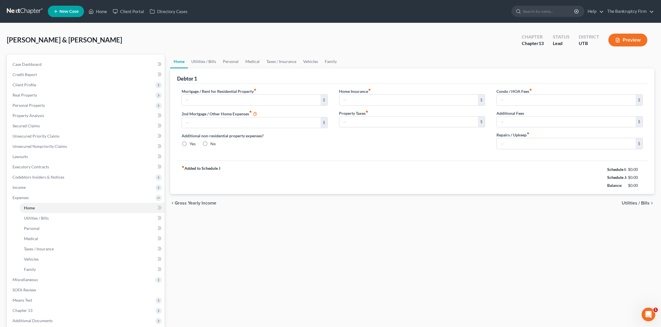
type input "0.00"
type input "110.00"
click at [205, 125] on input "0.00" at bounding box center [251, 122] width 139 height 11
type input "300"
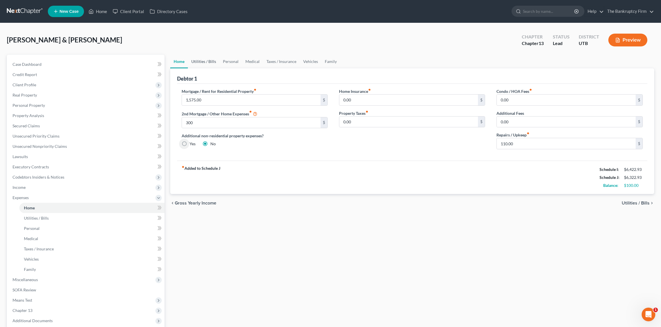
click at [199, 61] on link "Utilities / Bills" at bounding box center [204, 62] width 32 height 14
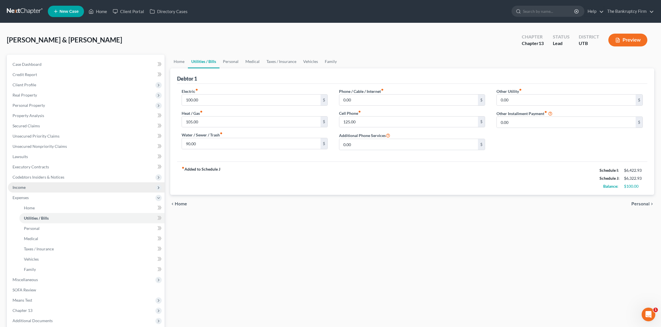
click at [25, 186] on span "Income" at bounding box center [19, 187] width 13 height 5
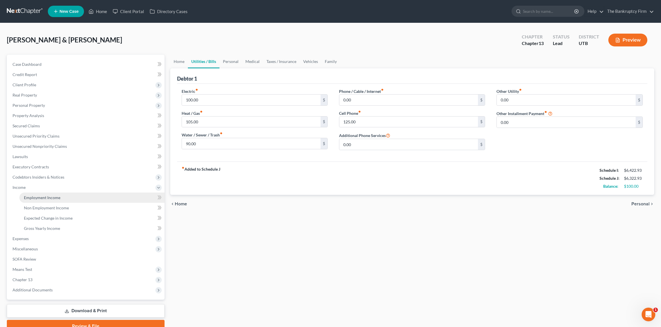
click at [43, 196] on span "Employment Income" at bounding box center [42, 197] width 36 height 5
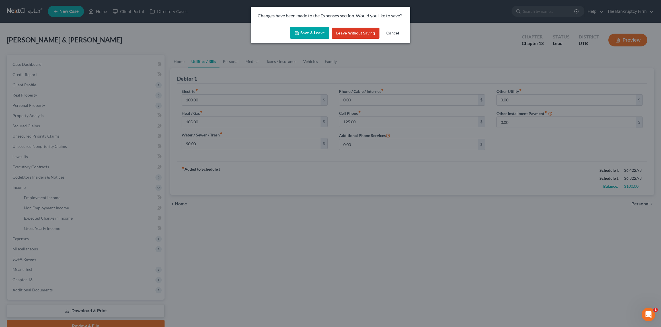
click at [307, 32] on button "Save & Leave" at bounding box center [309, 33] width 39 height 12
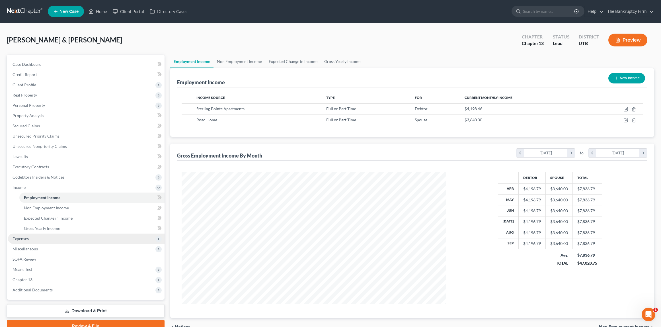
scroll to position [31, 0]
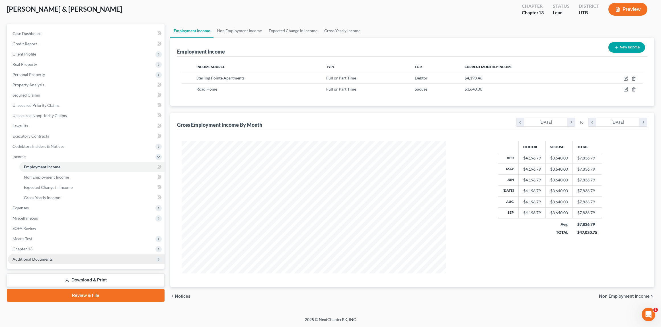
click at [37, 259] on span "Additional Documents" at bounding box center [33, 259] width 40 height 5
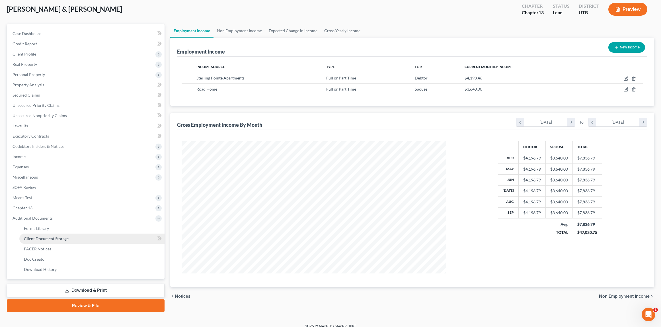
click at [41, 238] on span "Client Document Storage" at bounding box center [46, 238] width 45 height 5
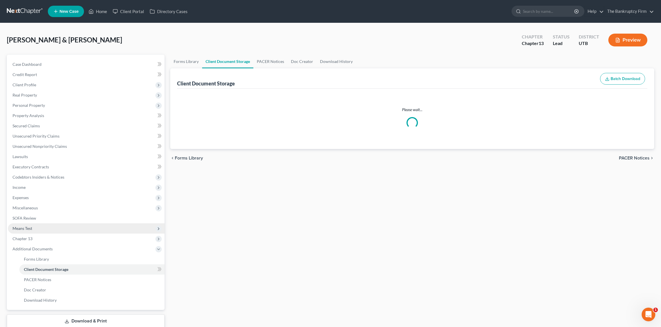
select select "30"
select select "26"
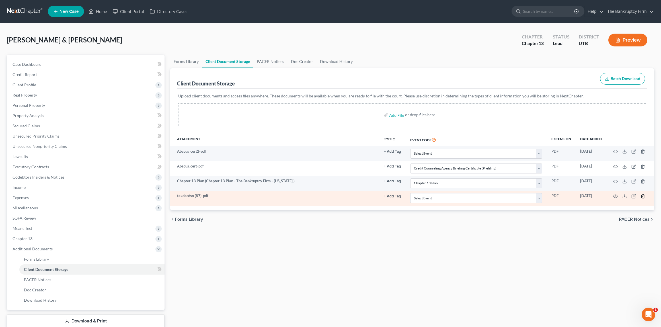
click at [644, 195] on icon "button" at bounding box center [643, 196] width 5 height 5
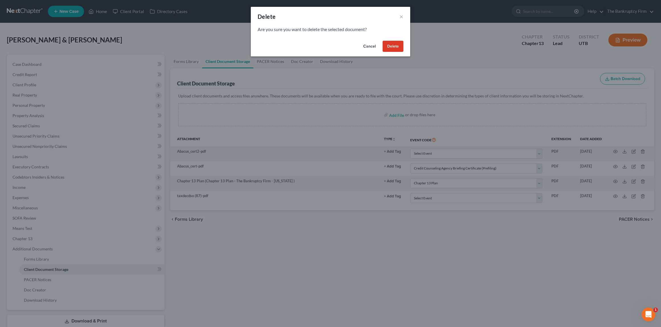
click at [391, 43] on button "Delete" at bounding box center [393, 46] width 21 height 11
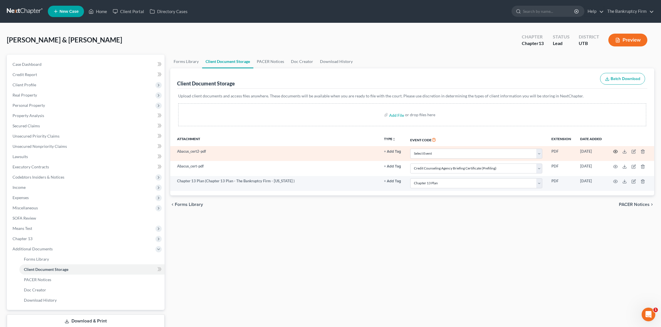
click at [616, 151] on icon "button" at bounding box center [615, 151] width 5 height 5
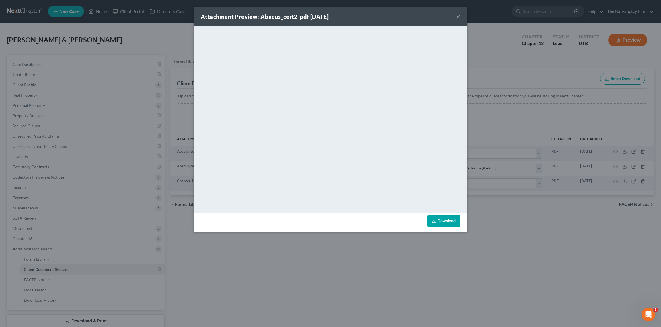
click at [457, 15] on button "×" at bounding box center [458, 16] width 4 height 7
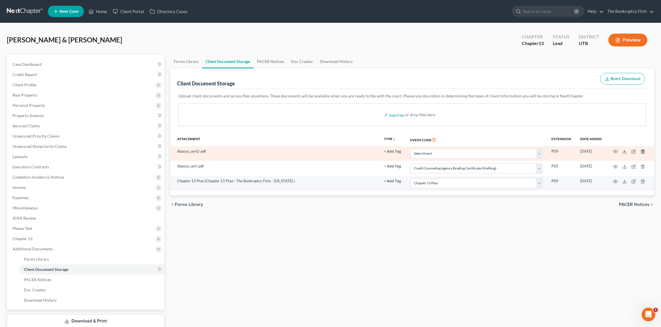
click at [643, 150] on polyline "button" at bounding box center [642, 150] width 3 height 0
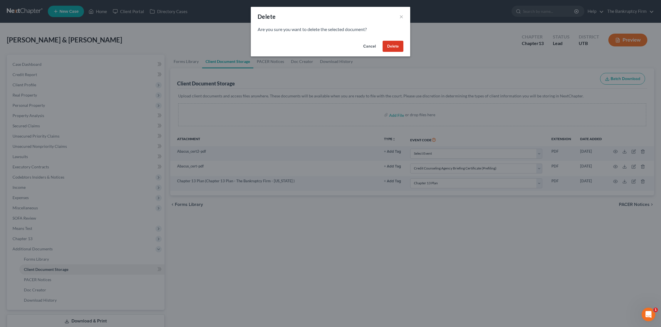
click at [394, 48] on button "Delete" at bounding box center [393, 46] width 21 height 11
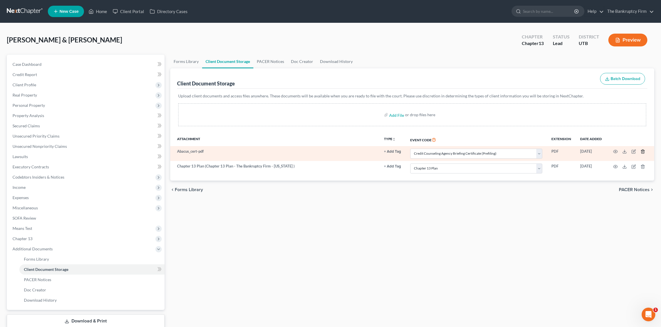
click at [643, 151] on icon "button" at bounding box center [643, 151] width 5 height 5
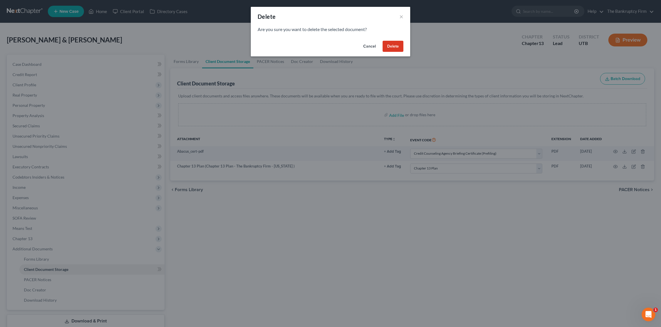
click at [391, 47] on button "Delete" at bounding box center [393, 46] width 21 height 11
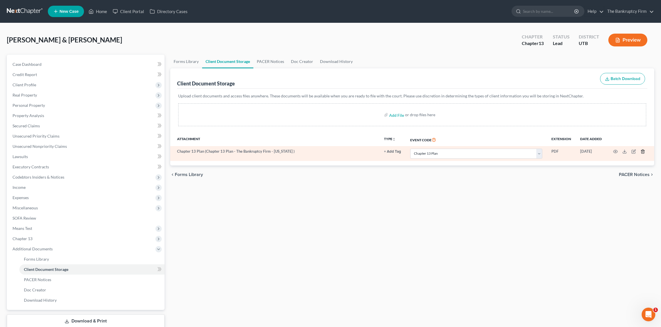
click at [644, 151] on icon "button" at bounding box center [643, 151] width 5 height 5
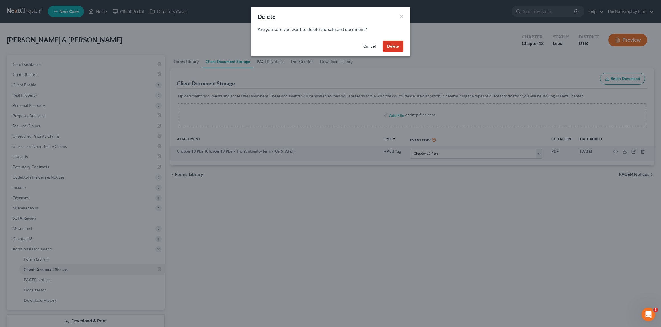
click at [388, 46] on button "Delete" at bounding box center [393, 46] width 21 height 11
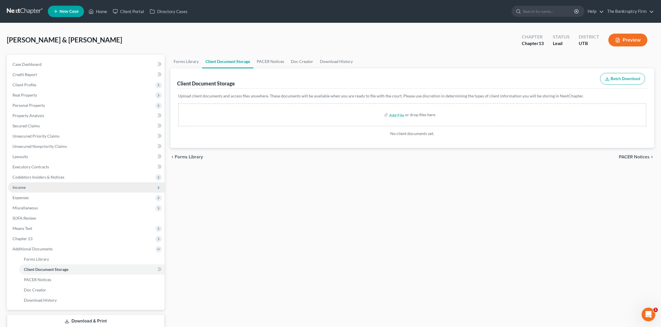
click at [37, 190] on span "Income" at bounding box center [86, 187] width 157 height 10
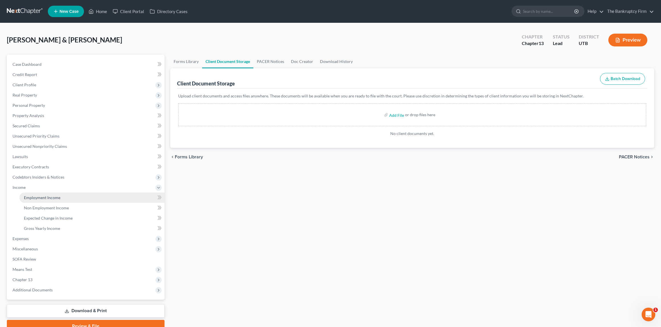
click at [53, 196] on span "Employment Income" at bounding box center [42, 197] width 36 height 5
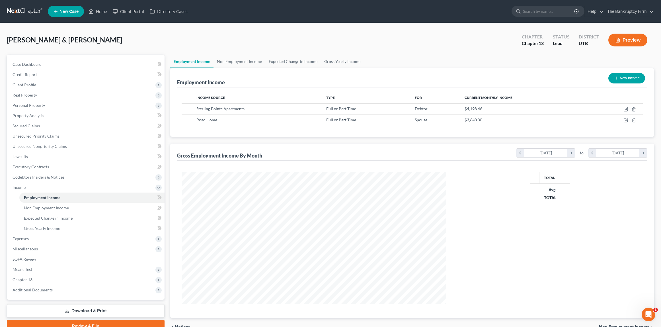
scroll to position [132, 276]
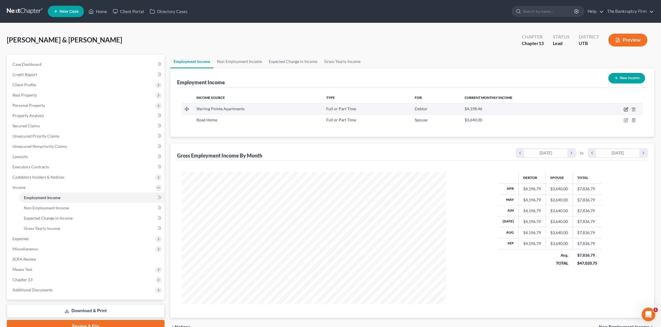
click at [627, 109] on icon "button" at bounding box center [626, 109] width 5 height 5
select select "0"
select select "46"
select select "2"
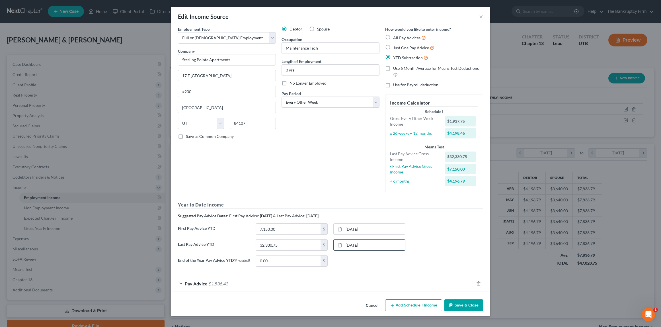
click at [375, 244] on link "8/23/2024" at bounding box center [369, 244] width 71 height 11
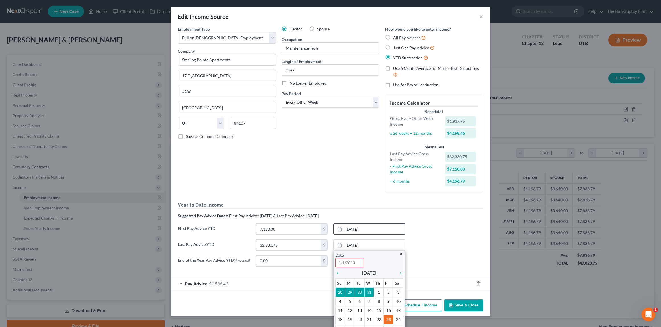
click at [370, 228] on link "2/23/2024" at bounding box center [369, 229] width 71 height 11
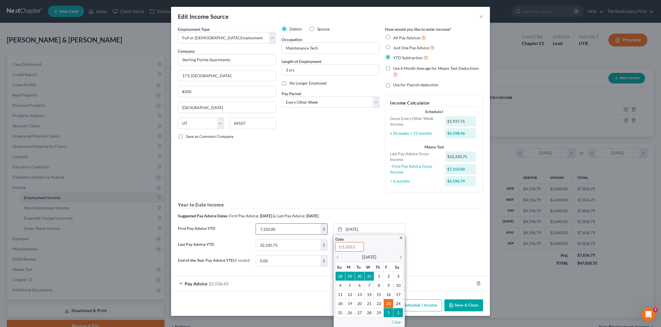
click at [286, 231] on input "7,150.00" at bounding box center [288, 229] width 65 height 11
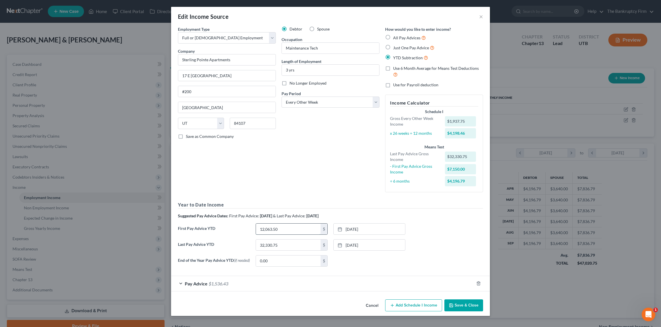
type input "12,063.50"
click at [386, 230] on link "2/23/2024" at bounding box center [369, 229] width 71 height 11
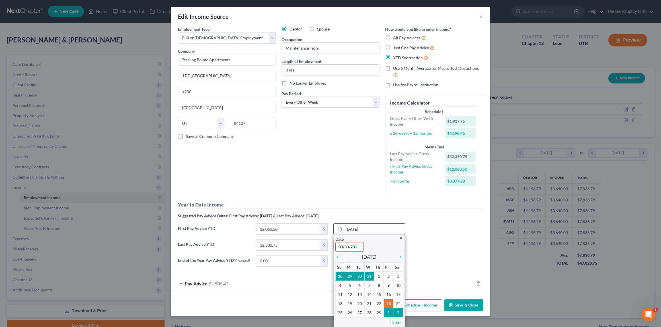
type input "03/30/2025"
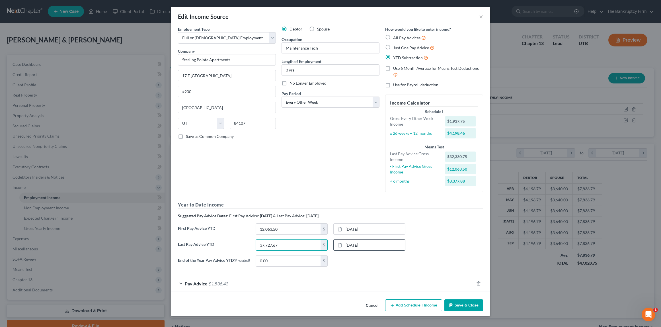
type input "37,727.67"
click at [378, 245] on link "8/23/2024" at bounding box center [369, 244] width 71 height 11
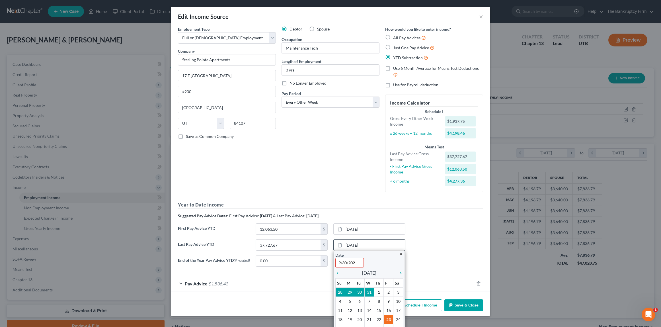
type input "9/30/2025"
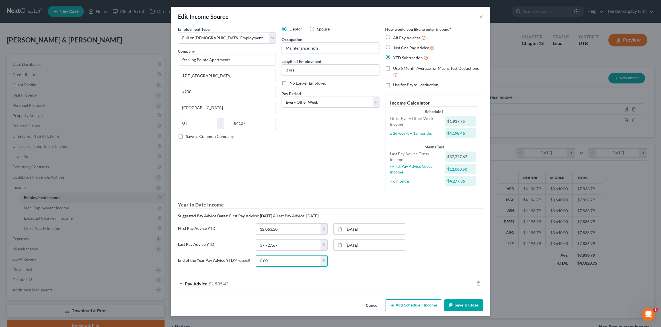
drag, startPoint x: 183, startPoint y: 284, endPoint x: 180, endPoint y: 284, distance: 3.7
click at [182, 284] on div "Pay Advice $1,536.43" at bounding box center [322, 283] width 303 height 15
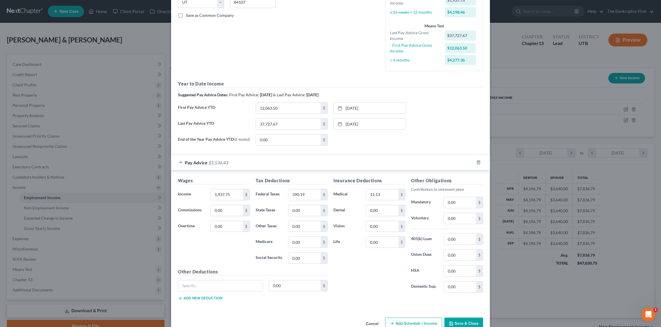
scroll to position [136, 0]
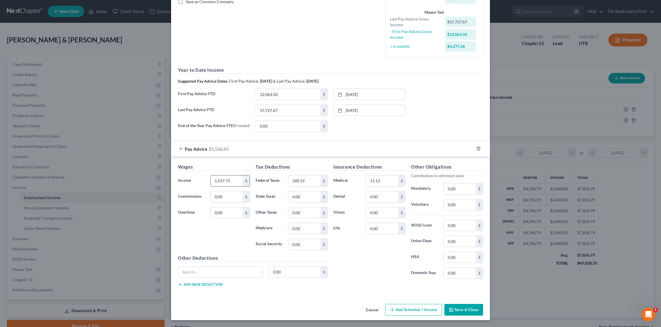
click at [232, 181] on input "1,937.75" at bounding box center [227, 180] width 32 height 11
type input "2,013.60"
click at [551, 68] on div "Edit Income Source × Employment Type * Select Full or Part Time Employment Self…" at bounding box center [330, 163] width 661 height 327
click at [385, 181] on input "11.13" at bounding box center [382, 180] width 32 height 11
type input "78.55"
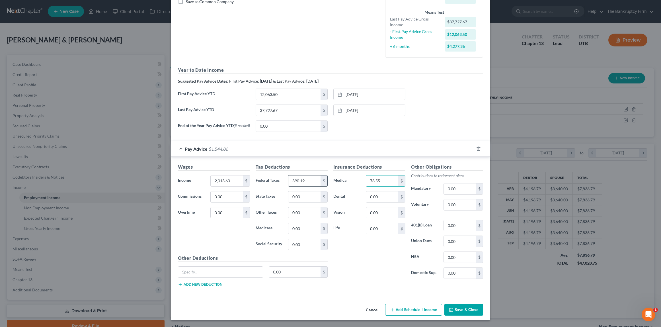
click at [313, 183] on input "390.19" at bounding box center [304, 180] width 32 height 11
type input "401.64"
click at [389, 185] on input "78.55" at bounding box center [382, 180] width 32 height 11
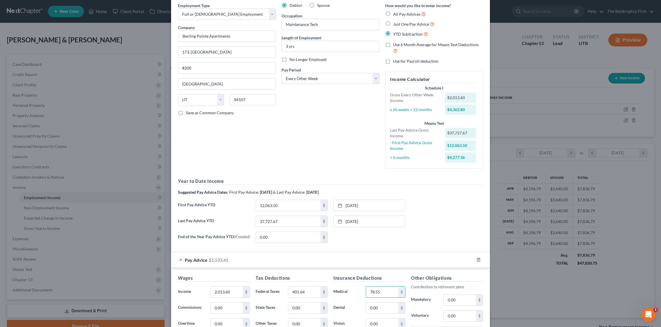
scroll to position [0, 0]
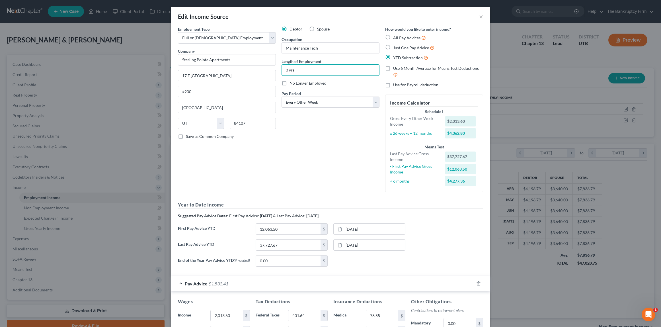
drag, startPoint x: 288, startPoint y: 69, endPoint x: 279, endPoint y: 70, distance: 8.6
click at [279, 70] on div "Debtor Spouse Occupation Maintenance Tech Length of Employment 3 yrs No Longer …" at bounding box center [331, 111] width 104 height 171
type input "4 yrs"
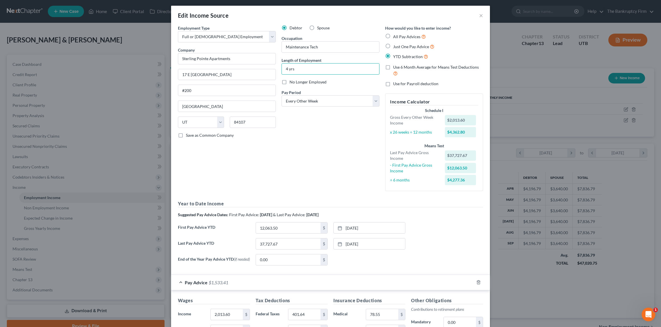
click at [324, 154] on div "Debtor Spouse Occupation Maintenance Tech Length of Employment 4 yrs No Longer …" at bounding box center [331, 110] width 104 height 171
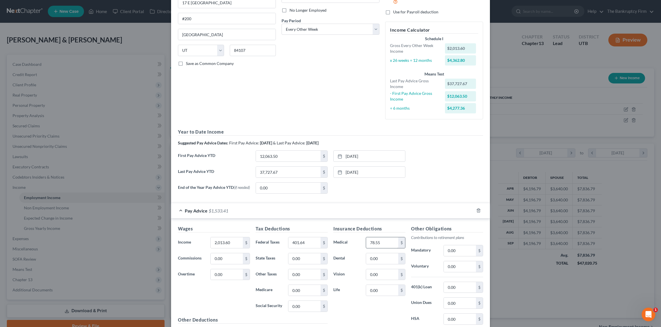
scroll to position [136, 0]
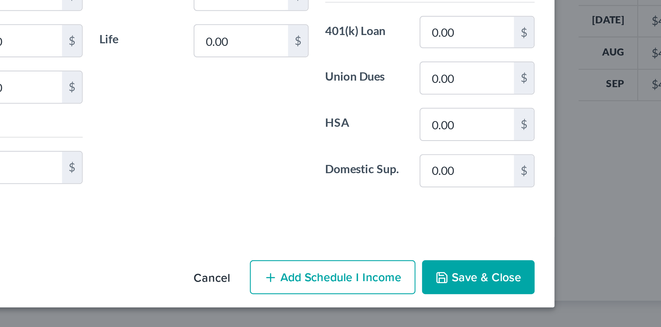
click at [440, 320] on div "Edit Income Source × Employment Type * Select Full or Part Time Employment Self…" at bounding box center [330, 163] width 661 height 327
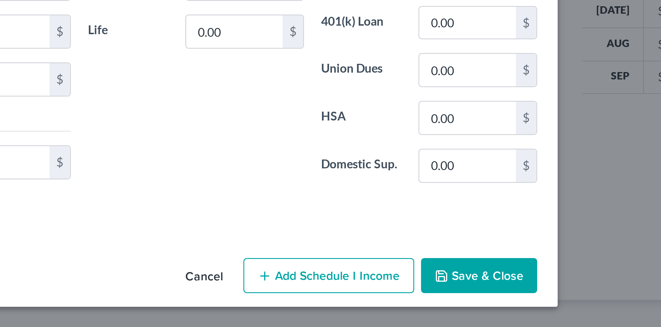
click at [419, 308] on button "Add Schedule I Income" at bounding box center [413, 310] width 57 height 12
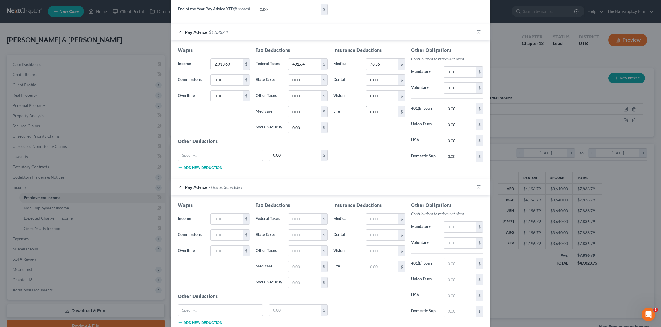
scroll to position [252, 0]
click at [228, 222] on input "text" at bounding box center [227, 218] width 32 height 11
type input "2,013.60"
type input "701.64"
type input "78.55"
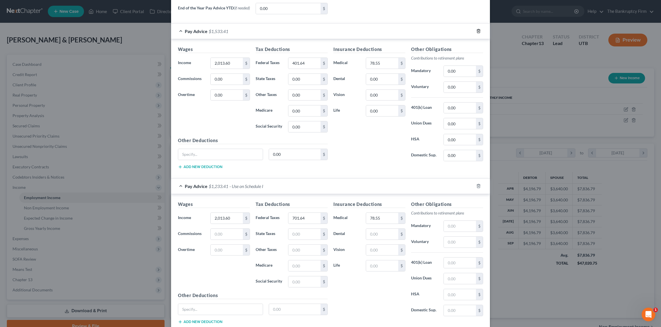
click at [478, 32] on icon "button" at bounding box center [478, 31] width 5 height 5
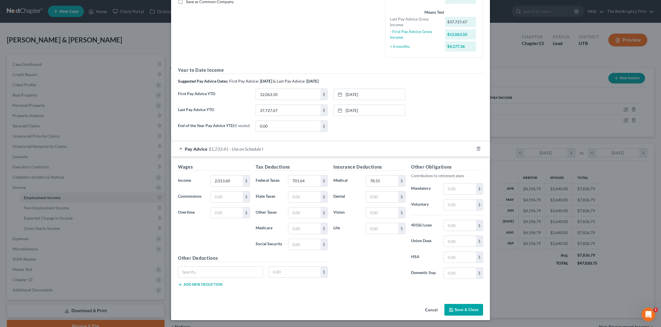
click at [466, 311] on button "Save & Close" at bounding box center [464, 310] width 39 height 12
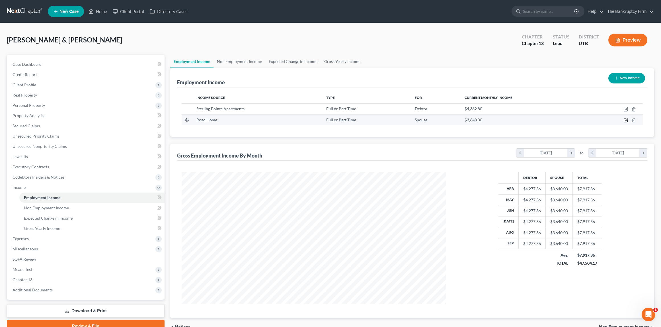
click at [627, 121] on icon "button" at bounding box center [626, 120] width 5 height 5
select select "0"
select select "2"
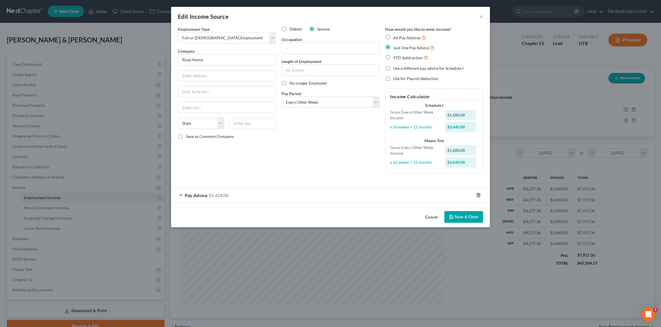
click at [478, 194] on polyline "button" at bounding box center [478, 194] width 3 height 0
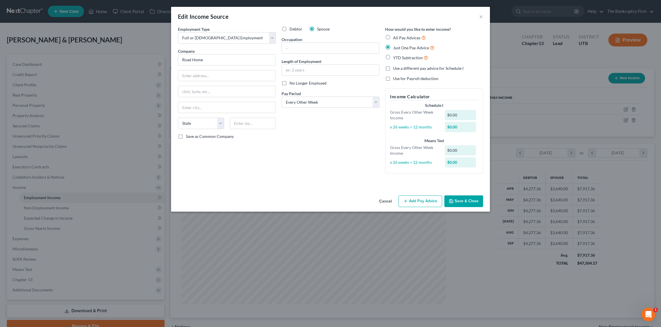
click at [393, 57] on label "YTD Subtraction" at bounding box center [410, 57] width 35 height 7
click at [396, 57] on input "YTD Subtraction" at bounding box center [398, 56] width 4 height 4
radio input "true"
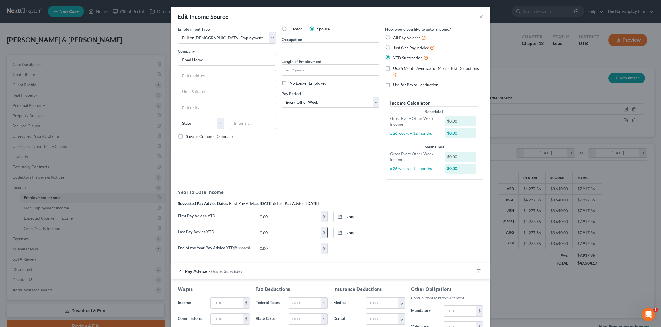
click at [293, 231] on input "0.00" at bounding box center [288, 232] width 65 height 11
type input "23,688"
type input "10/9/2025"
click at [366, 231] on link "10/9/2025" at bounding box center [369, 232] width 71 height 11
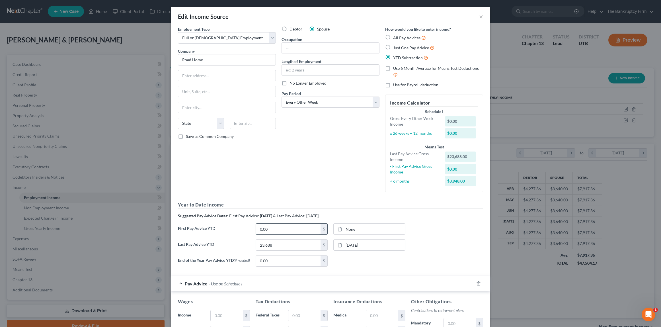
click at [274, 230] on input "0.00" at bounding box center [288, 229] width 65 height 11
type input "1,680"
click at [370, 232] on link "10/9/2025" at bounding box center [369, 229] width 71 height 11
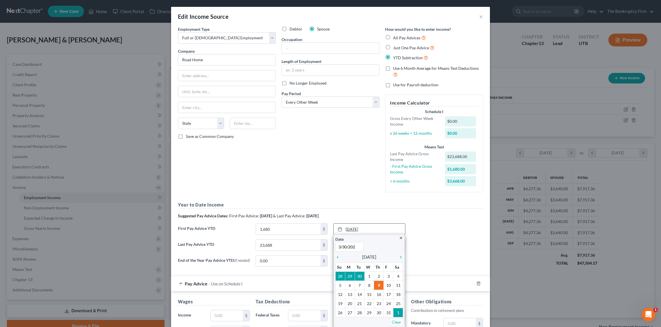
type input "3/30/2025"
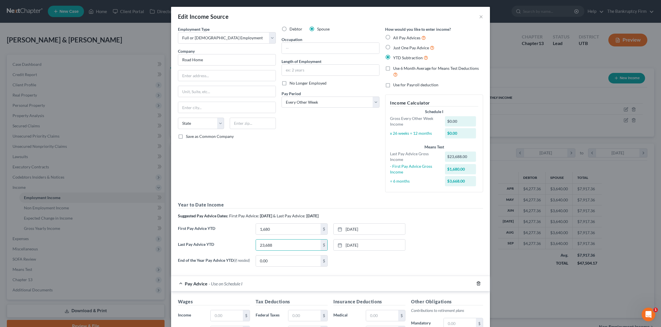
click at [478, 284] on icon "button" at bounding box center [478, 283] width 5 height 5
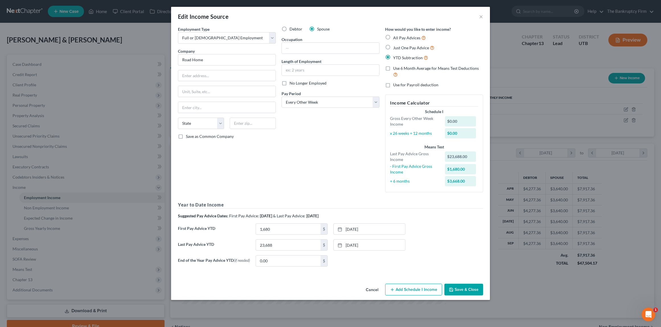
click at [470, 289] on button "Save & Close" at bounding box center [464, 290] width 39 height 12
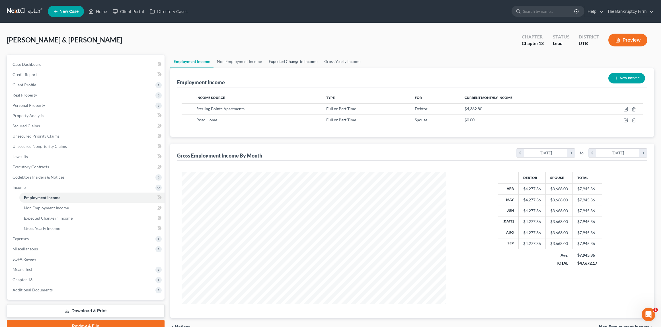
click at [292, 61] on link "Expected Change in Income" at bounding box center [293, 62] width 56 height 14
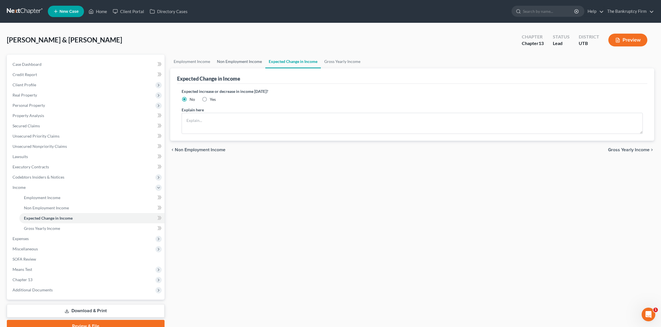
click at [244, 61] on link "Non Employment Income" at bounding box center [240, 62] width 52 height 14
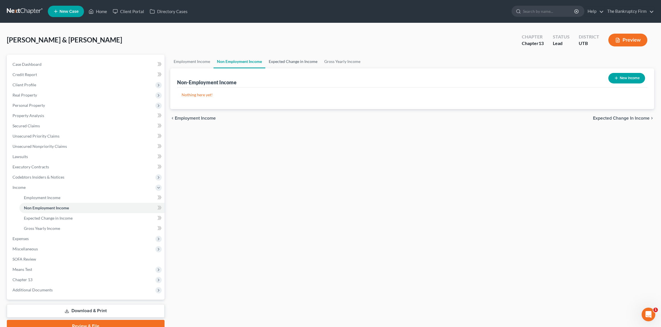
click at [275, 60] on link "Expected Change in Income" at bounding box center [293, 62] width 56 height 14
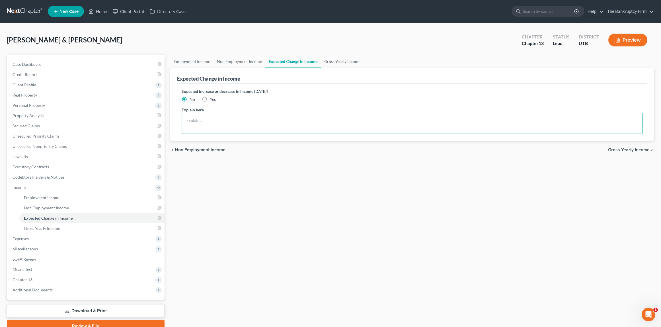
click at [198, 118] on textarea at bounding box center [413, 123] width 462 height 21
type textarea "D"
click at [198, 60] on link "Employment Income" at bounding box center [191, 62] width 43 height 14
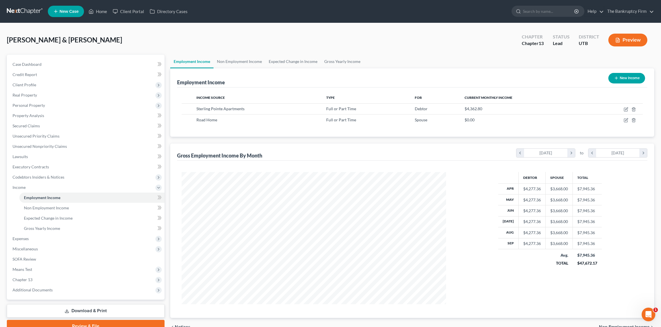
scroll to position [132, 276]
click at [626, 119] on icon "button" at bounding box center [626, 120] width 5 height 5
select select "0"
select select "2"
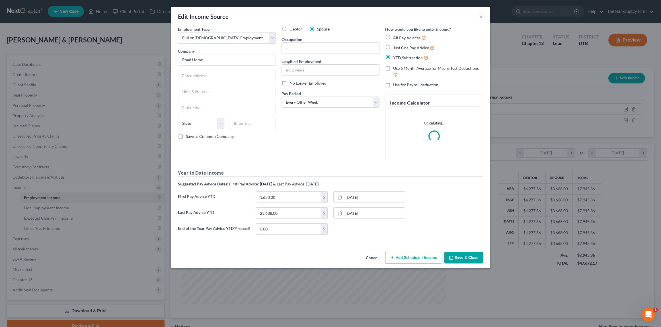
click at [417, 259] on button "Add Schedule I Income" at bounding box center [413, 258] width 57 height 12
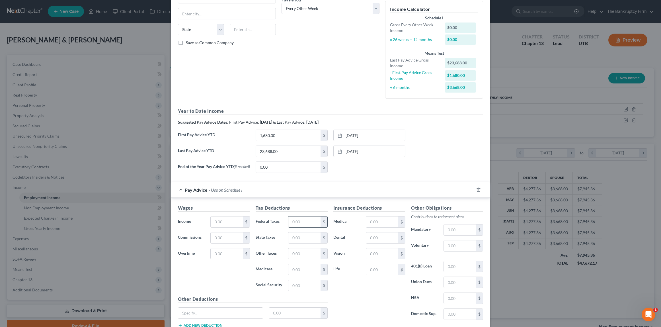
scroll to position [95, 0]
click at [232, 222] on input "text" at bounding box center [227, 220] width 32 height 11
click at [226, 222] on input "text" at bounding box center [227, 220] width 32 height 11
type input "1,713.60"
click at [305, 222] on input "text" at bounding box center [304, 220] width 32 height 11
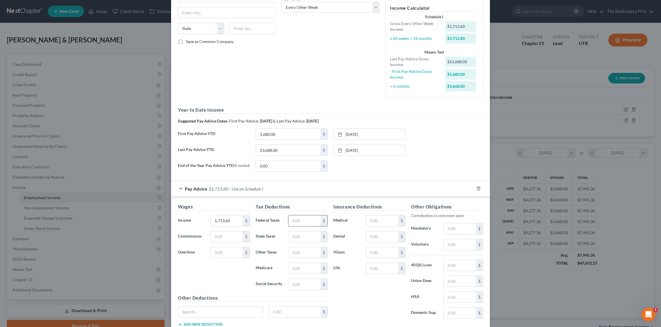
click at [301, 222] on input "text" at bounding box center [304, 220] width 32 height 11
type input "256.32"
click at [375, 252] on input "text" at bounding box center [382, 252] width 32 height 11
type input "10.12"
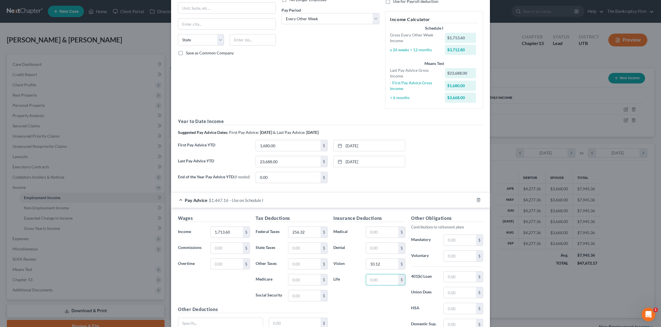
scroll to position [136, 0]
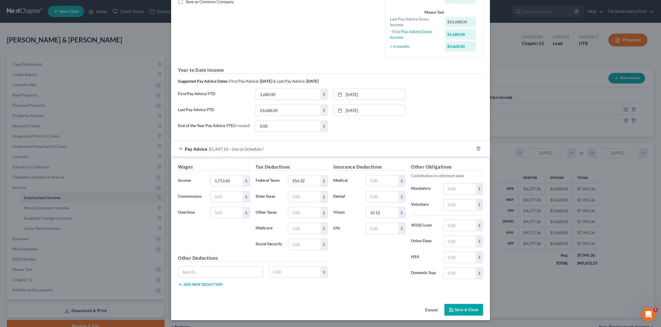
click at [464, 311] on button "Save & Close" at bounding box center [464, 310] width 39 height 12
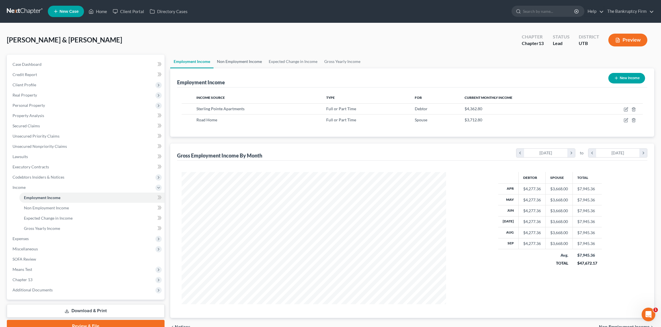
click at [234, 60] on link "Non Employment Income" at bounding box center [240, 62] width 52 height 14
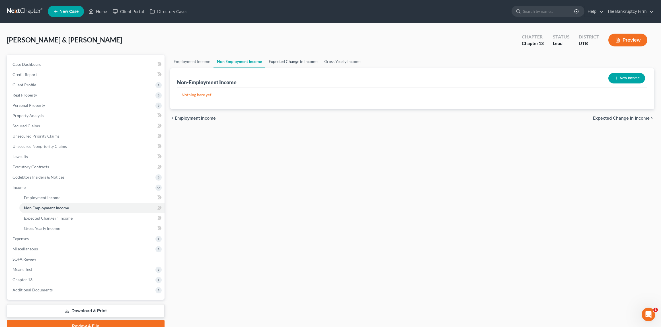
click at [295, 60] on link "Expected Change in Income" at bounding box center [293, 62] width 56 height 14
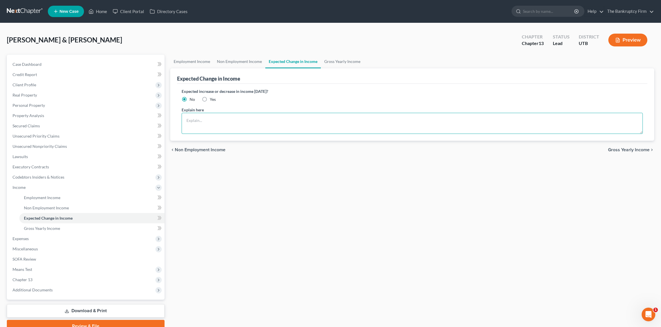
click at [189, 119] on textarea at bounding box center [413, 123] width 462 height 21
type textarea "Debtor was let go from the Road Home. She is currently looking for new employme…"
click at [341, 60] on link "Gross Yearly Income" at bounding box center [342, 62] width 43 height 14
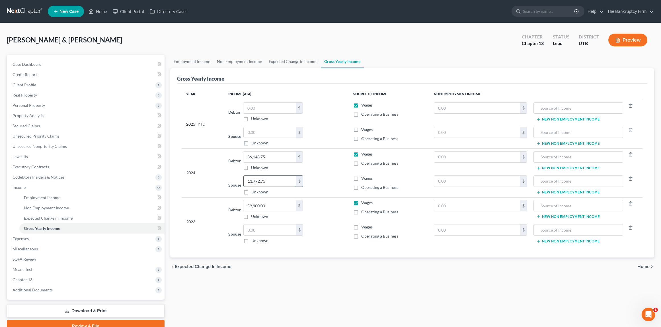
click at [287, 180] on input "11,772.75" at bounding box center [270, 181] width 52 height 11
click at [278, 157] on input "36,148.75" at bounding box center [269, 156] width 52 height 11
click at [261, 158] on input "text" at bounding box center [269, 156] width 52 height 11
type input "61,392"
click at [265, 110] on input "text" at bounding box center [269, 108] width 52 height 11
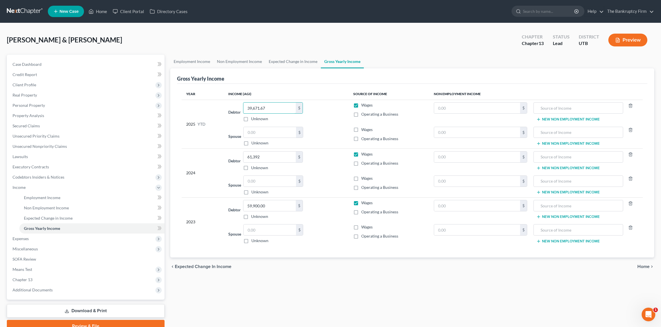
type input "39,671.67"
click at [262, 131] on input "text" at bounding box center [270, 132] width 52 height 11
type input "25,401.60"
click at [182, 150] on td "2024" at bounding box center [203, 173] width 42 height 49
click at [33, 237] on span "Expenses" at bounding box center [86, 239] width 157 height 10
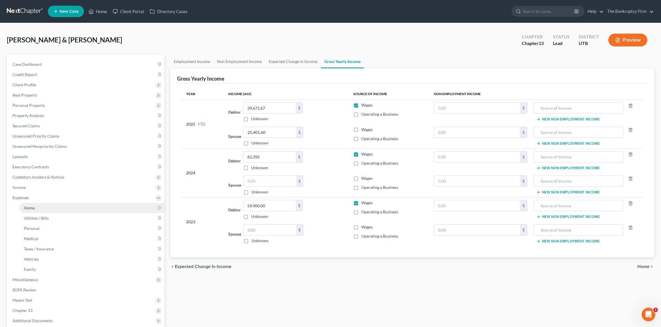
click at [39, 207] on link "Home" at bounding box center [91, 208] width 145 height 10
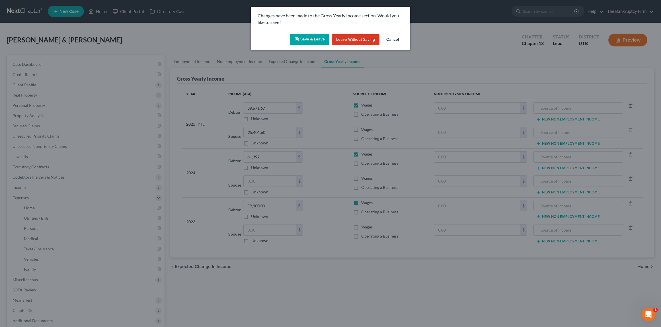
click at [306, 37] on button "Save & Leave" at bounding box center [309, 40] width 39 height 12
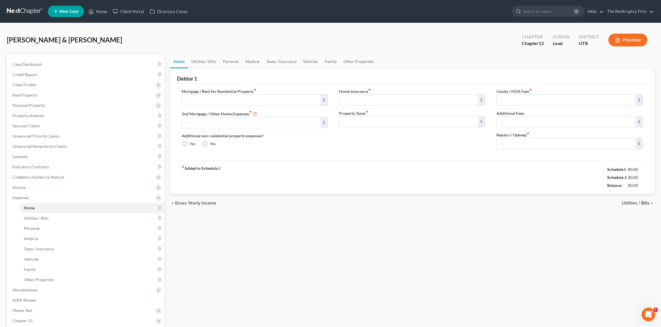
type input "1,575.00"
type input "300.00"
radio input "true"
type input "0.00"
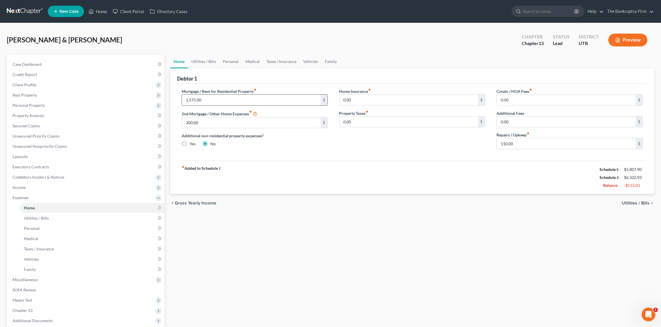
click at [217, 101] on input "1,575.00" at bounding box center [251, 100] width 139 height 11
click at [202, 61] on link "Utilities / Bills" at bounding box center [204, 62] width 32 height 14
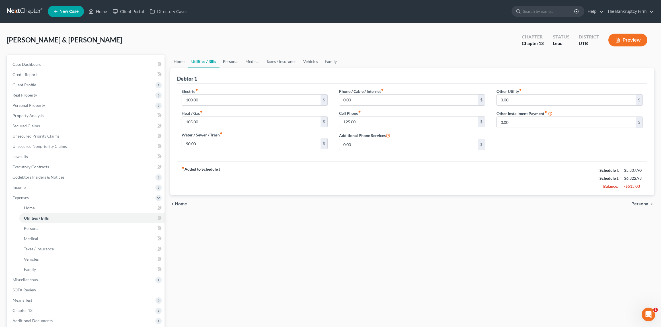
click at [231, 61] on link "Personal" at bounding box center [231, 62] width 22 height 14
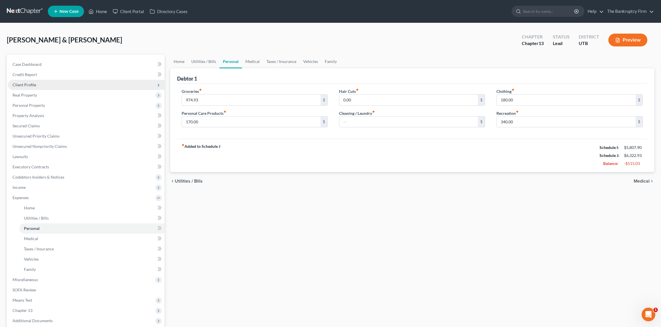
click at [36, 83] on span "Client Profile" at bounding box center [86, 85] width 157 height 10
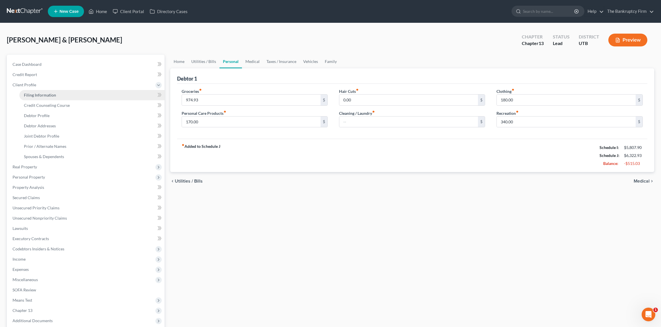
click at [40, 95] on span "Filing Information" at bounding box center [40, 95] width 32 height 5
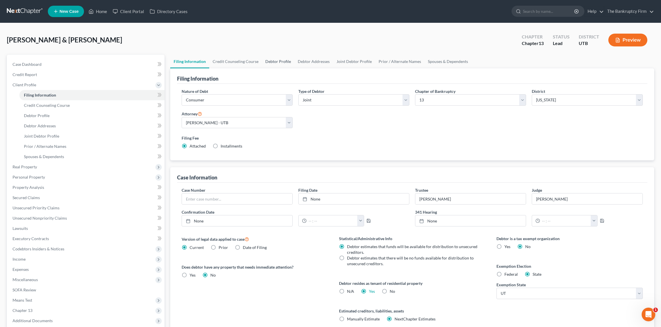
click at [275, 60] on link "Debtor Profile" at bounding box center [278, 62] width 32 height 14
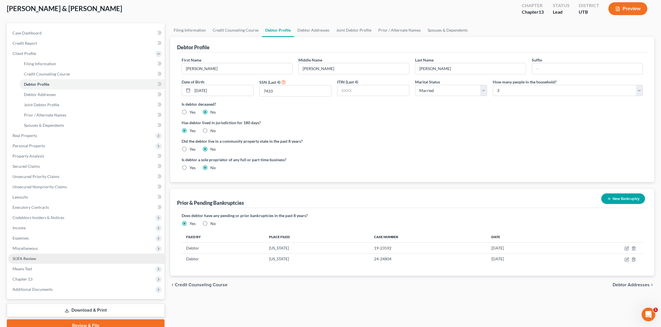
scroll to position [32, 0]
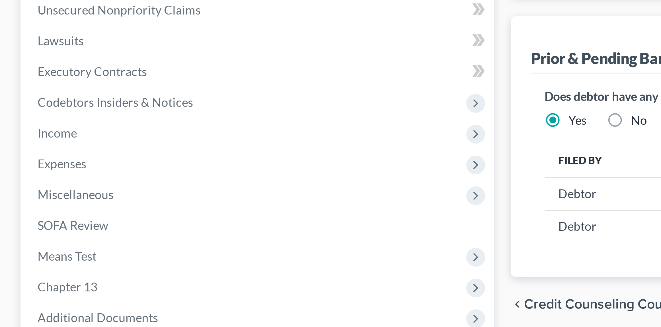
click at [7, 262] on div "Case Dashboard Payments Invoices Payments Payments Credit Report Client Profile…" at bounding box center [86, 161] width 158 height 276
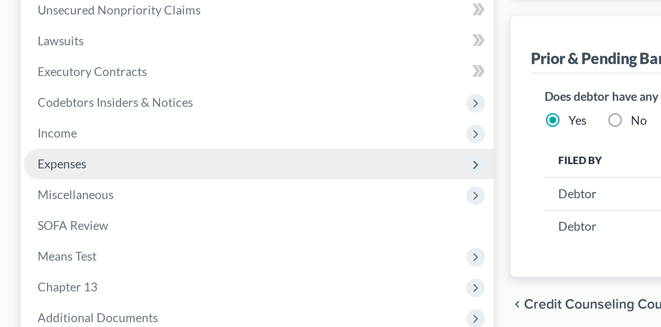
click at [22, 236] on span "Expenses" at bounding box center [21, 237] width 16 height 5
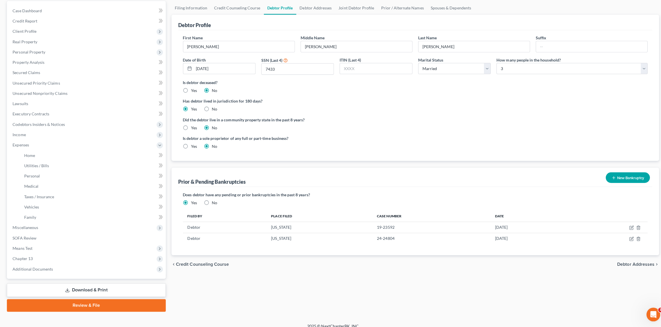
scroll to position [53, 0]
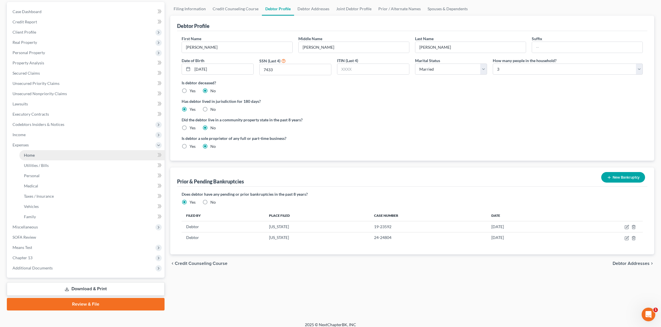
click at [34, 154] on span "Home" at bounding box center [29, 155] width 11 height 5
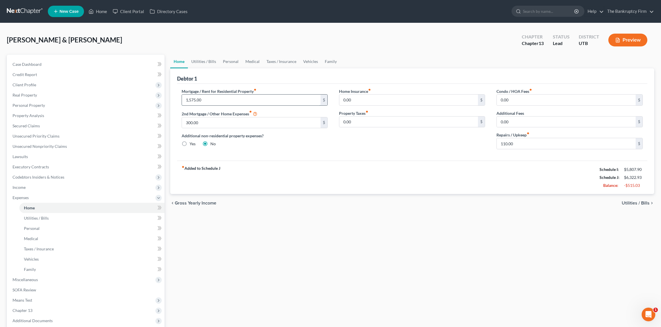
click at [212, 101] on input "1,575.00" at bounding box center [251, 100] width 139 height 11
click at [231, 61] on link "Personal" at bounding box center [231, 62] width 22 height 14
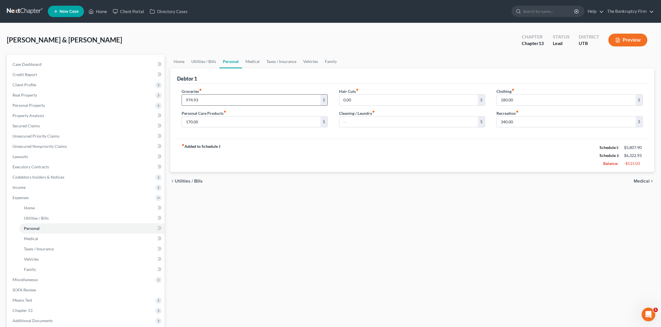
click at [210, 100] on input "974.93" at bounding box center [251, 100] width 139 height 11
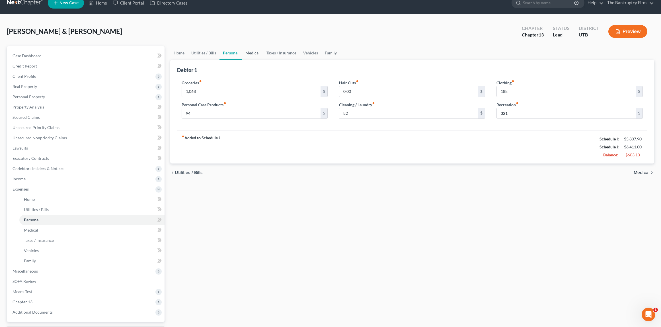
click at [248, 53] on link "Medical" at bounding box center [252, 53] width 21 height 14
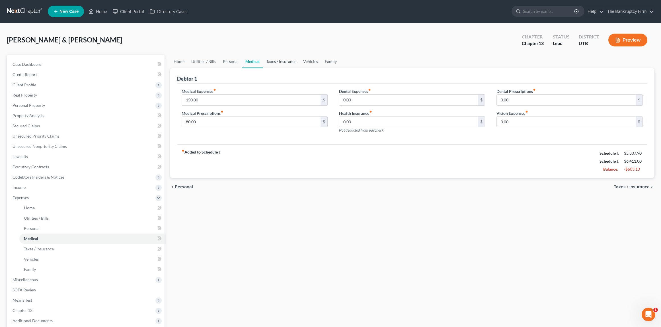
click at [273, 62] on link "Taxes / Insurance" at bounding box center [281, 62] width 37 height 14
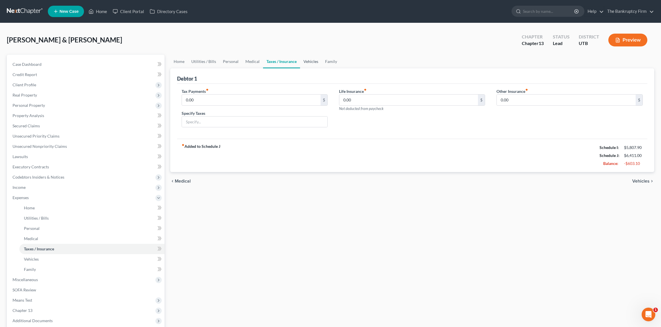
click at [306, 62] on link "Vehicles" at bounding box center [311, 62] width 22 height 14
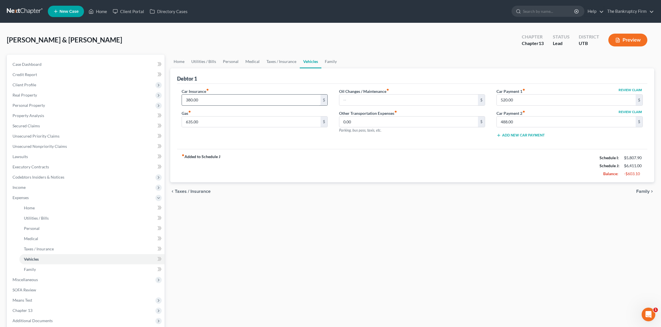
scroll to position [1, 0]
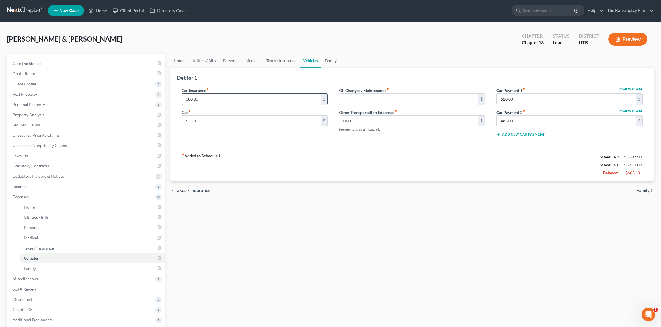
click at [221, 99] on input "380.00" at bounding box center [251, 99] width 139 height 11
click at [519, 122] on input "488.00" at bounding box center [566, 121] width 139 height 11
click at [208, 123] on input "635.00" at bounding box center [251, 121] width 139 height 11
click at [527, 120] on input "488.00" at bounding box center [566, 121] width 139 height 11
click at [519, 100] on input "520.00" at bounding box center [566, 99] width 139 height 11
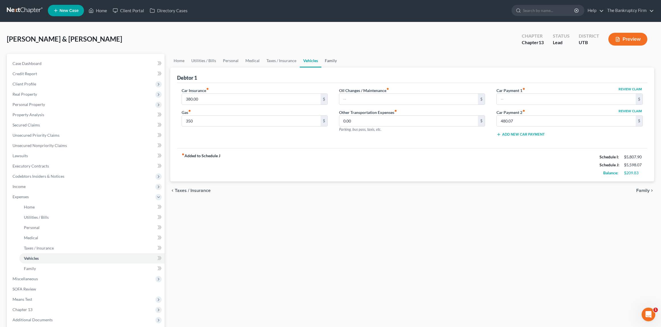
click at [328, 61] on link "Family" at bounding box center [330, 61] width 19 height 14
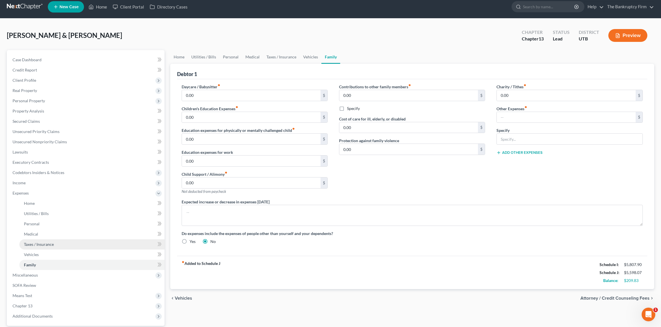
scroll to position [58, 0]
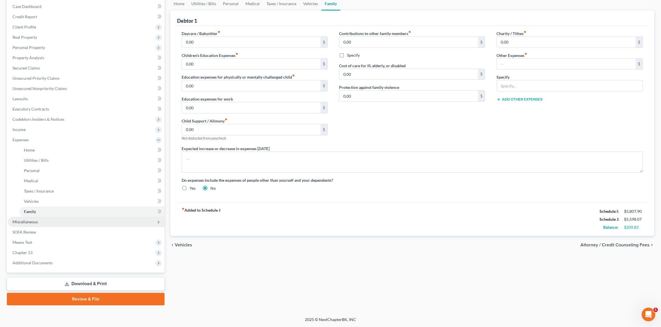
click at [33, 221] on span "Miscellaneous" at bounding box center [25, 221] width 25 height 5
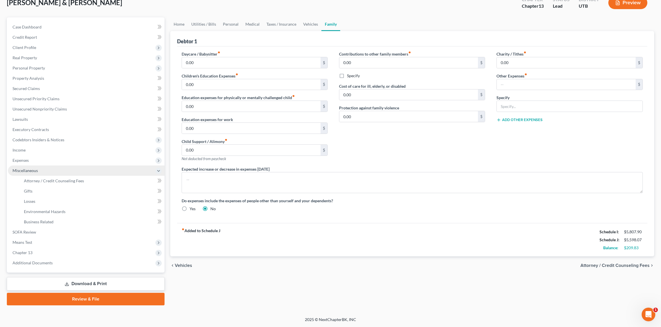
scroll to position [37, 0]
click at [64, 180] on span "Attorney / Credit Counseling Fees" at bounding box center [54, 180] width 60 height 5
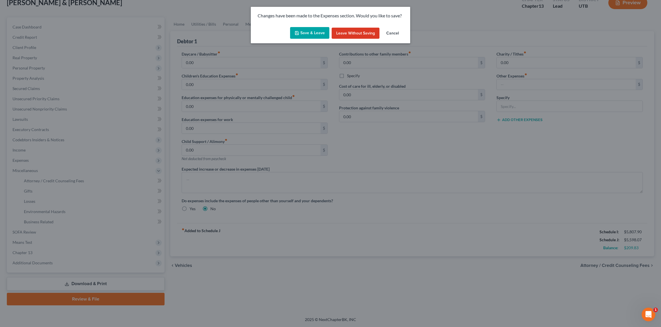
click at [312, 36] on button "Save & Leave" at bounding box center [309, 33] width 39 height 12
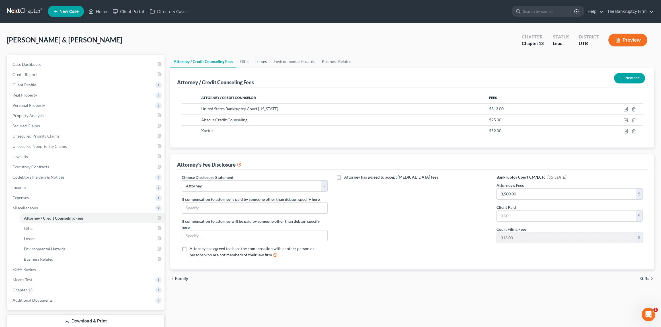
click at [260, 61] on link "Losses" at bounding box center [261, 62] width 18 height 14
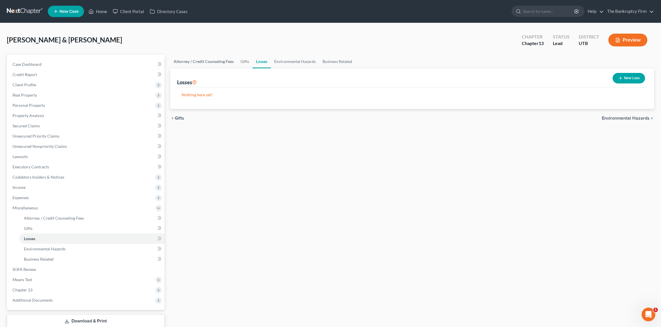
click at [210, 62] on link "Attorney / Credit Counseling Fees" at bounding box center [203, 62] width 67 height 14
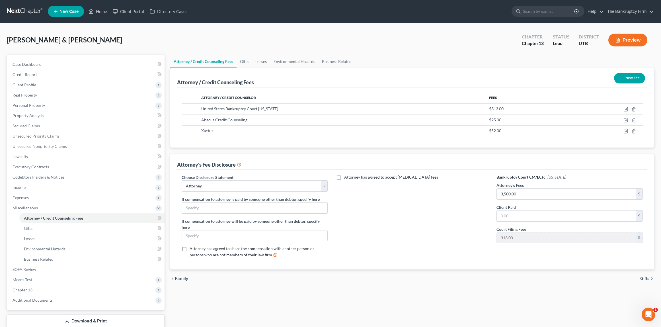
click at [636, 76] on button "New Fee" at bounding box center [629, 78] width 31 height 11
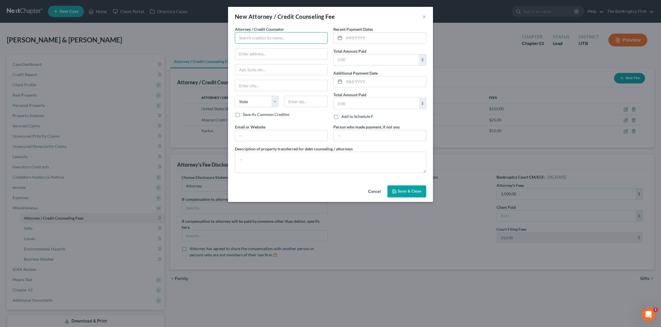
click at [250, 39] on input "text" at bounding box center [281, 37] width 93 height 11
click at [248, 46] on div "[PERSON_NAME]" at bounding box center [268, 48] width 59 height 6
click at [365, 40] on input "text" at bounding box center [385, 37] width 82 height 11
click at [269, 159] on textarea at bounding box center [330, 162] width 191 height 21
click at [404, 192] on span "Save & Close" at bounding box center [410, 191] width 24 height 5
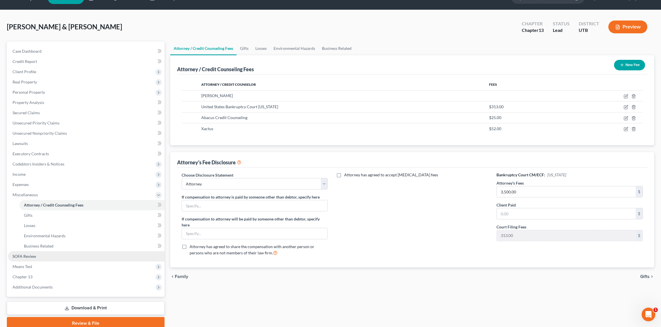
click at [33, 254] on span "SOFA Review" at bounding box center [25, 256] width 24 height 5
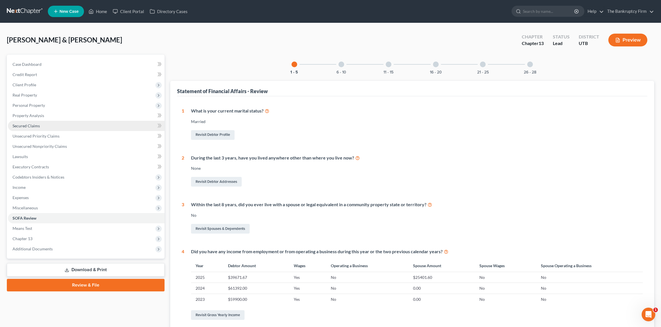
click at [40, 125] on link "Secured Claims" at bounding box center [86, 126] width 157 height 10
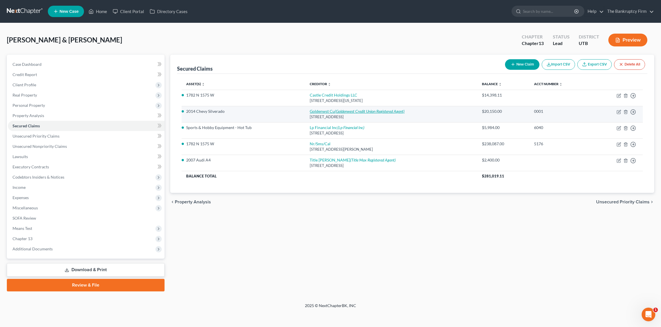
click at [336, 111] on icon "(Goldenwest Credit Union Registered Agent)" at bounding box center [370, 111] width 70 height 5
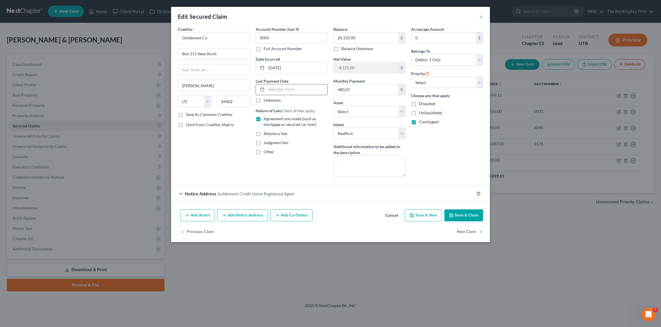
click at [275, 90] on input "text" at bounding box center [297, 89] width 61 height 11
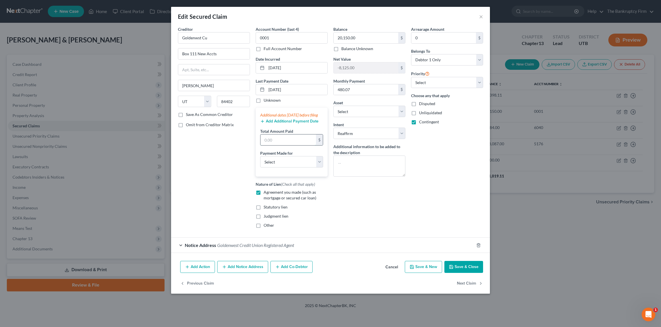
click at [273, 145] on input "text" at bounding box center [289, 139] width 56 height 11
click at [271, 163] on select "Select Car Credit Card Loan Repayment Mortgage Other Suppliers Or Vendors" at bounding box center [291, 161] width 63 height 11
click at [260, 162] on select "Select Car Credit Card Loan Repayment Mortgage Other Suppliers Or Vendors" at bounding box center [291, 161] width 63 height 11
click at [465, 272] on button "Save & Close" at bounding box center [464, 267] width 39 height 12
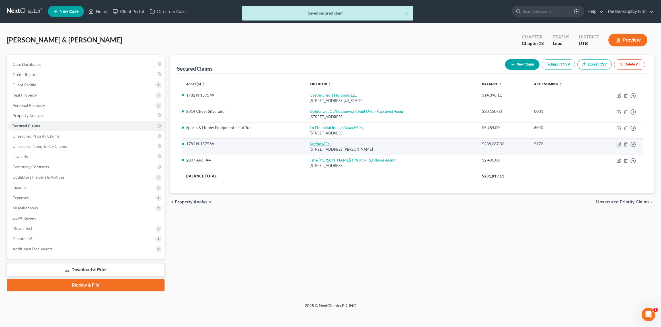
click at [314, 144] on link "Nr/Sms/Cal" at bounding box center [320, 143] width 21 height 5
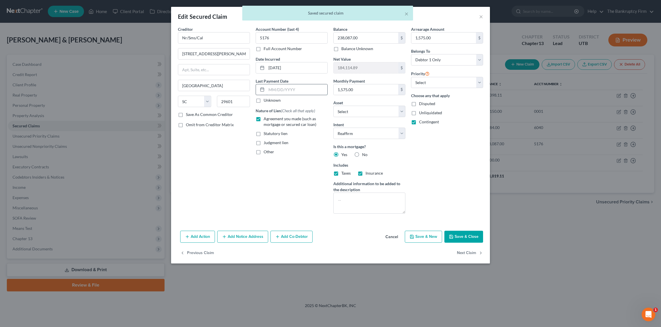
click at [283, 90] on input "text" at bounding box center [297, 89] width 61 height 11
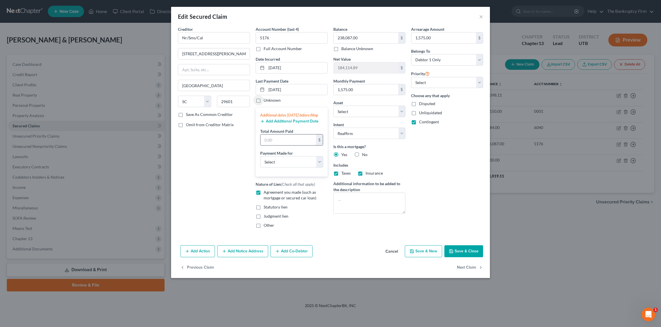
click at [279, 145] on input "text" at bounding box center [289, 139] width 56 height 11
click at [277, 167] on select "Select Car Credit Card Loan Repayment Mortgage Other Suppliers Or Vendors" at bounding box center [291, 161] width 63 height 11
click at [260, 162] on select "Select Car Credit Card Loan Repayment Mortgage Other Suppliers Or Vendors" at bounding box center [291, 161] width 63 height 11
drag, startPoint x: 469, startPoint y: 256, endPoint x: 465, endPoint y: 255, distance: 3.4
click at [468, 255] on button "Save & Close" at bounding box center [464, 251] width 39 height 12
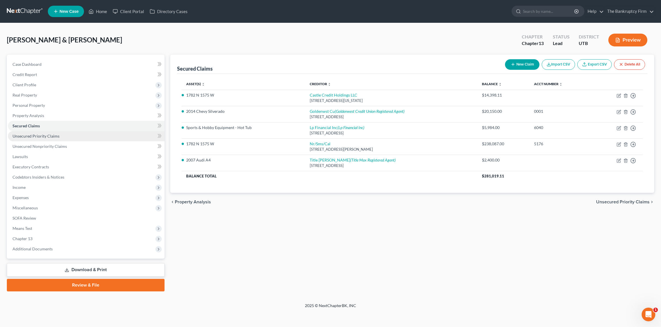
click at [48, 136] on span "Unsecured Priority Claims" at bounding box center [36, 136] width 47 height 5
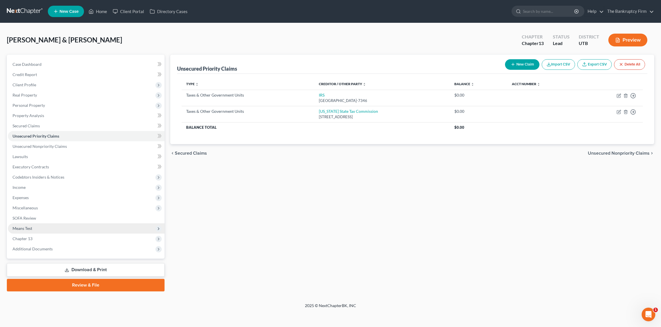
click at [25, 229] on span "Means Test" at bounding box center [23, 228] width 20 height 5
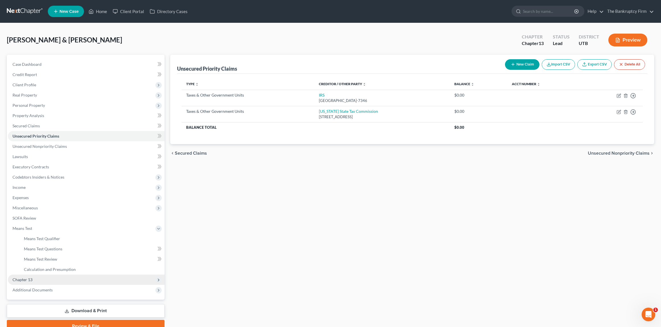
click at [23, 279] on span "Chapter 13" at bounding box center [23, 279] width 20 height 5
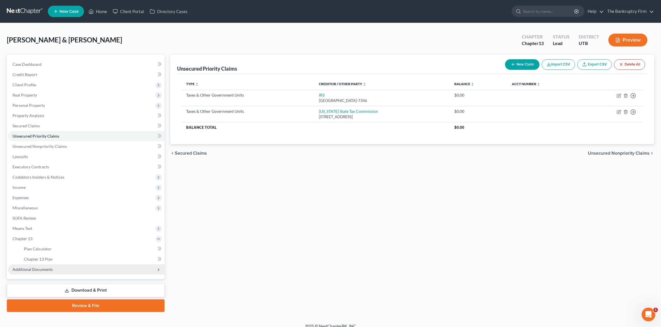
click at [38, 267] on span "Additional Documents" at bounding box center [33, 269] width 40 height 5
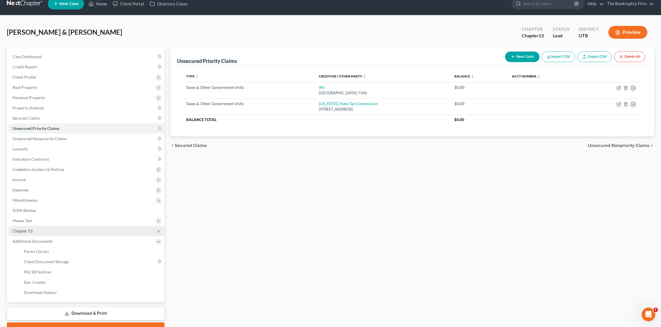
scroll to position [8, 0]
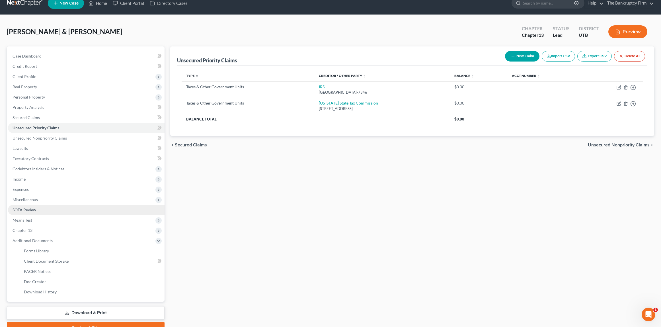
click at [32, 209] on span "SOFA Review" at bounding box center [25, 209] width 24 height 5
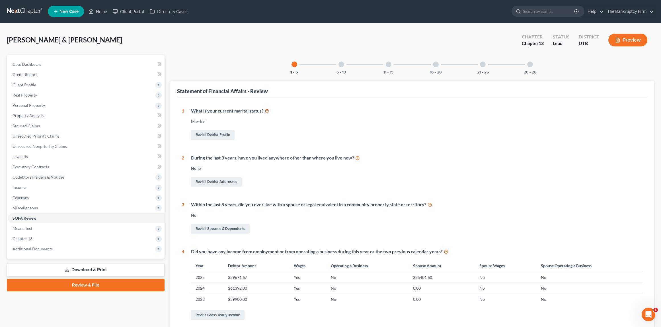
click at [341, 63] on div at bounding box center [342, 65] width 6 height 6
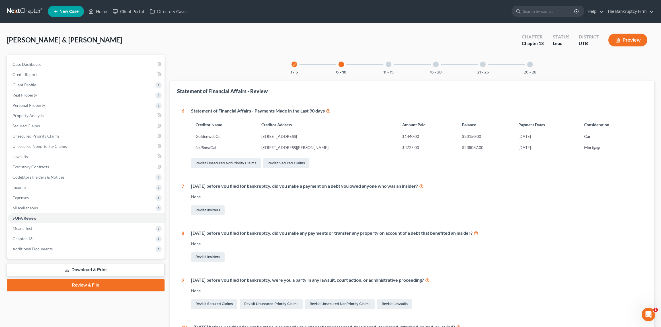
click at [390, 64] on div at bounding box center [389, 65] width 6 height 6
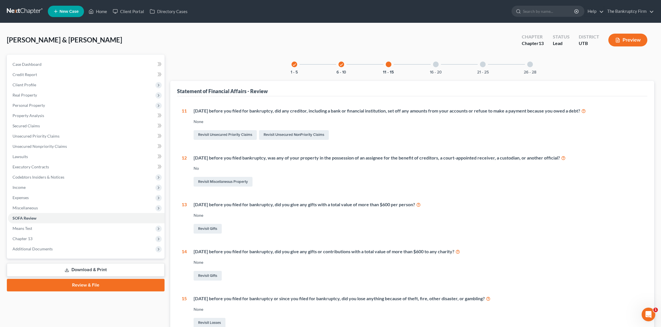
click at [437, 65] on div at bounding box center [436, 65] width 6 height 6
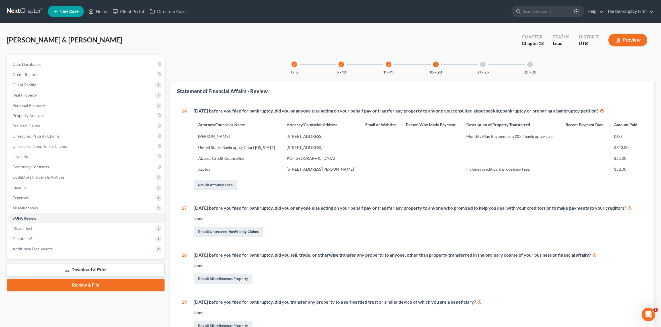
click at [484, 65] on div at bounding box center [483, 65] width 6 height 6
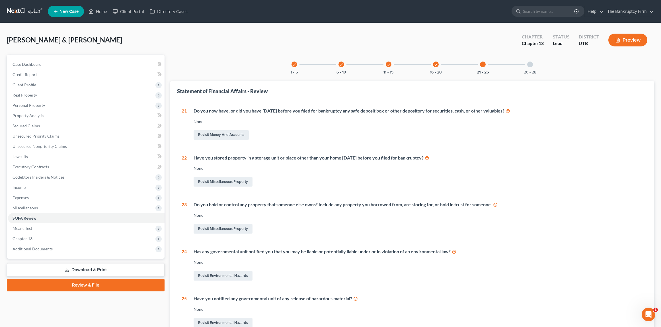
click at [531, 62] on div at bounding box center [530, 65] width 6 height 6
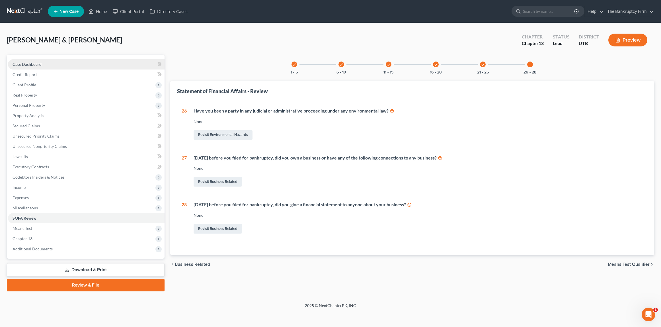
click at [37, 64] on span "Case Dashboard" at bounding box center [27, 64] width 29 height 5
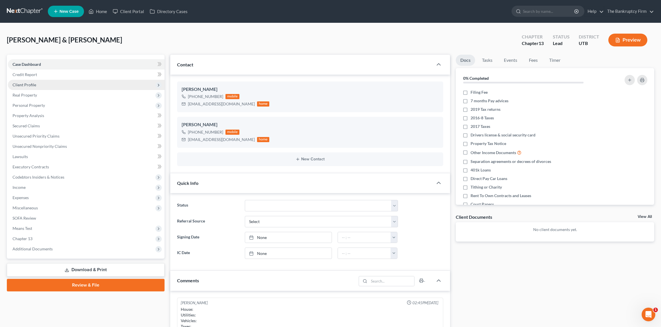
scroll to position [65, 0]
click at [32, 84] on span "Client Profile" at bounding box center [25, 84] width 24 height 5
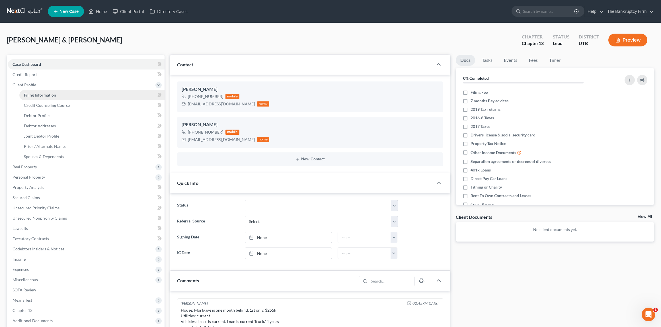
click at [37, 95] on span "Filing Information" at bounding box center [40, 95] width 32 height 5
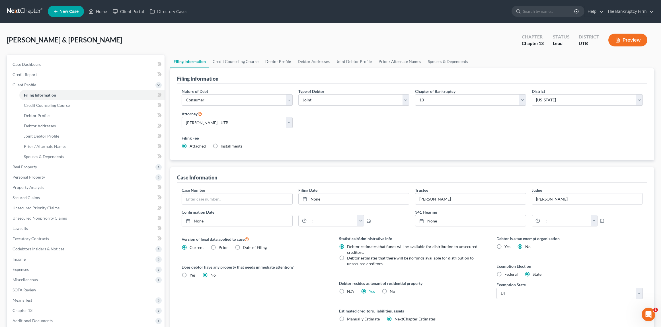
click at [271, 60] on link "Debtor Profile" at bounding box center [278, 62] width 32 height 14
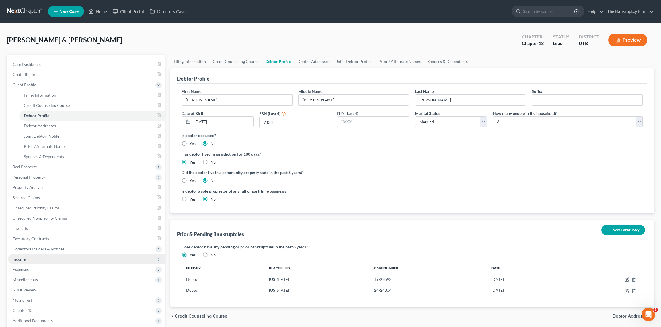
click at [31, 257] on span "Income" at bounding box center [86, 259] width 157 height 10
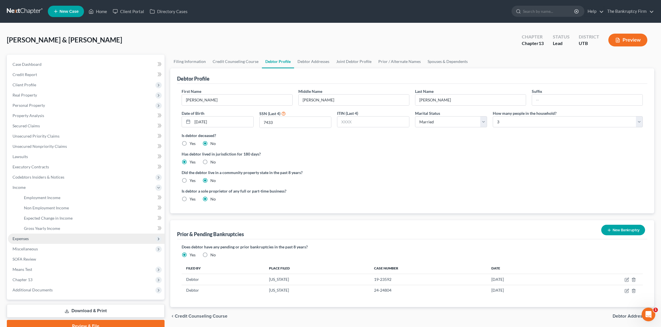
click at [24, 238] on span "Expenses" at bounding box center [21, 238] width 16 height 5
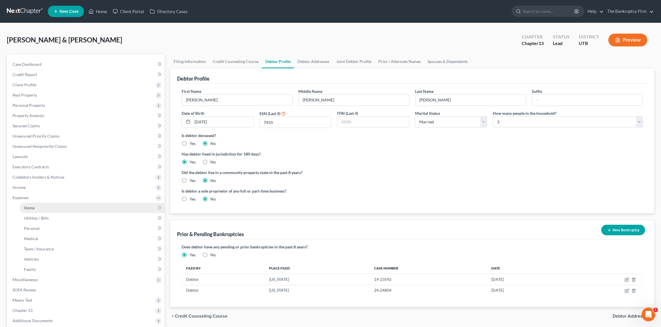
click at [33, 206] on span "Home" at bounding box center [29, 207] width 11 height 5
click at [35, 210] on link "Home" at bounding box center [91, 208] width 145 height 10
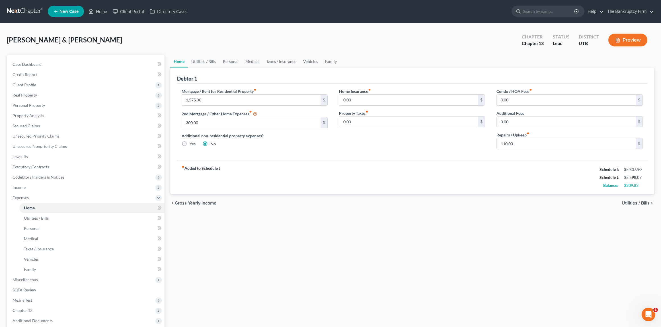
click at [623, 40] on button "Preview" at bounding box center [628, 40] width 39 height 13
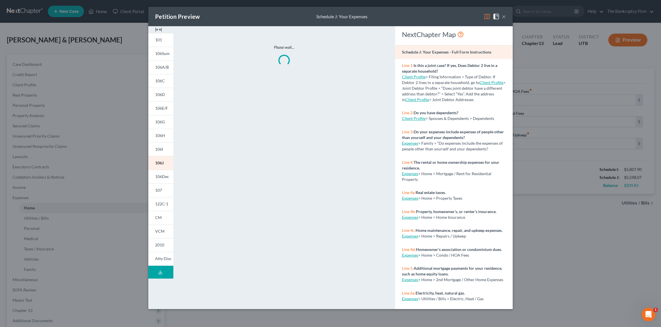
click at [505, 17] on button "×" at bounding box center [504, 16] width 4 height 7
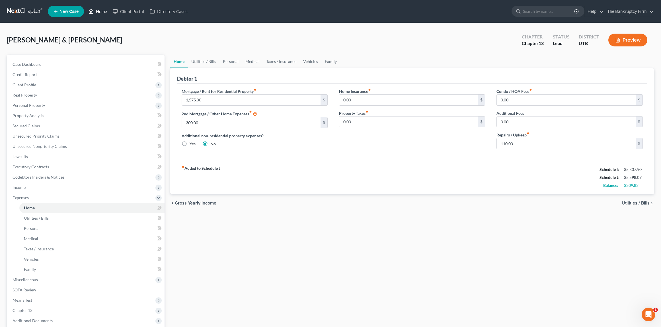
click at [101, 12] on link "Home" at bounding box center [98, 11] width 24 height 10
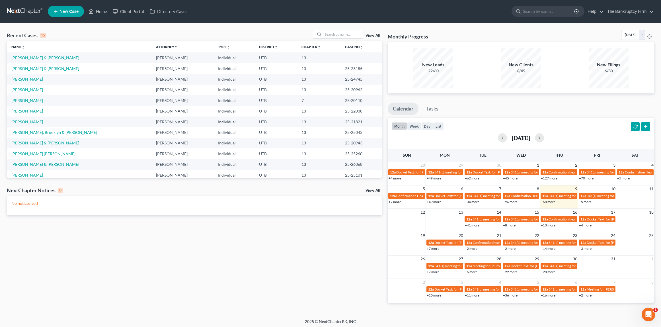
click at [370, 35] on link "View All" at bounding box center [373, 36] width 14 height 4
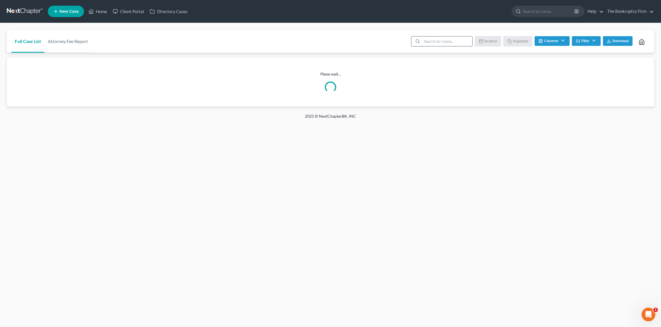
click at [443, 43] on input "search" at bounding box center [447, 41] width 50 height 10
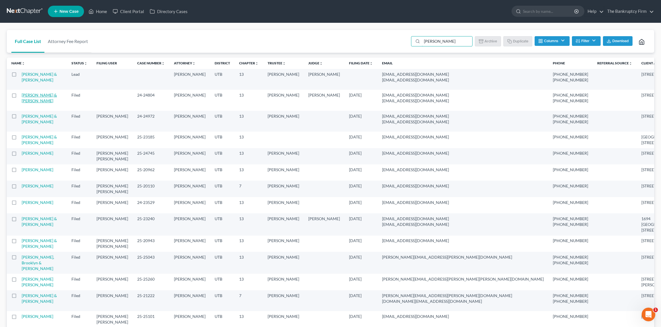
click at [46, 94] on link "[PERSON_NAME] & [PERSON_NAME]" at bounding box center [39, 98] width 35 height 11
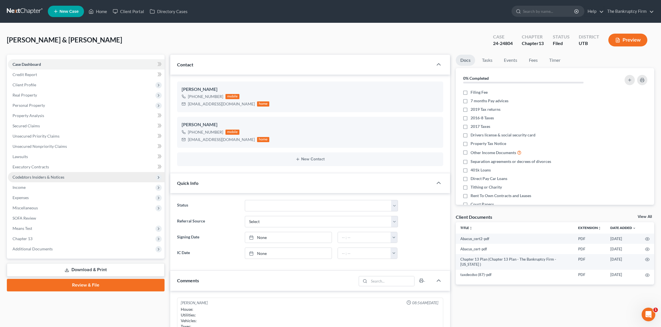
scroll to position [65, 0]
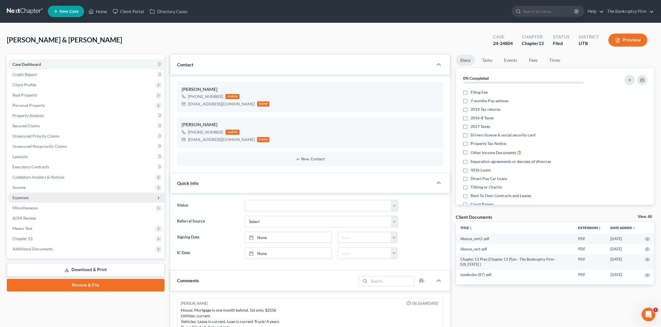
click at [30, 196] on span "Expenses" at bounding box center [86, 197] width 157 height 10
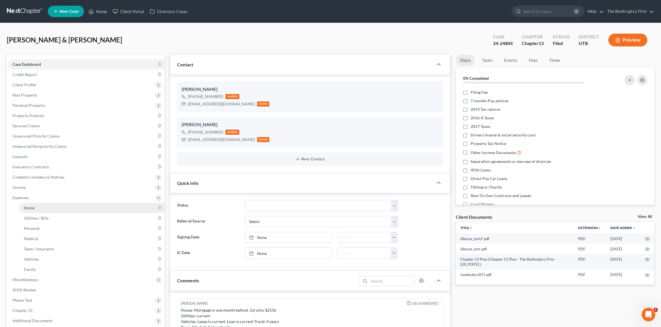
click at [44, 206] on link "Home" at bounding box center [91, 208] width 145 height 10
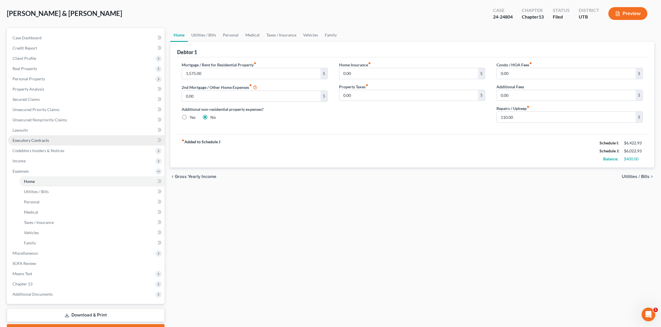
scroll to position [28, 0]
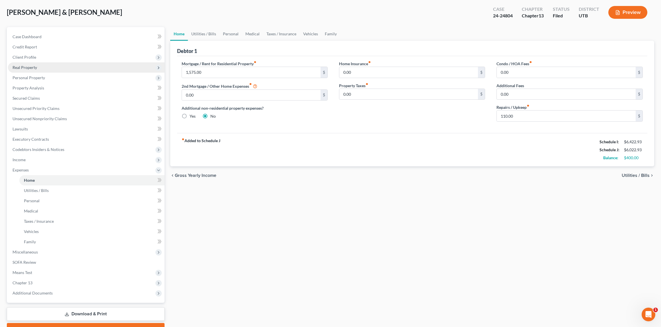
click at [26, 67] on span "Real Property" at bounding box center [25, 67] width 24 height 5
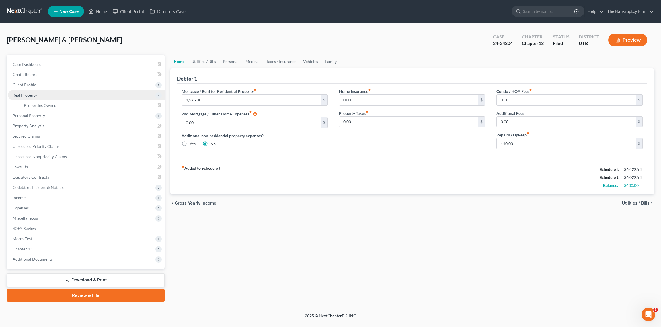
scroll to position [0, 0]
click at [38, 104] on span "Properties Owned" at bounding box center [40, 105] width 32 height 5
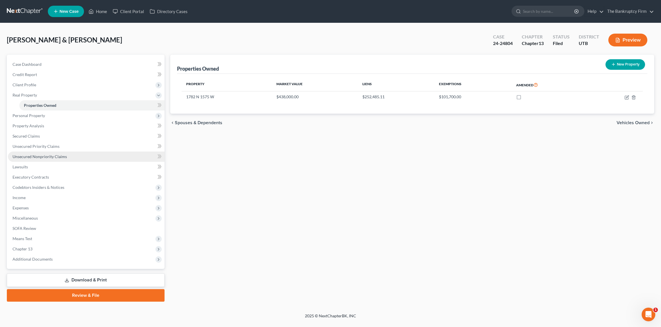
click at [48, 159] on link "Unsecured Nonpriority Claims" at bounding box center [86, 156] width 157 height 10
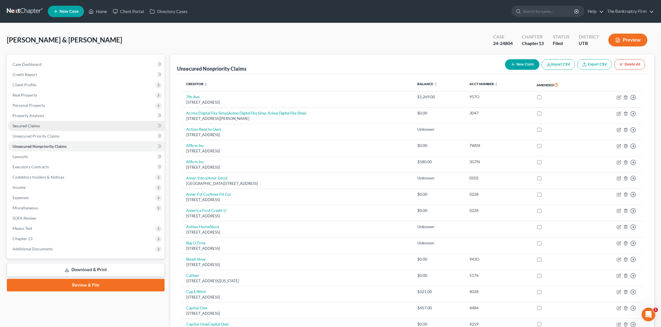
click at [28, 125] on span "Secured Claims" at bounding box center [26, 125] width 27 height 5
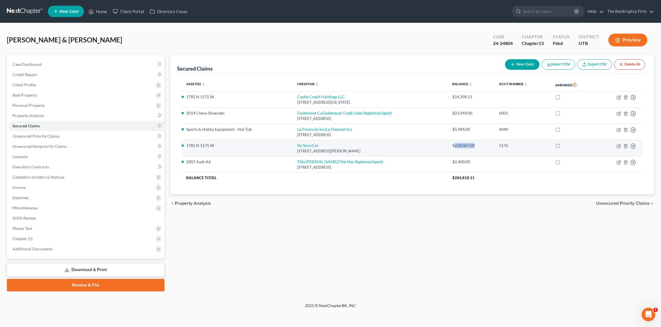
drag, startPoint x: 458, startPoint y: 146, endPoint x: 481, endPoint y: 146, distance: 22.2
click at [481, 146] on div "$238,087.00" at bounding box center [471, 146] width 38 height 6
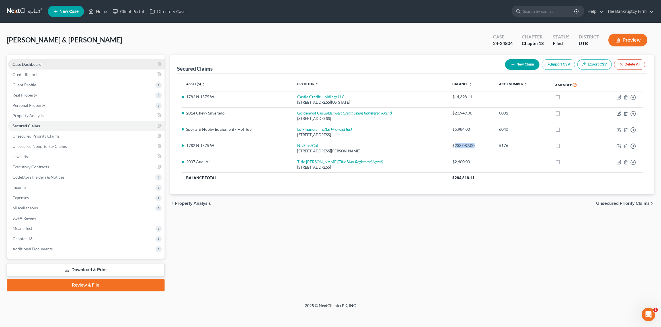
click at [39, 65] on span "Case Dashboard" at bounding box center [27, 64] width 29 height 5
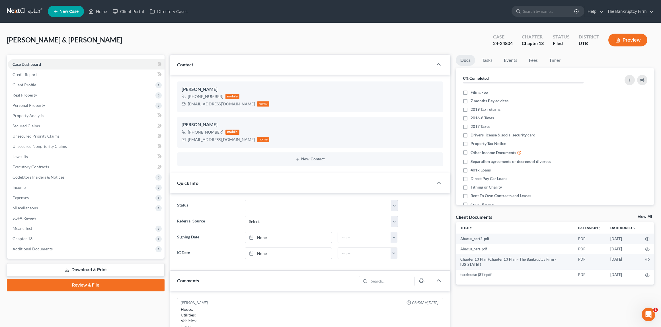
scroll to position [65, 0]
click at [233, 43] on div "Cline, Patrick & Debra Upgraded Case 24-24804 Chapter Chapter 13 Status Filed D…" at bounding box center [331, 42] width 648 height 25
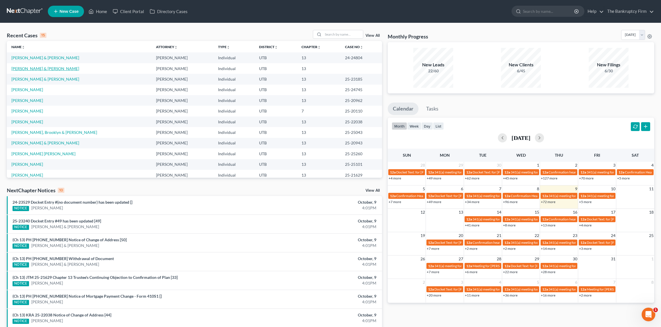
click at [33, 67] on link "[PERSON_NAME] & [PERSON_NAME]" at bounding box center [45, 68] width 68 height 5
click at [37, 68] on link "[PERSON_NAME] & [PERSON_NAME]" at bounding box center [45, 68] width 68 height 5
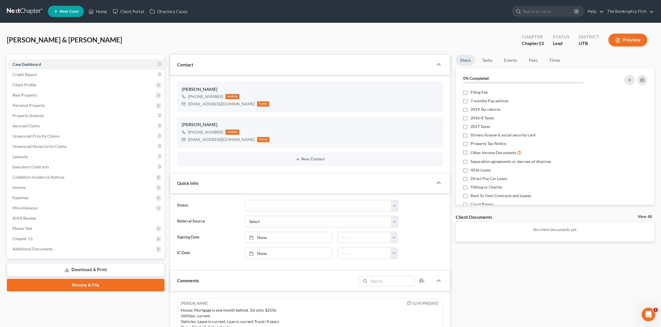
click at [167, 103] on div "Updates & News × [US_STATE] District Notes: Take a look at NextChapter's Distri…" at bounding box center [310, 297] width 286 height 484
click at [167, 42] on div "[PERSON_NAME] & [PERSON_NAME] Upgraded Chapter Chapter 13 Status Lead District …" at bounding box center [331, 42] width 648 height 25
click at [28, 187] on span "Income" at bounding box center [86, 187] width 157 height 10
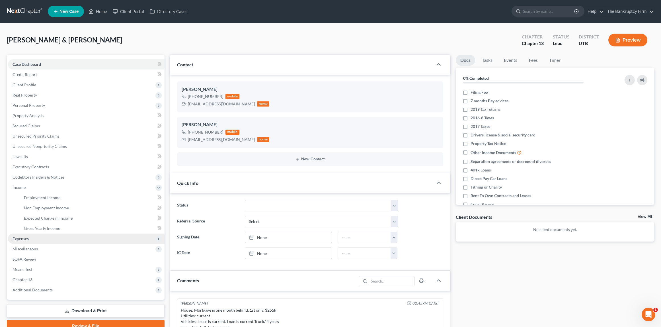
click at [35, 241] on span "Expenses" at bounding box center [86, 239] width 157 height 10
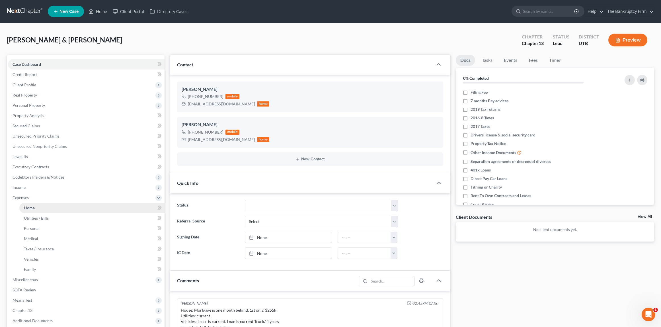
click at [32, 210] on link "Home" at bounding box center [91, 208] width 145 height 10
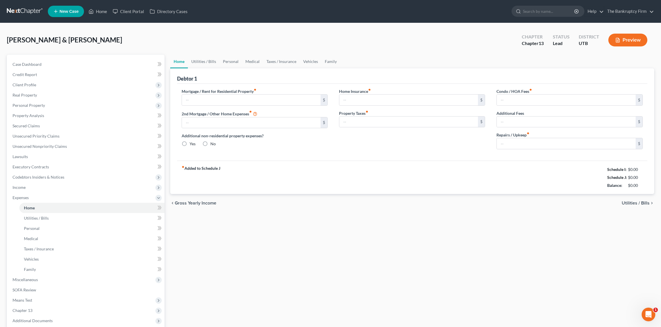
type input "1,575.00"
type input "300.00"
radio input "true"
type input "0.00"
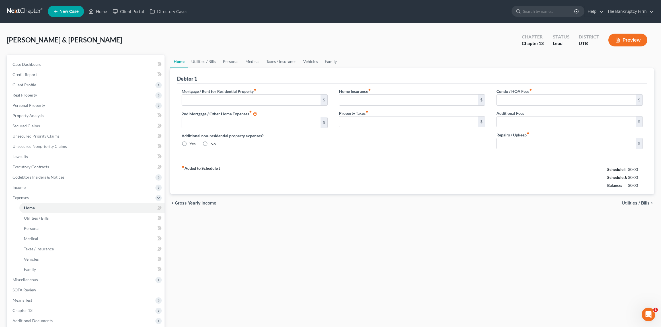
type input "0.00"
type input "110.00"
click at [201, 60] on link "Utilities / Bills" at bounding box center [204, 62] width 32 height 14
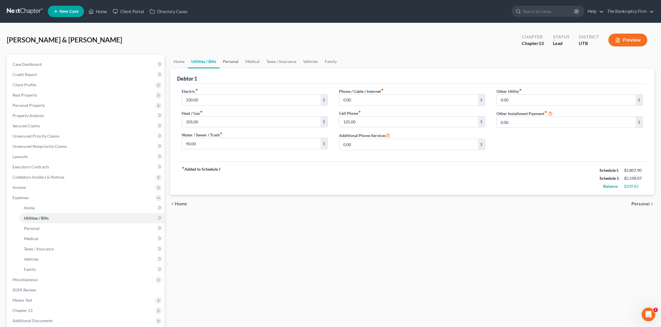
click at [231, 60] on link "Personal" at bounding box center [231, 62] width 22 height 14
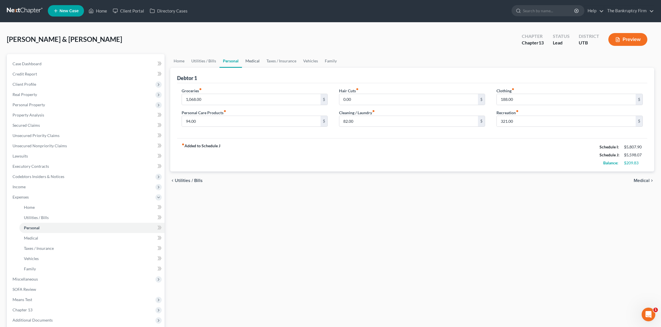
scroll to position [0, 0]
click at [219, 101] on input "1,068.00" at bounding box center [251, 99] width 139 height 11
click at [528, 99] on input "188.00" at bounding box center [566, 99] width 139 height 11
type input "147.83"
click at [360, 73] on div "Debtor 1" at bounding box center [412, 75] width 471 height 15
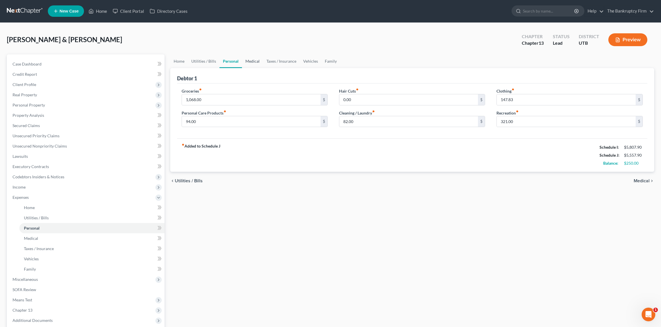
click at [251, 61] on link "Medical" at bounding box center [252, 61] width 21 height 14
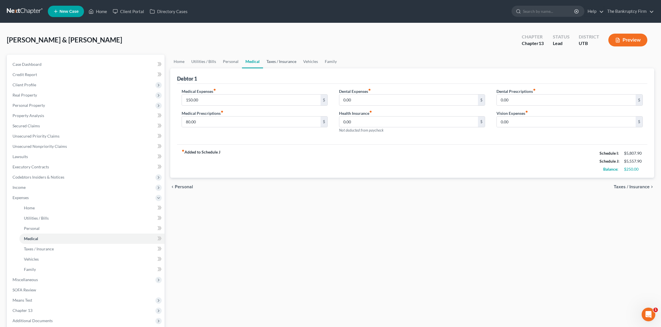
click at [278, 63] on link "Taxes / Insurance" at bounding box center [281, 62] width 37 height 14
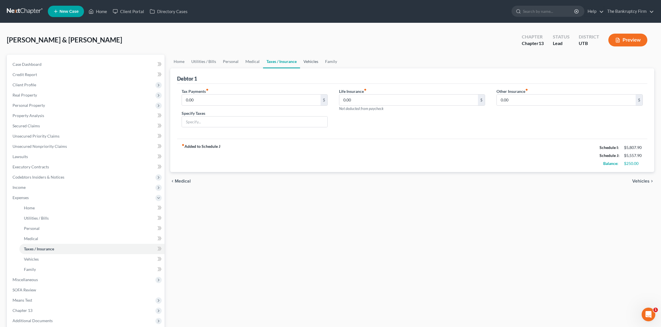
click at [305, 60] on link "Vehicles" at bounding box center [311, 62] width 22 height 14
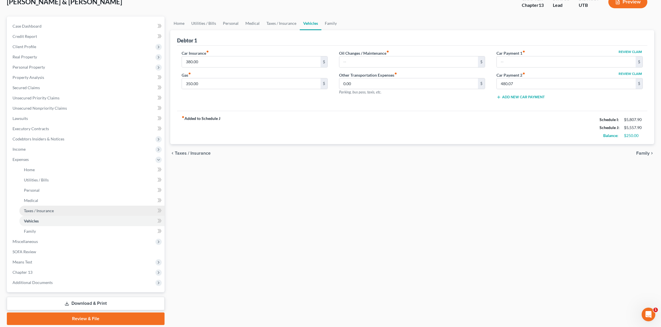
scroll to position [50, 0]
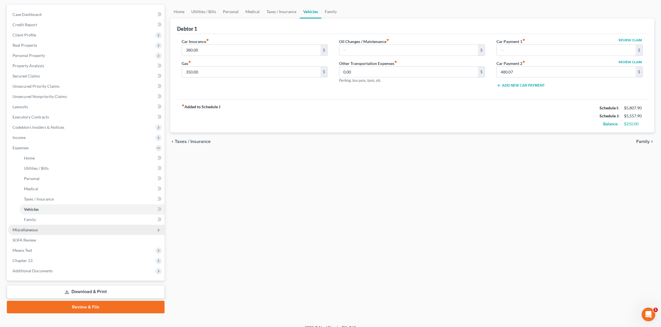
click at [33, 231] on span "Miscellaneous" at bounding box center [25, 229] width 25 height 5
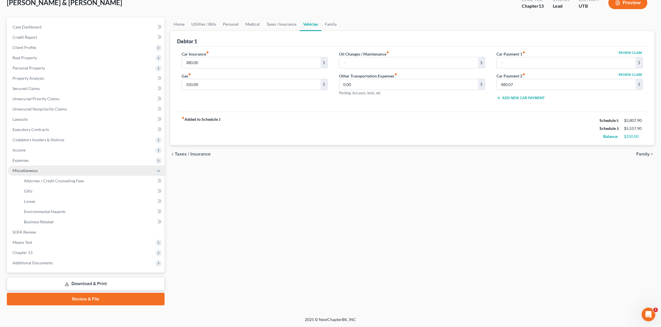
scroll to position [37, 0]
click at [68, 184] on link "Attorney / Credit Counseling Fees" at bounding box center [91, 181] width 145 height 10
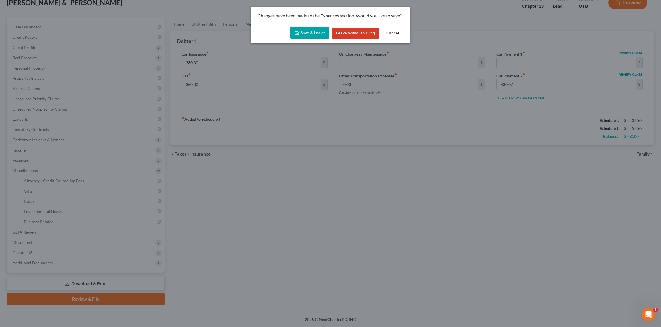
click at [315, 34] on button "Save & Leave" at bounding box center [309, 33] width 39 height 12
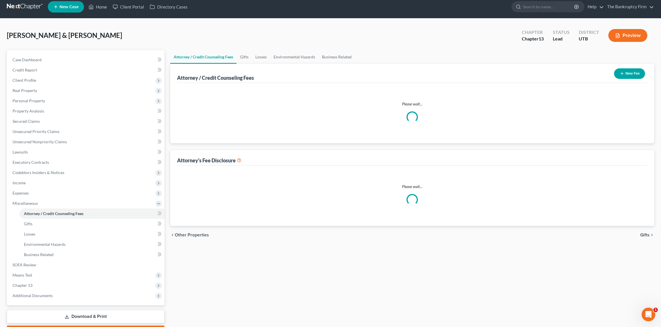
select select "0"
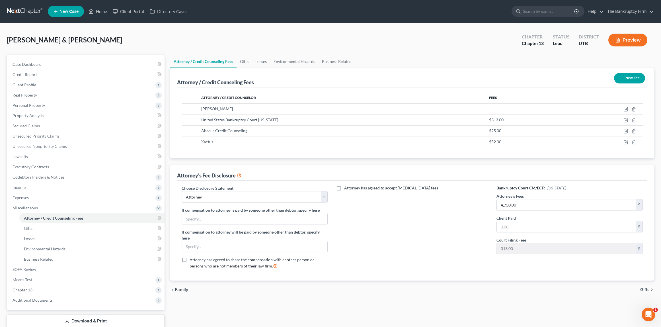
click at [218, 45] on div "[PERSON_NAME] & [PERSON_NAME] Upgraded Chapter Chapter 13 Status Lead District …" at bounding box center [331, 42] width 648 height 25
click at [30, 197] on span "Expenses" at bounding box center [86, 197] width 157 height 10
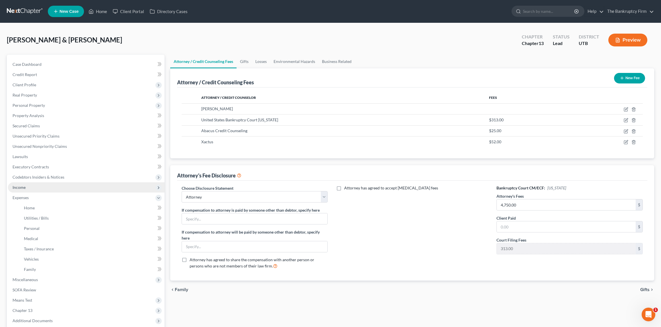
click at [23, 185] on span "Income" at bounding box center [19, 187] width 13 height 5
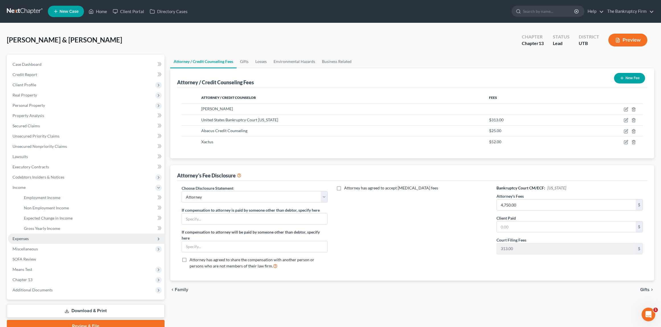
click at [31, 240] on span "Expenses" at bounding box center [86, 239] width 157 height 10
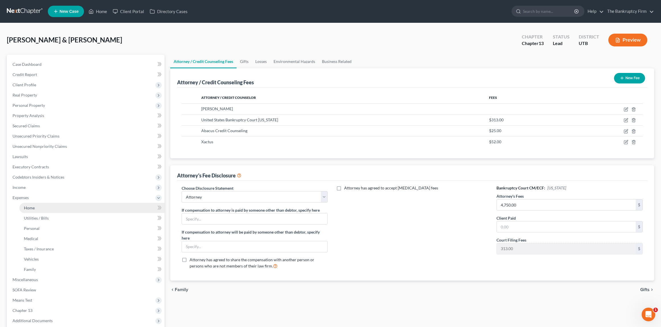
click at [41, 207] on link "Home" at bounding box center [91, 208] width 145 height 10
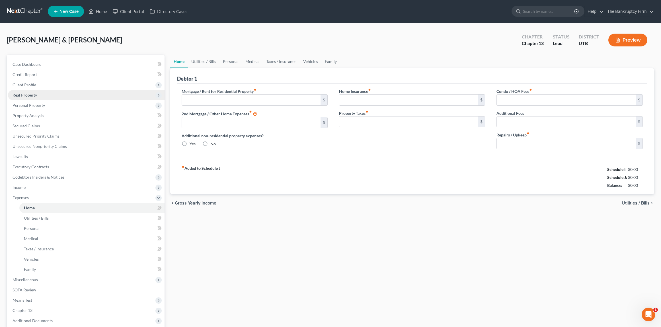
type input "1,575.00"
type input "300.00"
radio input "true"
type input "0.00"
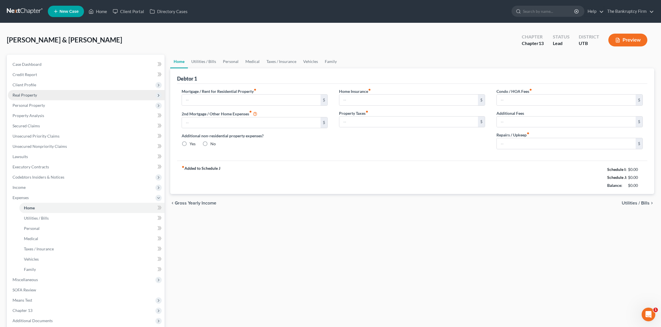
type input "0.00"
type input "110.00"
click at [34, 105] on span "Personal Property" at bounding box center [29, 105] width 32 height 5
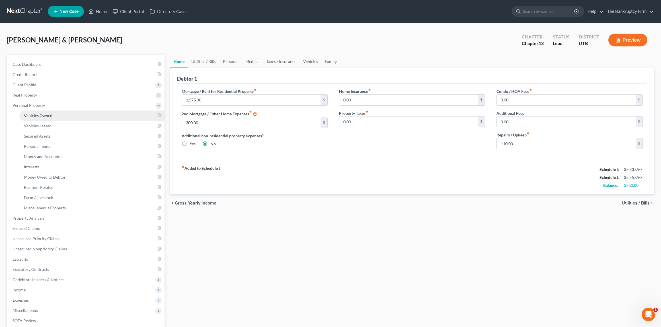
click at [49, 115] on span "Vehicles Owned" at bounding box center [38, 115] width 28 height 5
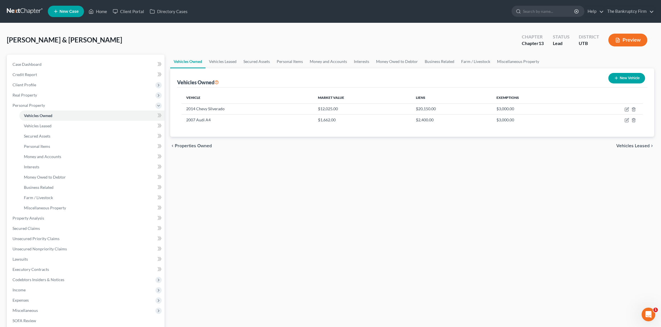
click at [217, 49] on div "[PERSON_NAME] & [PERSON_NAME] Upgraded Chapter Chapter 13 Status Lead District …" at bounding box center [331, 42] width 648 height 25
click at [246, 90] on div "Vehicle Market Value Liens Exemptions 2014 Chevy Silverado $12,025.00 $20,150.0…" at bounding box center [412, 111] width 471 height 49
click at [225, 60] on link "Vehicles Leased" at bounding box center [223, 61] width 34 height 14
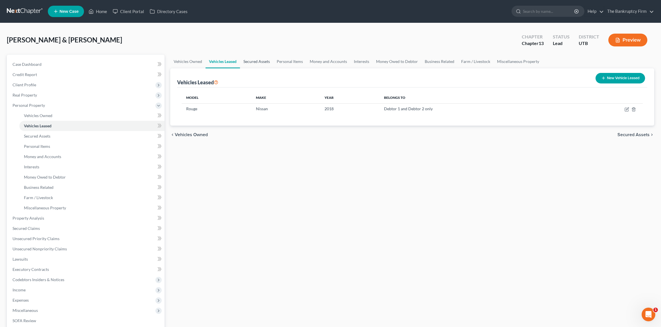
click at [257, 61] on link "Secured Assets" at bounding box center [256, 62] width 33 height 14
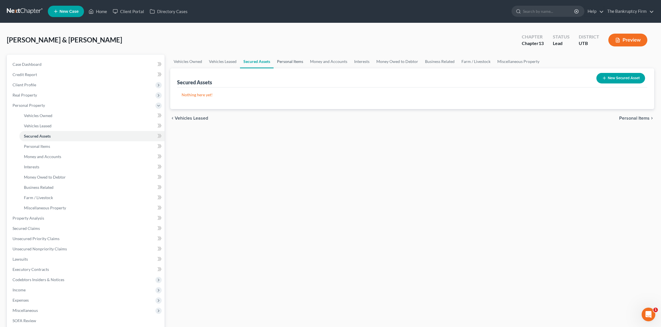
click at [292, 62] on link "Personal Items" at bounding box center [290, 62] width 33 height 14
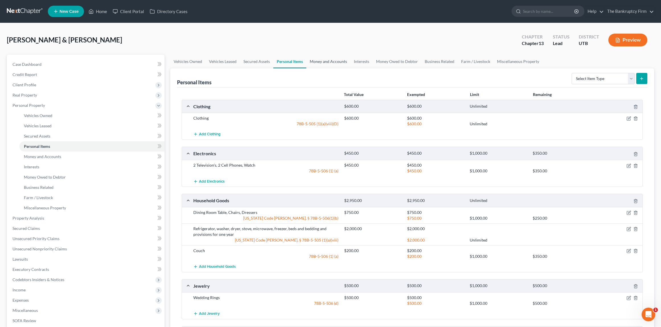
click at [325, 58] on link "Money and Accounts" at bounding box center [328, 62] width 44 height 14
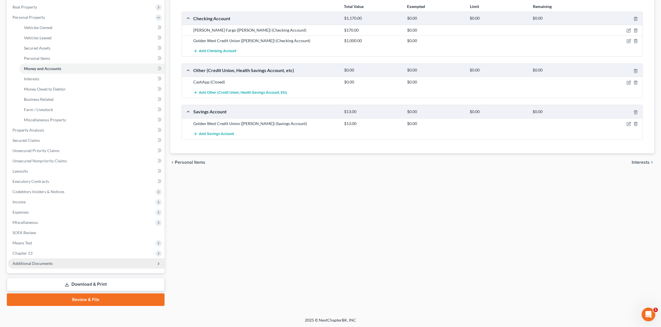
scroll to position [88, 0]
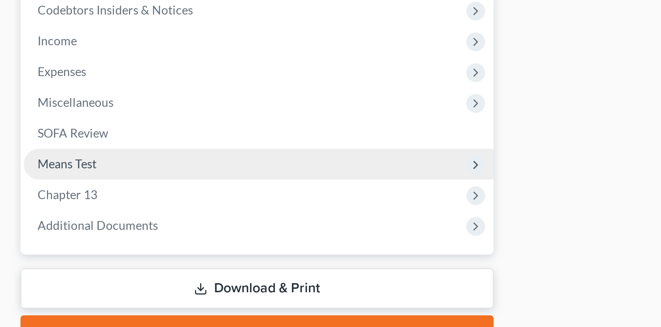
click at [25, 243] on span "Means Test" at bounding box center [23, 242] width 20 height 5
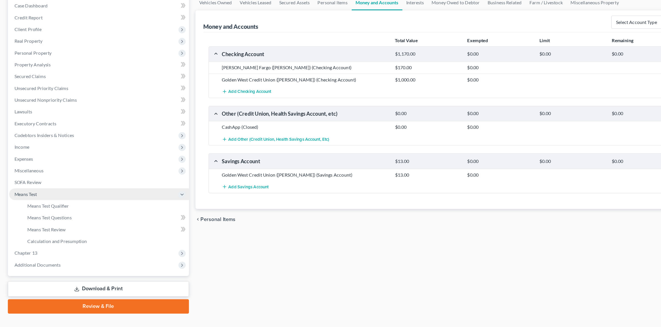
scroll to position [27, 0]
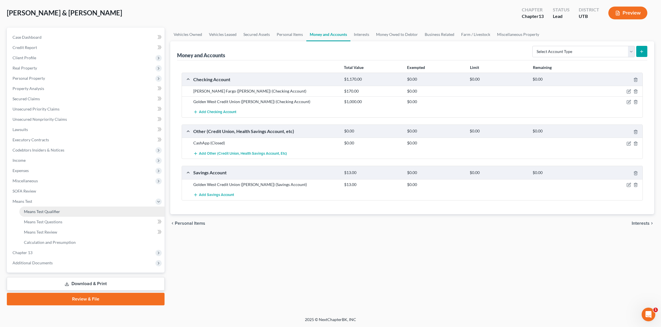
click at [50, 213] on span "Means Test Qualifier" at bounding box center [42, 211] width 36 height 5
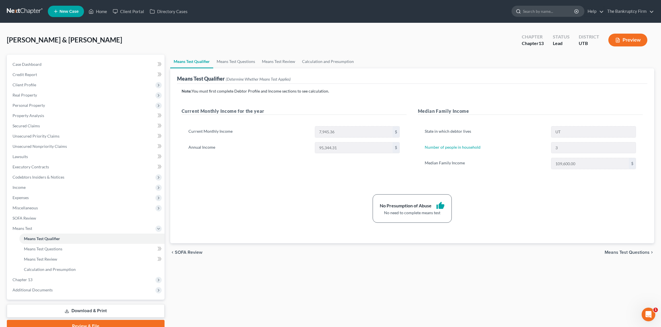
click at [542, 12] on input "search" at bounding box center [549, 11] width 52 height 11
type input "[PERSON_NAME]"
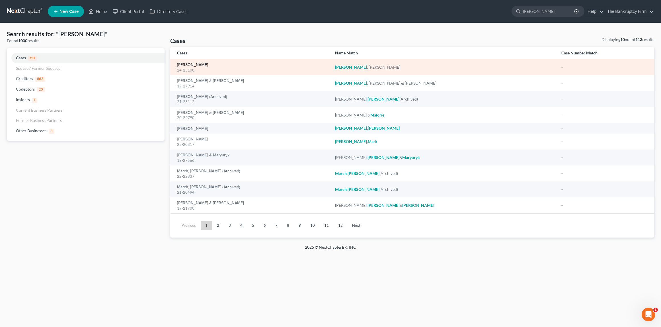
click at [204, 65] on link "[PERSON_NAME]" at bounding box center [192, 65] width 31 height 4
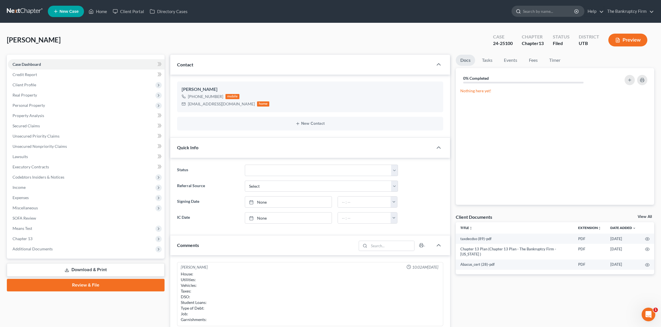
click at [548, 13] on input "search" at bounding box center [549, 11] width 52 height 11
type input "o"
type input "="
click at [97, 10] on link "Home" at bounding box center [98, 11] width 24 height 10
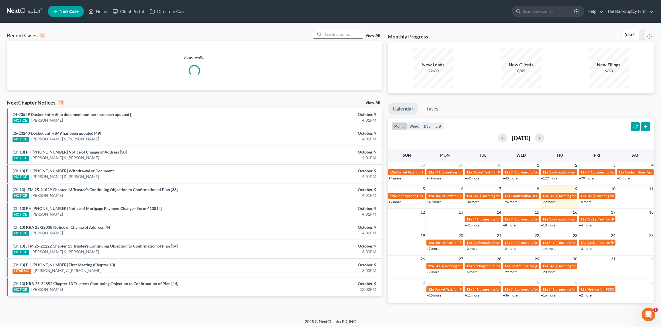
click at [336, 32] on input "search" at bounding box center [343, 34] width 40 height 8
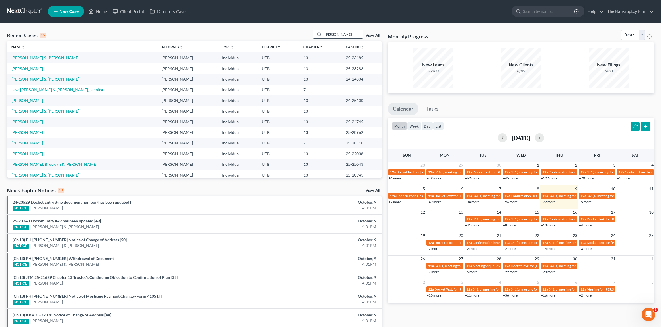
type input "[PERSON_NAME]"
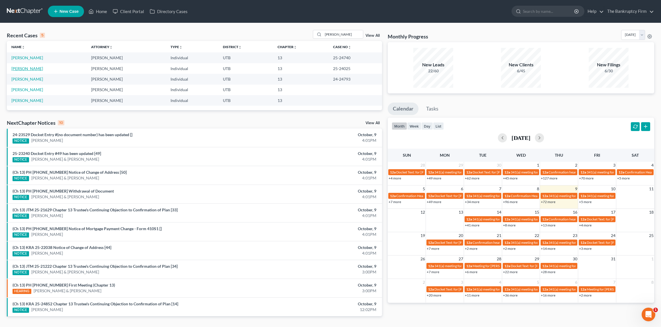
click at [33, 68] on link "[PERSON_NAME]" at bounding box center [27, 68] width 32 height 5
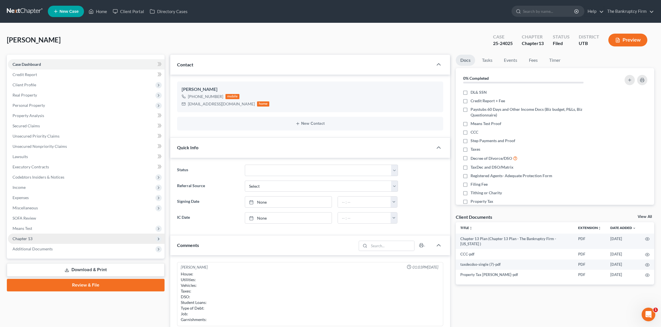
drag, startPoint x: 51, startPoint y: 247, endPoint x: 57, endPoint y: 242, distance: 7.5
click at [52, 247] on span "Additional Documents" at bounding box center [33, 248] width 40 height 5
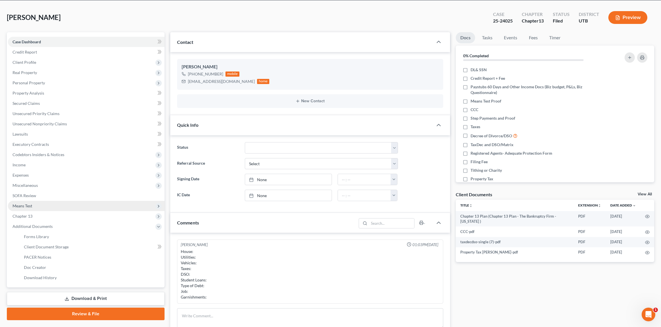
scroll to position [39, 0]
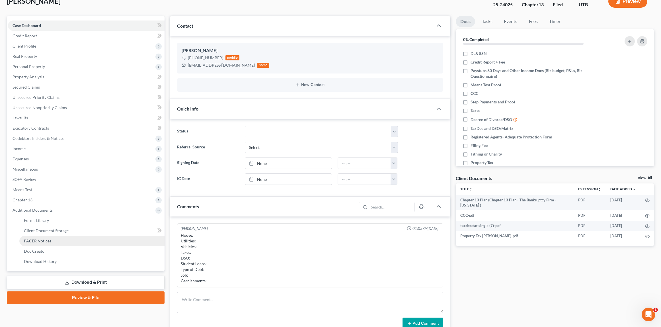
click at [56, 240] on link "PACER Notices" at bounding box center [91, 241] width 145 height 10
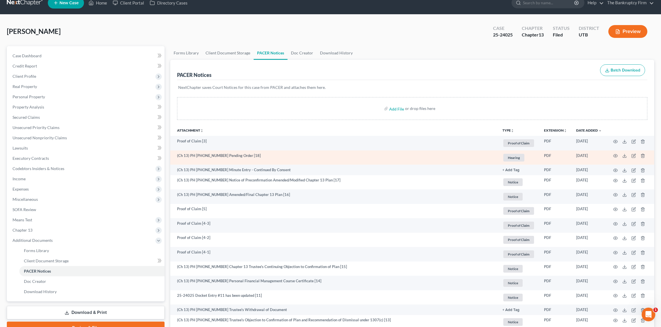
scroll to position [9, 0]
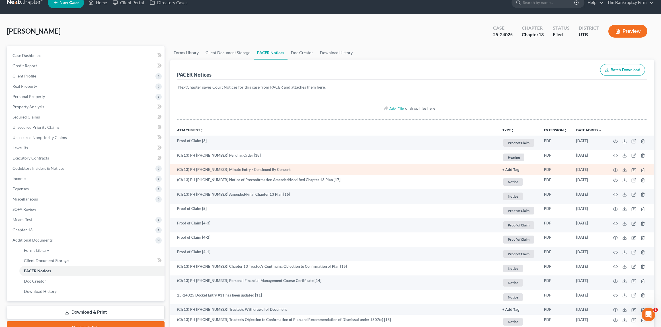
click at [262, 172] on td "(Ch 13) PH [PHONE_NUMBER] Minute Entry - Continued By Consent" at bounding box center [334, 169] width 328 height 10
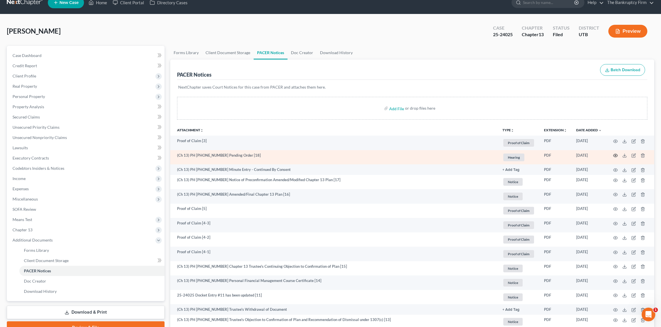
click at [615, 154] on icon "button" at bounding box center [616, 155] width 4 height 3
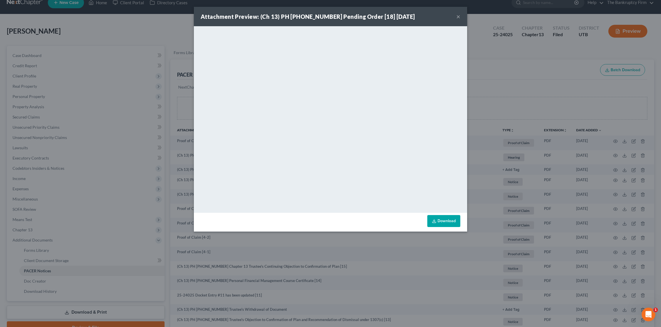
click at [459, 16] on button "×" at bounding box center [458, 16] width 4 height 7
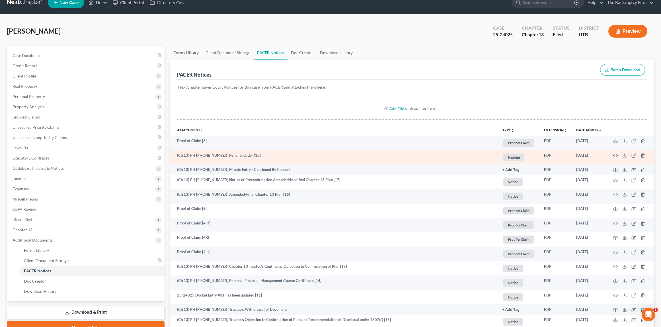
click at [615, 155] on circle "button" at bounding box center [615, 155] width 1 height 1
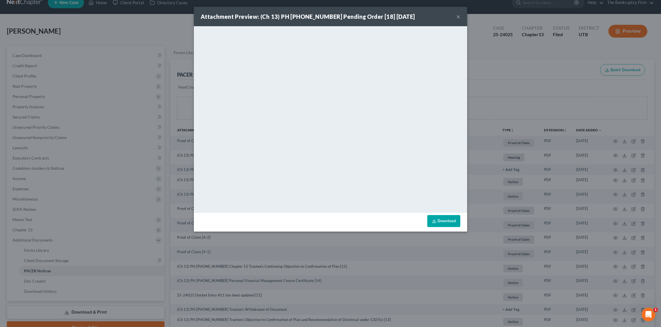
click at [459, 16] on button "×" at bounding box center [458, 16] width 4 height 7
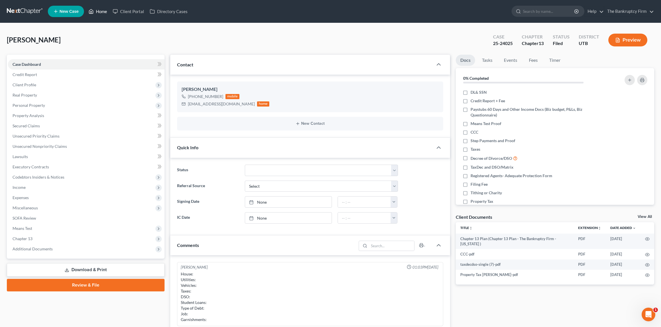
click at [100, 13] on link "Home" at bounding box center [98, 11] width 24 height 10
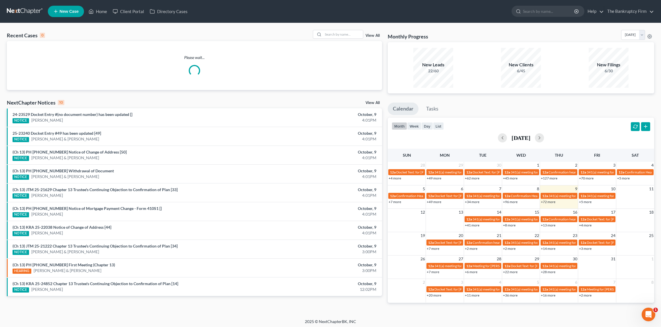
click at [372, 35] on link "View All" at bounding box center [373, 36] width 14 height 4
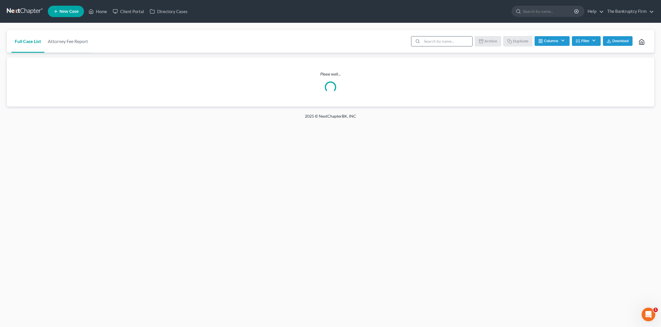
click at [443, 41] on input "search" at bounding box center [447, 41] width 50 height 10
type input "[PERSON_NAME]"
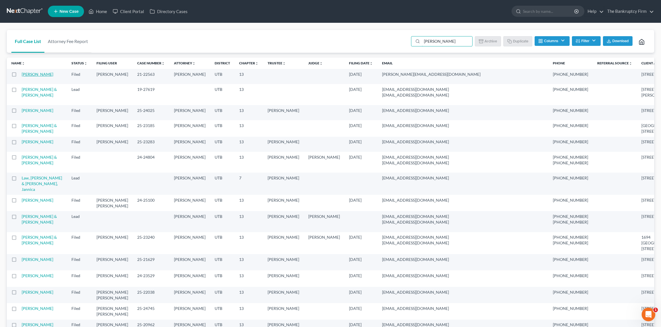
click at [38, 74] on link "[PERSON_NAME]" at bounding box center [38, 74] width 32 height 5
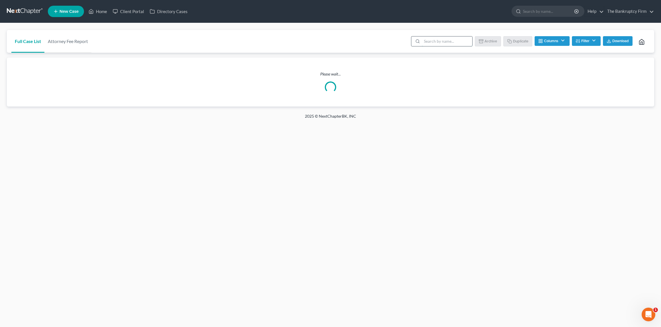
click at [439, 41] on input "search" at bounding box center [447, 41] width 50 height 10
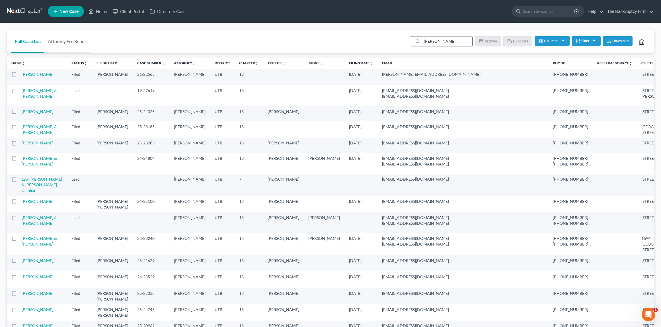
click at [448, 42] on input "[PERSON_NAME]" at bounding box center [447, 41] width 50 height 10
type input "23-22162"
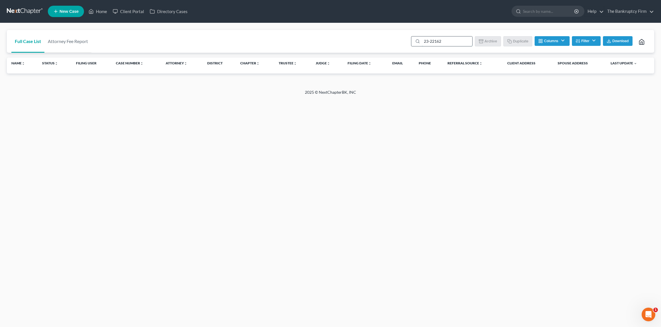
click at [456, 40] on input "23-22162" at bounding box center [447, 41] width 50 height 10
click at [588, 41] on button "Filter" at bounding box center [586, 41] width 29 height 10
click at [577, 60] on select "Filter... Closed Discharged Dismissed Filed Initial In Progress Lost Lead Ready…" at bounding box center [567, 61] width 58 height 10
click at [538, 56] on select "Filter... Closed Discharged Dismissed Filed Initial In Progress Lost Lead Ready…" at bounding box center [567, 61] width 58 height 10
click at [546, 131] on label "Include Archived" at bounding box center [559, 131] width 27 height 7
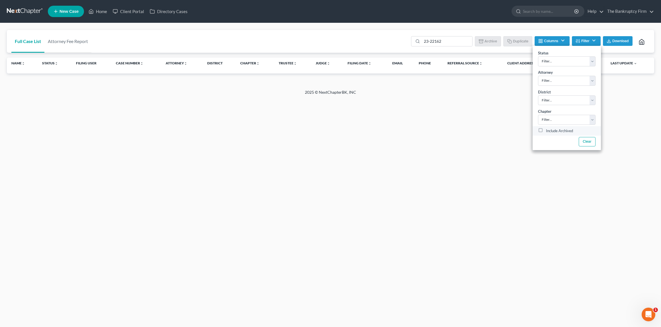
click at [548, 131] on input "Include Archived" at bounding box center [550, 130] width 4 height 4
checkbox input "true"
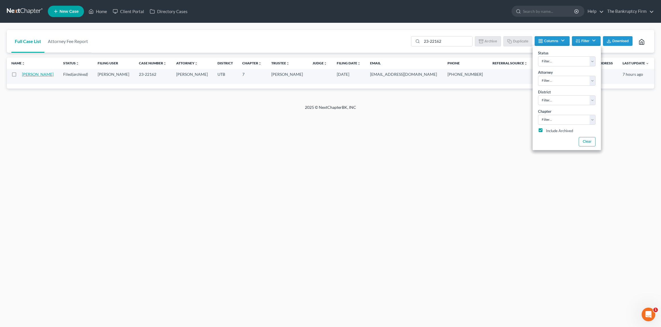
click at [35, 74] on link "[PERSON_NAME]" at bounding box center [38, 74] width 32 height 5
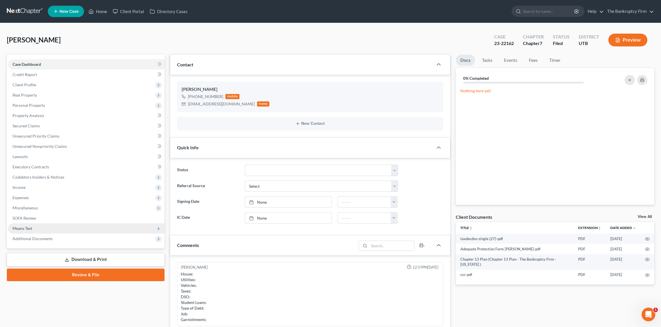
scroll to position [88, 0]
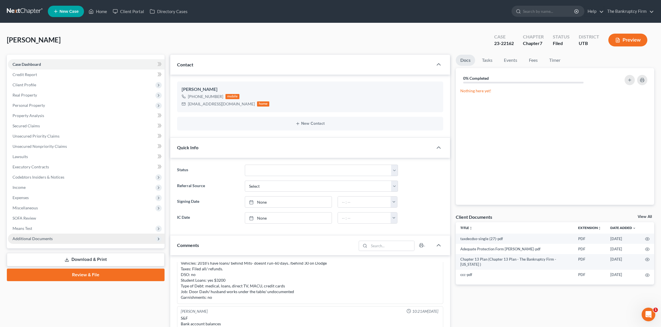
click at [33, 238] on span "Additional Documents" at bounding box center [33, 238] width 40 height 5
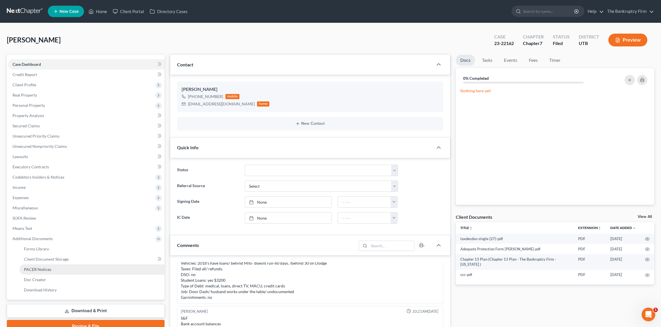
click at [54, 271] on link "PACER Notices" at bounding box center [91, 269] width 145 height 10
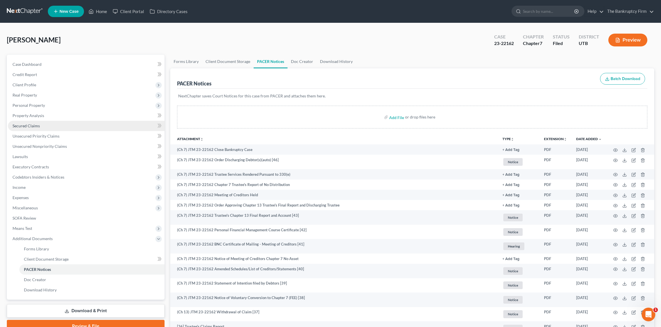
click at [24, 125] on span "Secured Claims" at bounding box center [26, 125] width 27 height 5
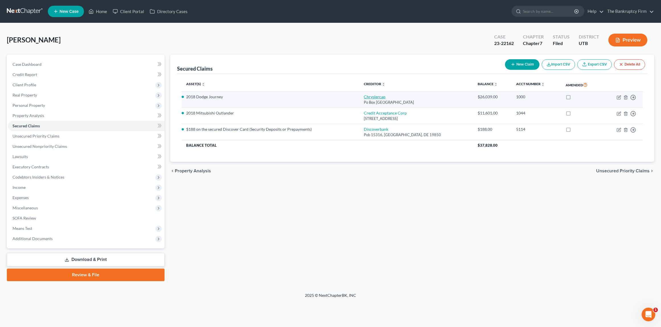
click at [382, 95] on link "Chryslercap" at bounding box center [375, 96] width 22 height 5
select select "45"
select select "0"
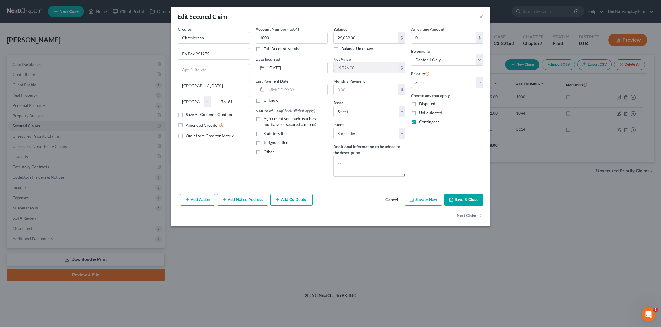
click at [462, 197] on button "Save & Close" at bounding box center [464, 200] width 39 height 12
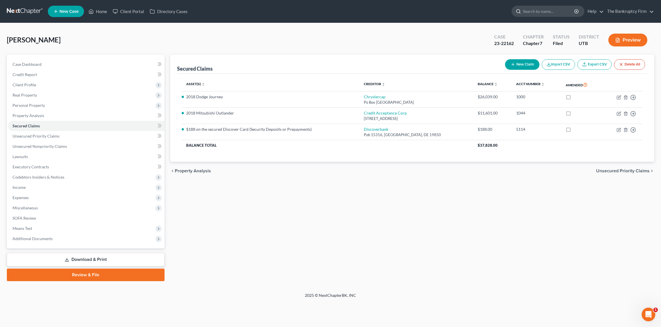
click at [544, 11] on input "search" at bounding box center [549, 11] width 52 height 11
type input "[PERSON_NAME]"
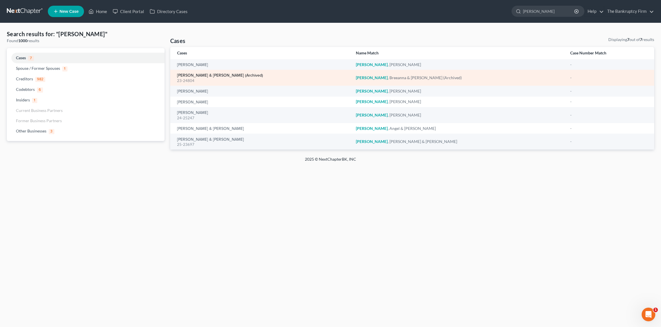
click at [199, 73] on link "[PERSON_NAME] & [PERSON_NAME] (Archived)" at bounding box center [220, 75] width 86 height 4
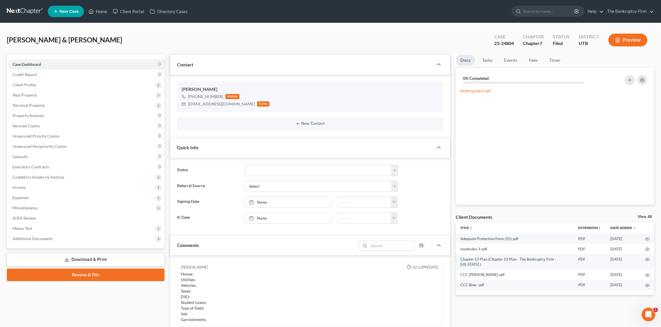
scroll to position [65, 0]
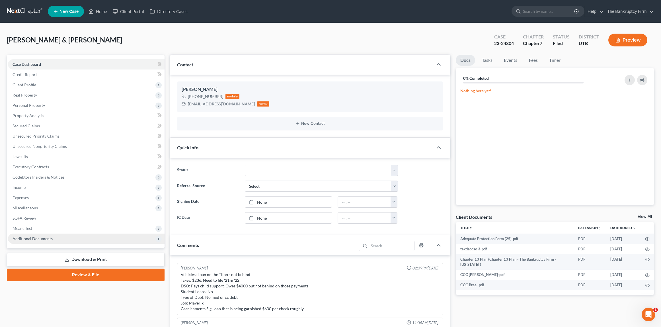
click at [72, 236] on span "Additional Documents" at bounding box center [86, 239] width 157 height 10
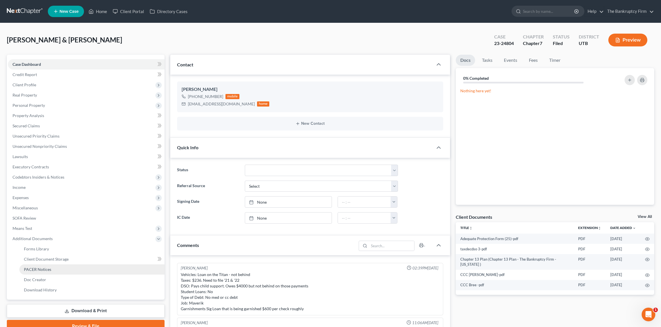
click at [53, 271] on link "PACER Notices" at bounding box center [91, 269] width 145 height 10
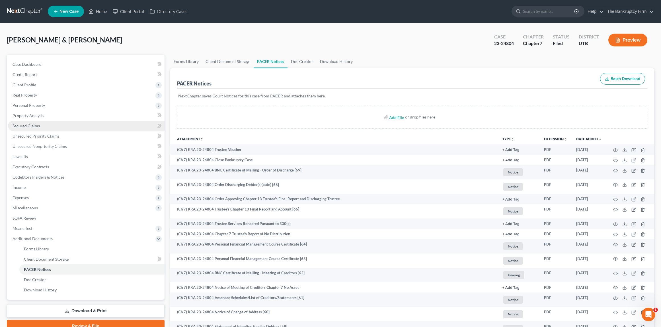
click at [34, 127] on span "Secured Claims" at bounding box center [26, 125] width 27 height 5
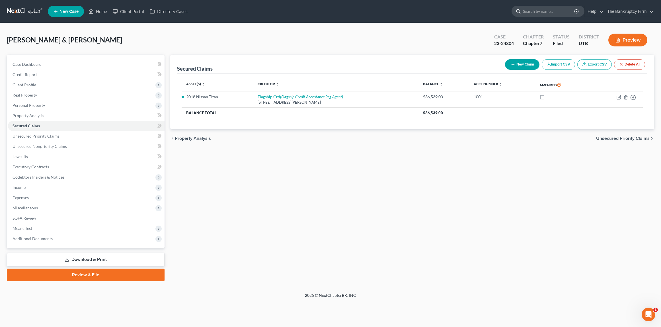
click at [542, 12] on input "search" at bounding box center [549, 11] width 52 height 11
type input "cook"
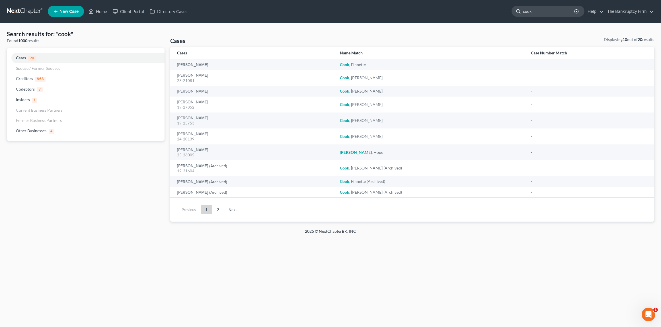
click at [547, 9] on input "cook" at bounding box center [549, 11] width 52 height 11
click at [546, 11] on input "[PERSON_NAME]" at bounding box center [549, 11] width 52 height 11
type input "cook"
click at [218, 210] on link "2" at bounding box center [217, 209] width 11 height 9
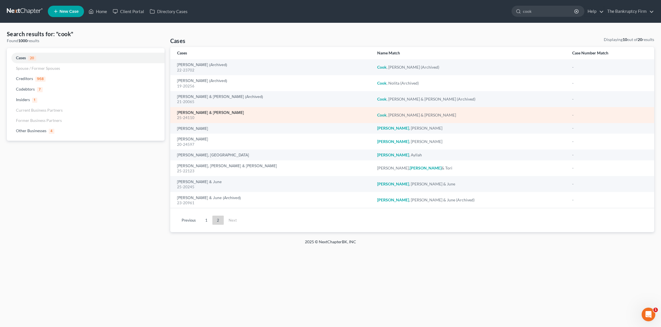
click at [191, 113] on link "[PERSON_NAME] & [PERSON_NAME]" at bounding box center [210, 113] width 67 height 4
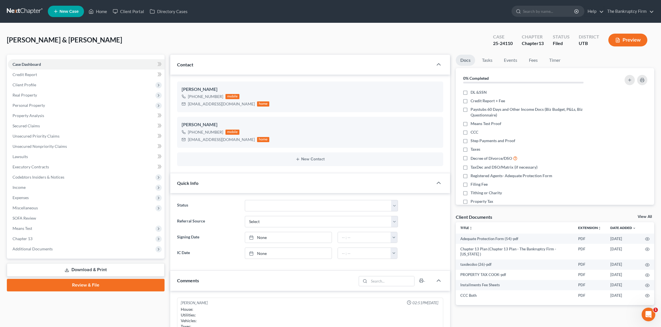
scroll to position [11, 0]
click at [22, 188] on span "Income" at bounding box center [19, 187] width 13 height 5
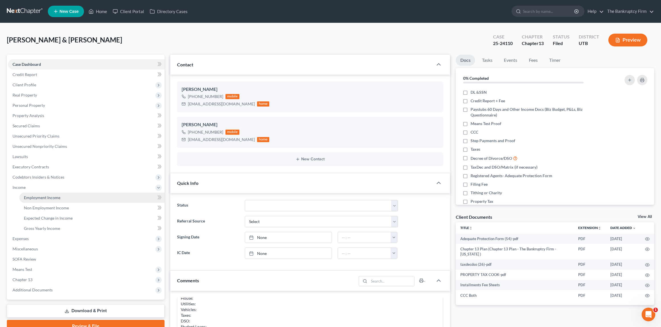
click at [48, 194] on link "Employment Income" at bounding box center [91, 197] width 145 height 10
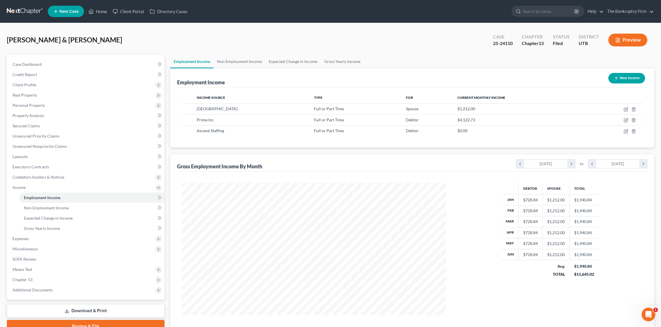
scroll to position [132, 276]
click at [626, 109] on icon "button" at bounding box center [626, 108] width 3 height 3
select select "0"
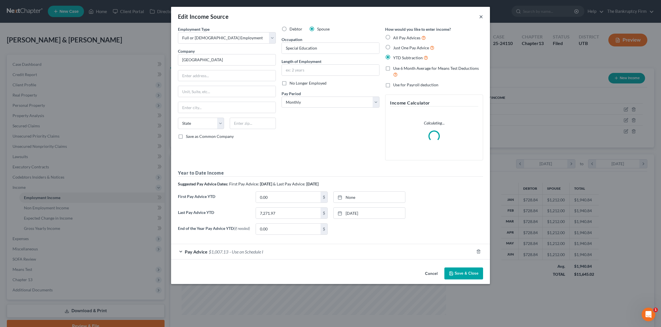
click at [480, 15] on button "×" at bounding box center [481, 16] width 4 height 7
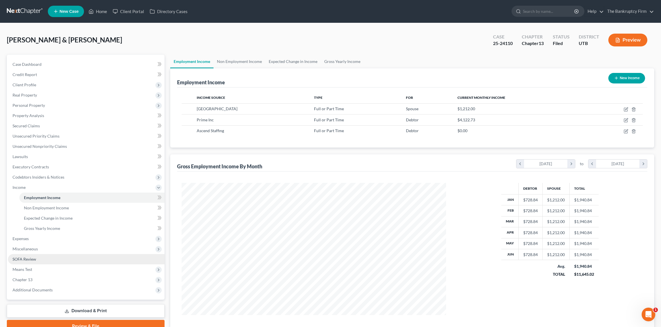
click at [40, 259] on link "SOFA Review" at bounding box center [86, 259] width 157 height 10
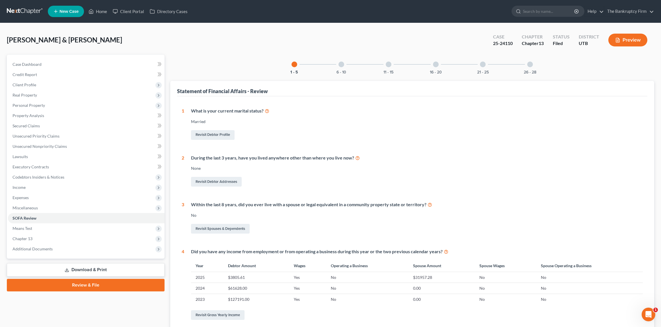
click at [437, 65] on div at bounding box center [436, 65] width 6 height 6
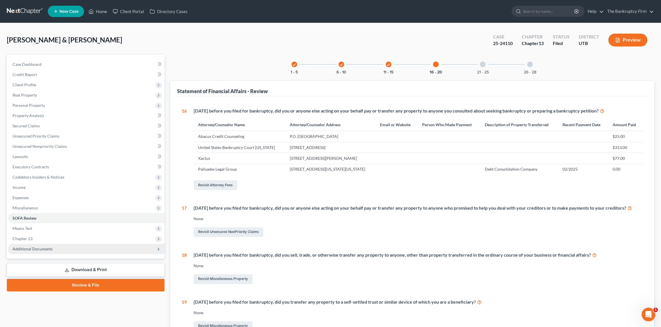
click at [33, 247] on span "Additional Documents" at bounding box center [33, 248] width 40 height 5
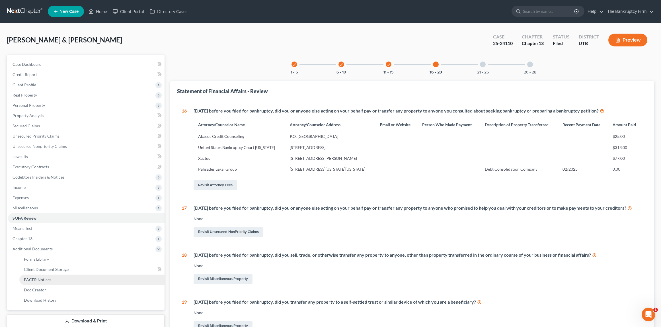
click at [51, 278] on link "PACER Notices" at bounding box center [91, 280] width 145 height 10
